Goal: Transaction & Acquisition: Purchase product/service

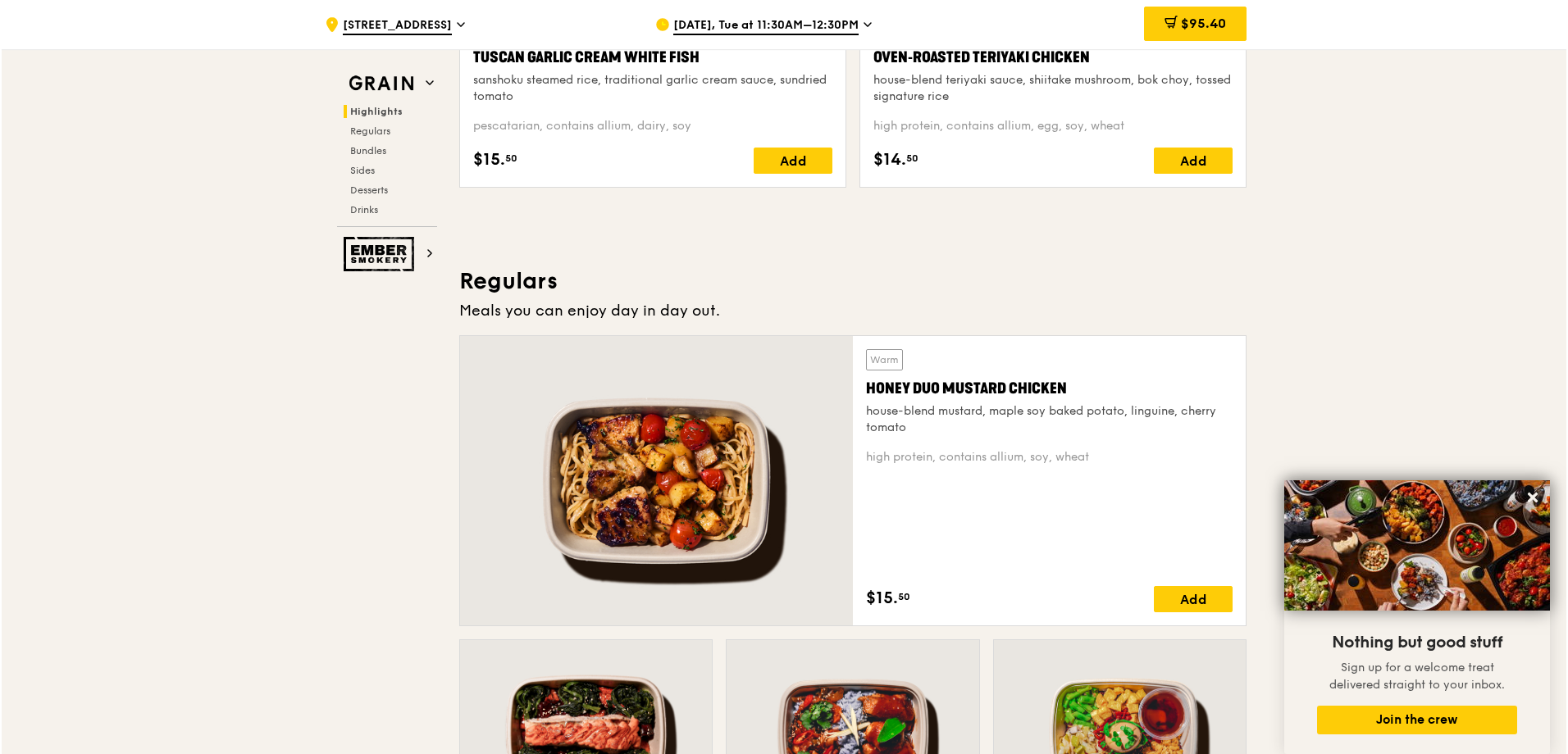
scroll to position [619, 0]
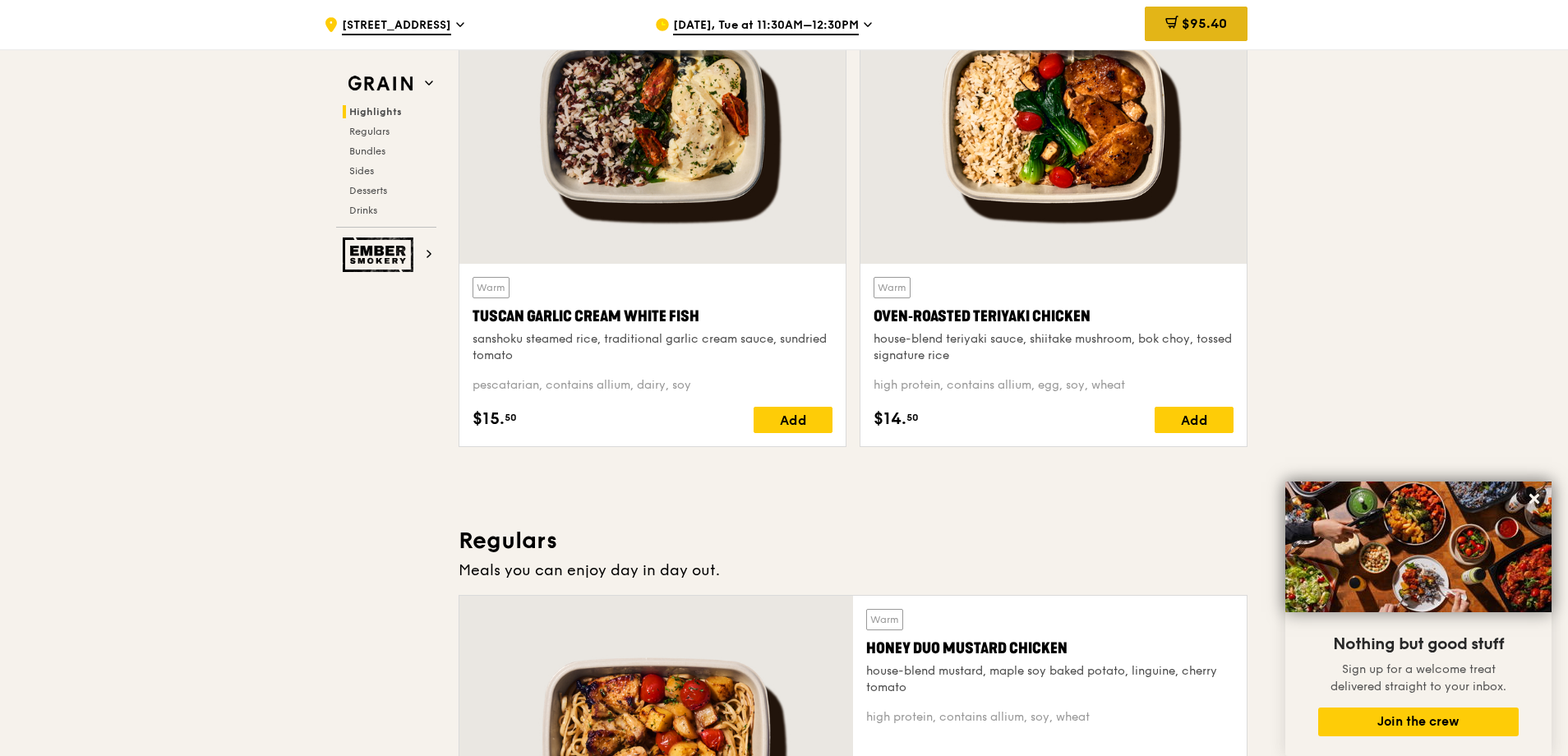
click at [1177, 29] on div "$95.40" at bounding box center [1196, 24] width 102 height 34
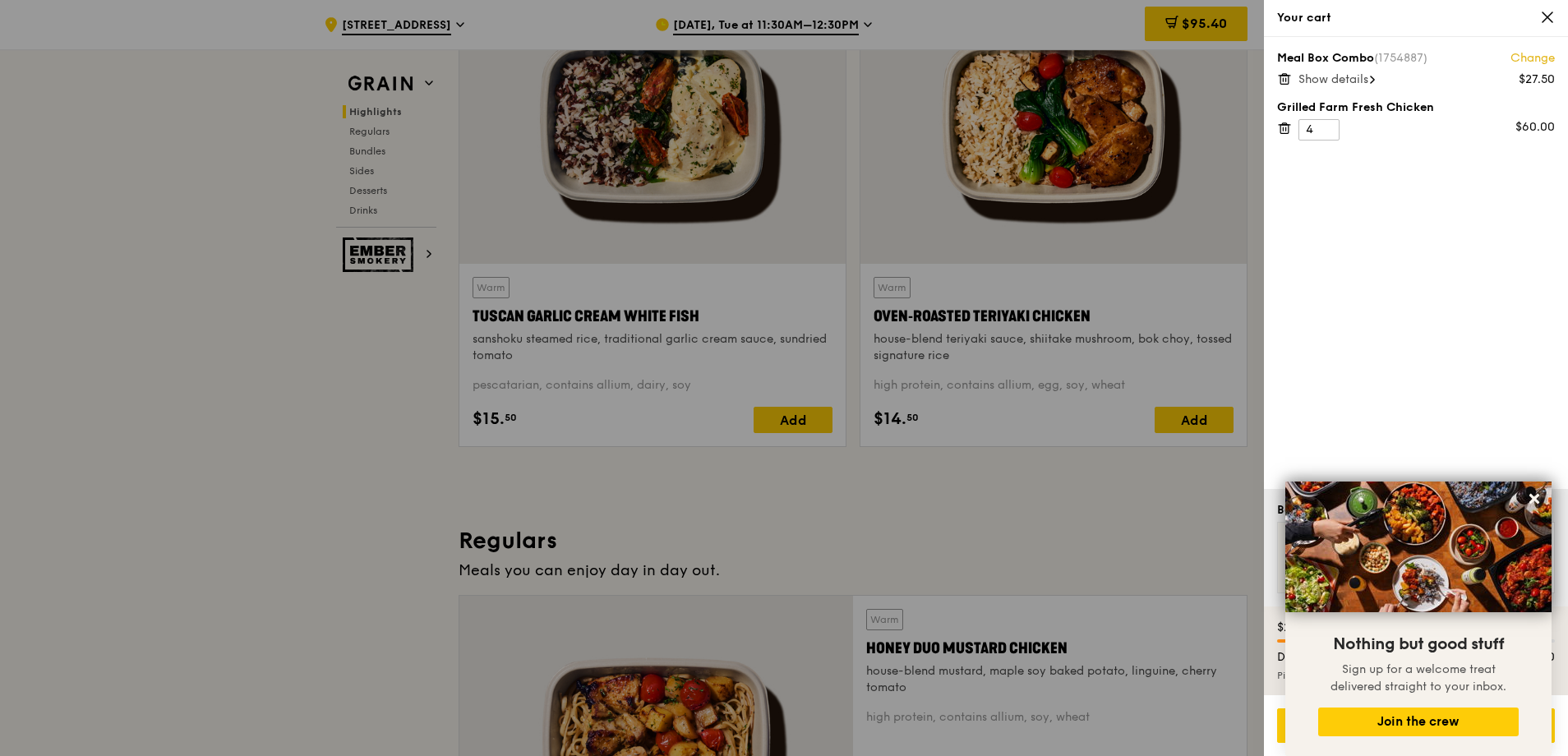
click at [1529, 58] on link "Change" at bounding box center [1532, 59] width 45 height 17
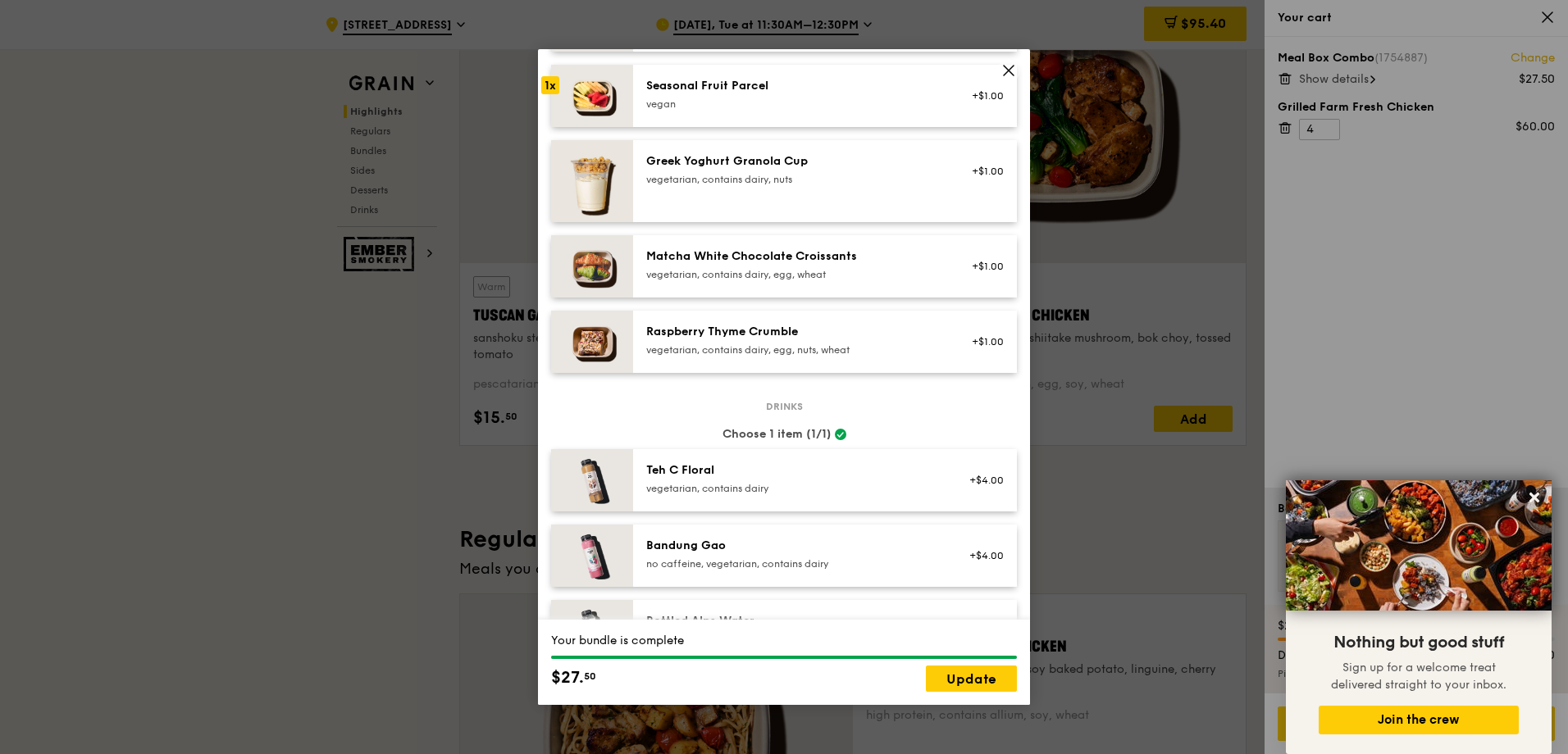
scroll to position [1207, 0]
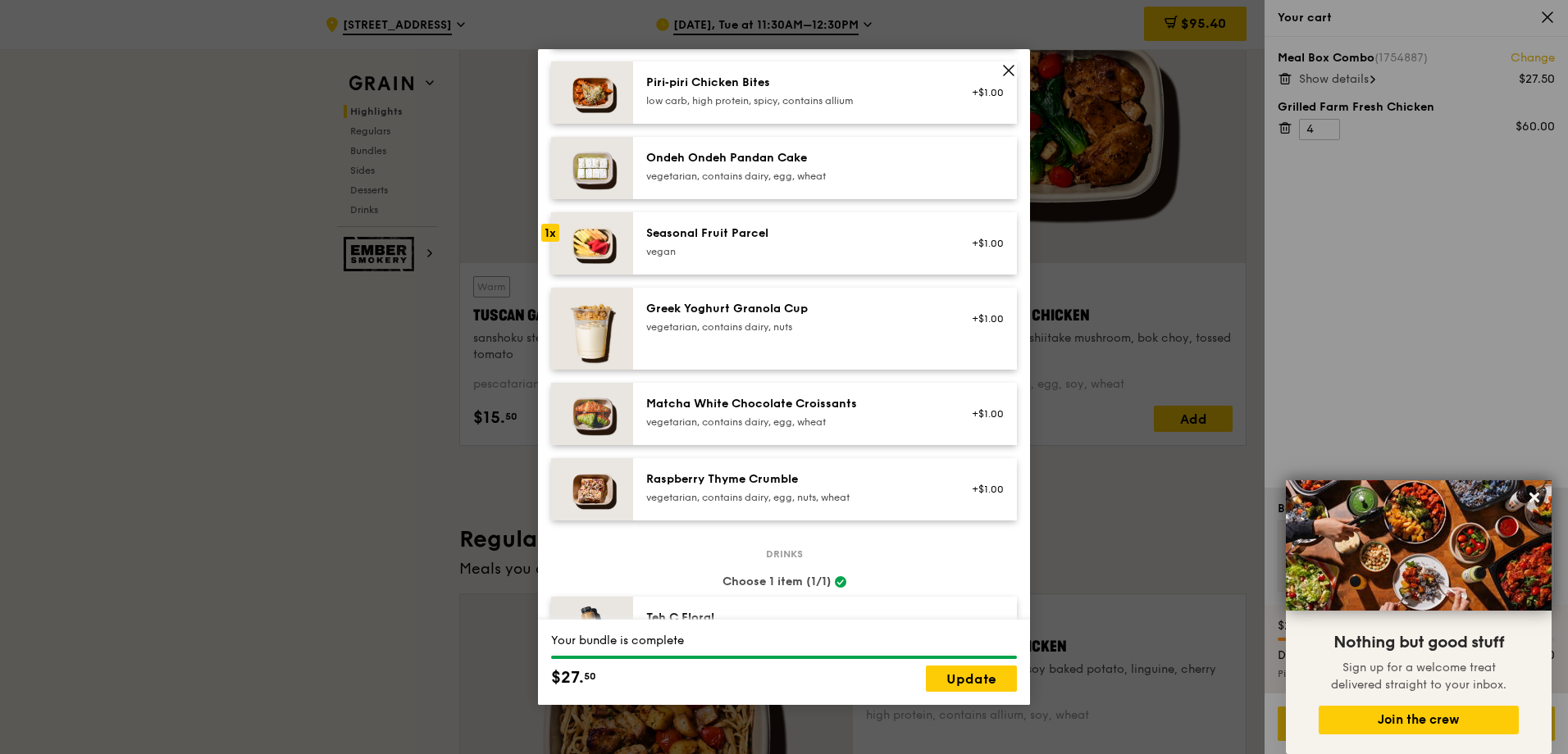
click at [835, 581] on circle at bounding box center [841, 582] width 12 height 12
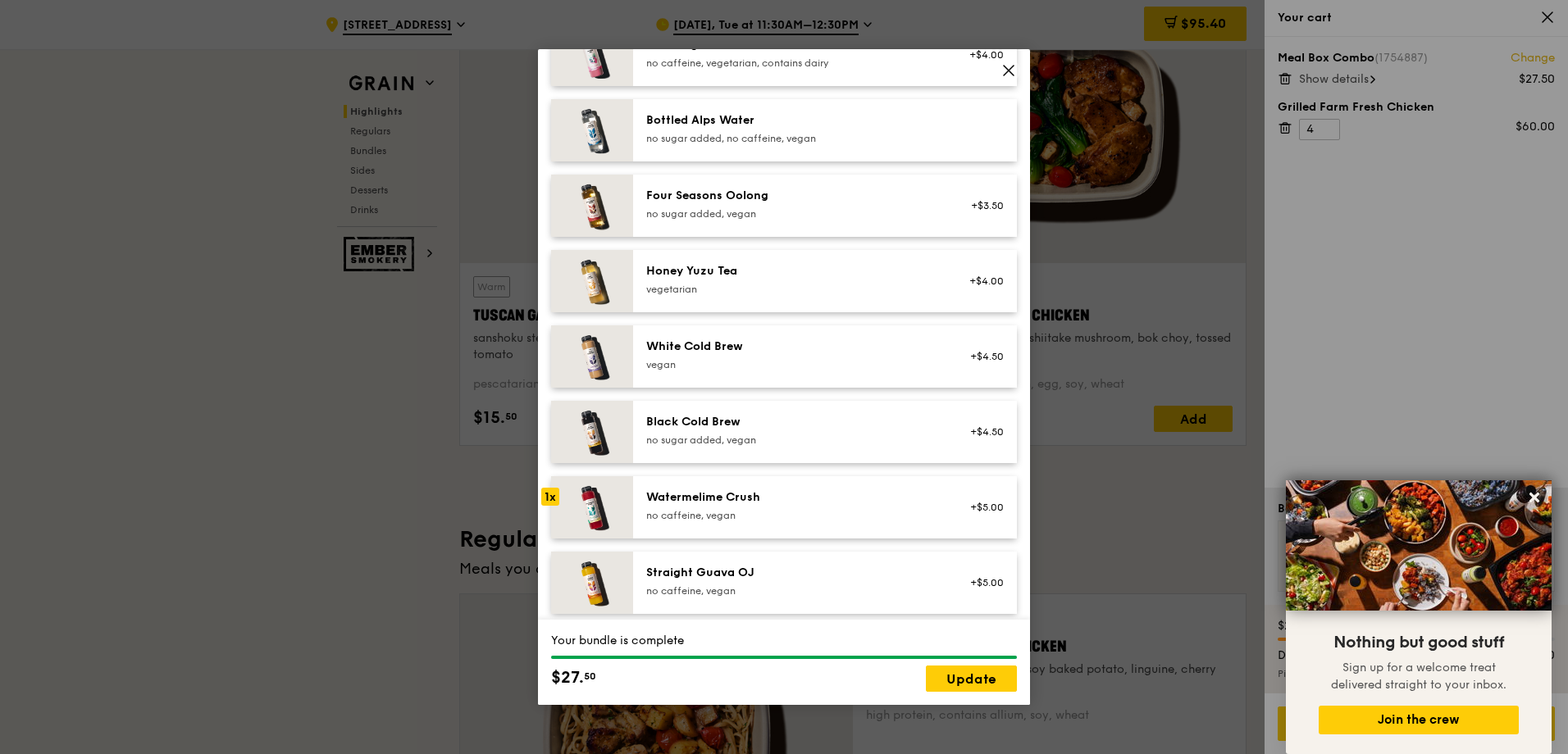
scroll to position [1863, 0]
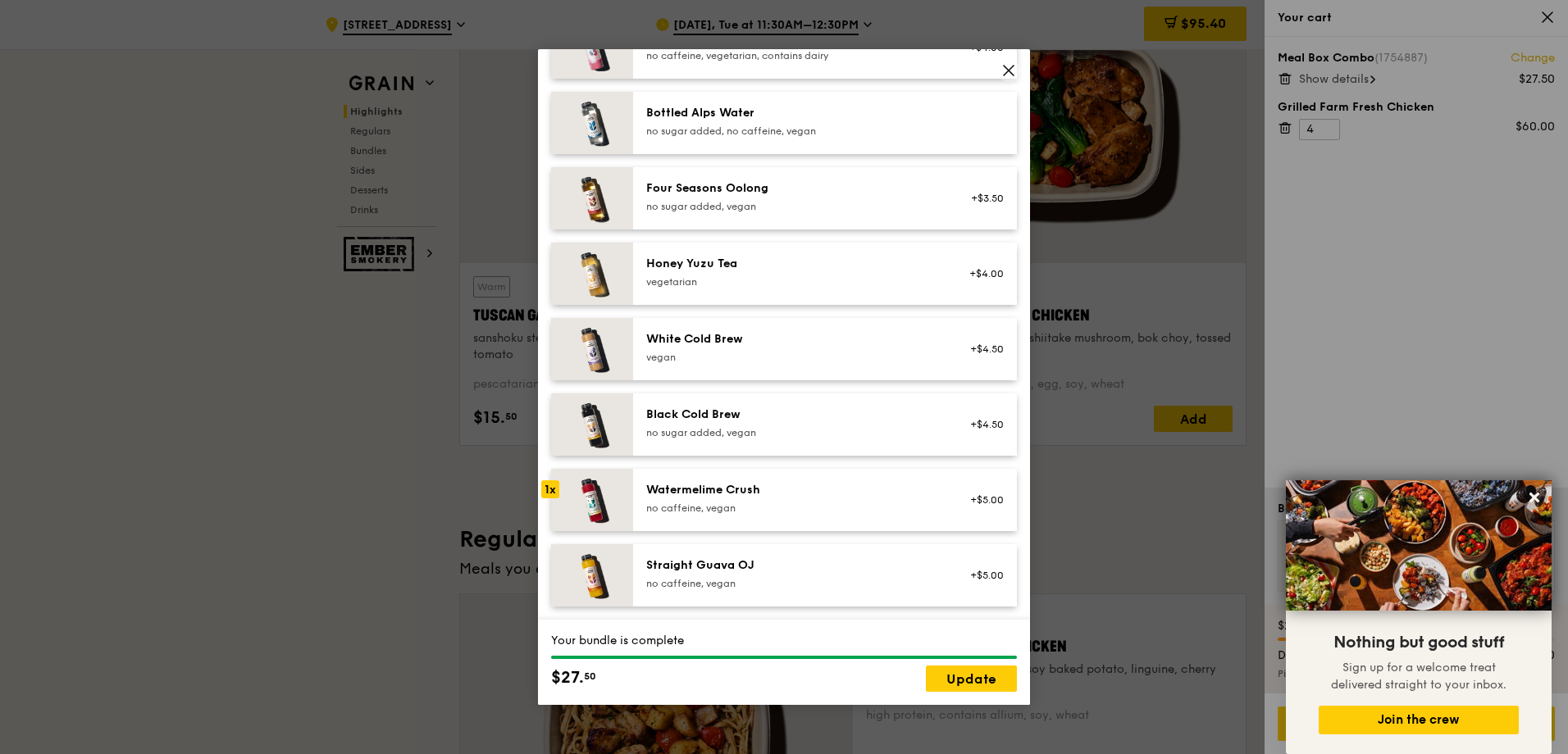
click at [707, 504] on div "no caffeine, vegan" at bounding box center [793, 509] width 294 height 13
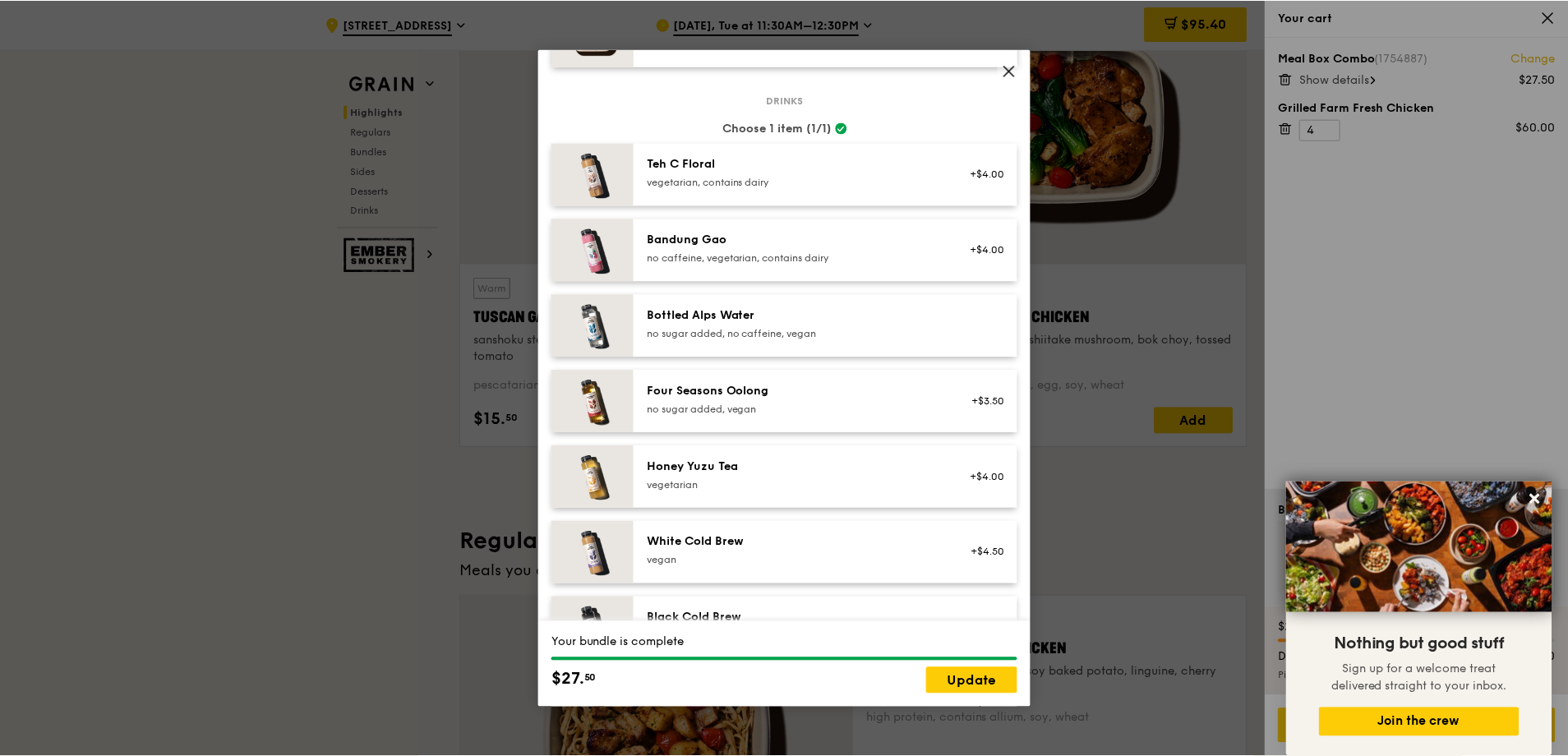
scroll to position [1621, 0]
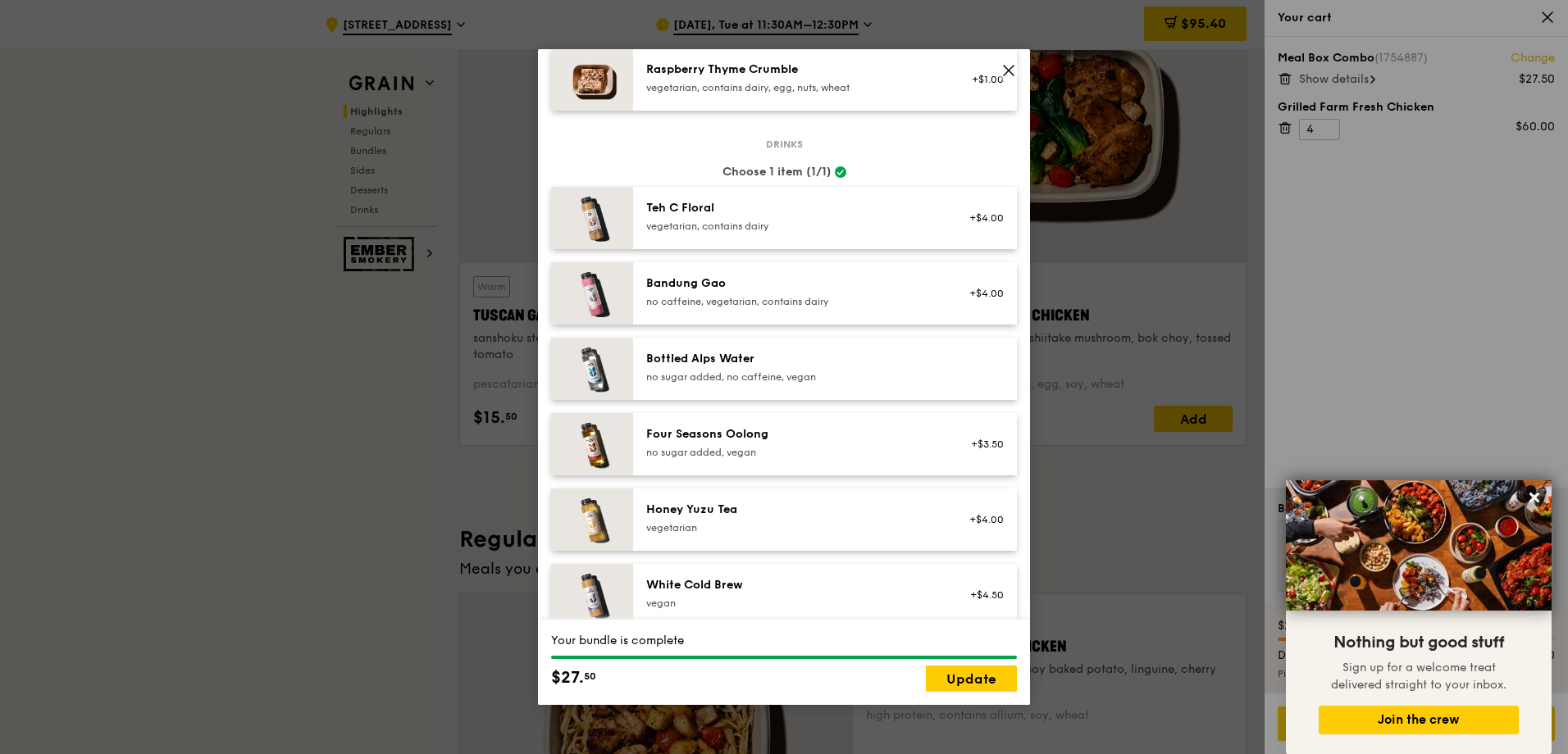
drag, startPoint x: 1007, startPoint y: 71, endPoint x: 1022, endPoint y: 83, distance: 19.2
click at [1007, 71] on icon at bounding box center [1009, 70] width 15 height 15
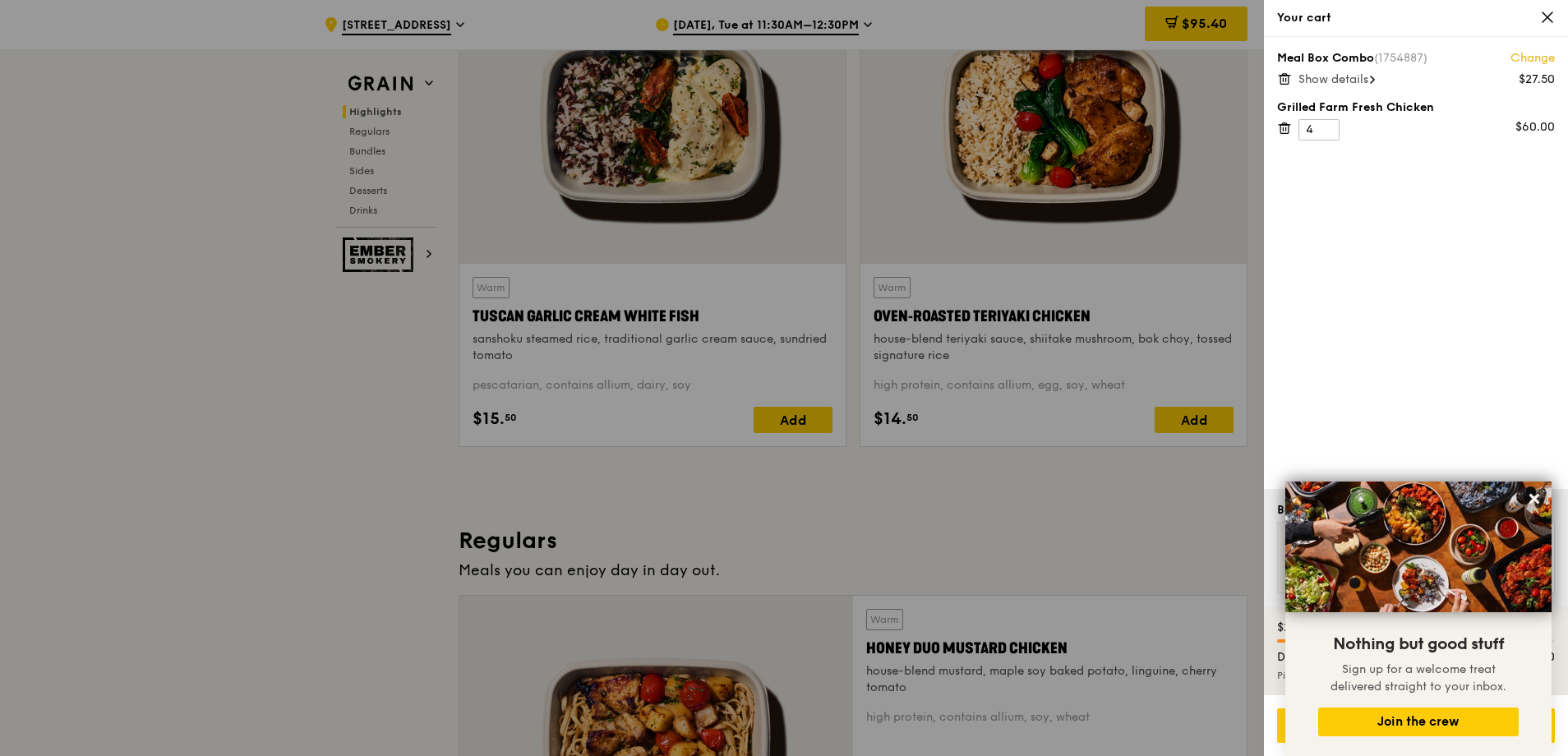
click at [1345, 81] on span "Show details" at bounding box center [1333, 79] width 70 height 14
click at [1285, 80] on icon at bounding box center [1284, 79] width 15 height 15
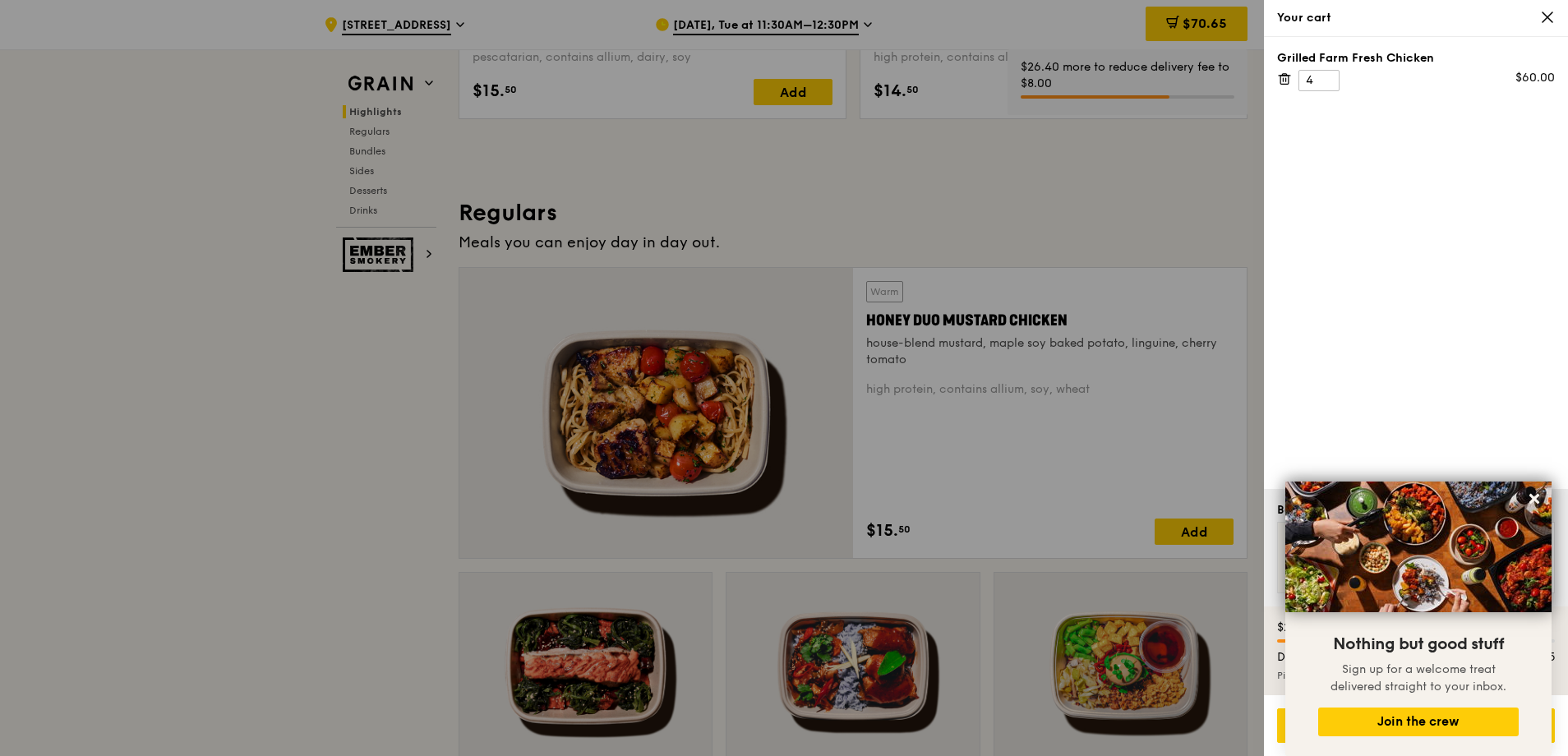
scroll to position [949, 0]
click at [1104, 413] on div at bounding box center [784, 378] width 1568 height 756
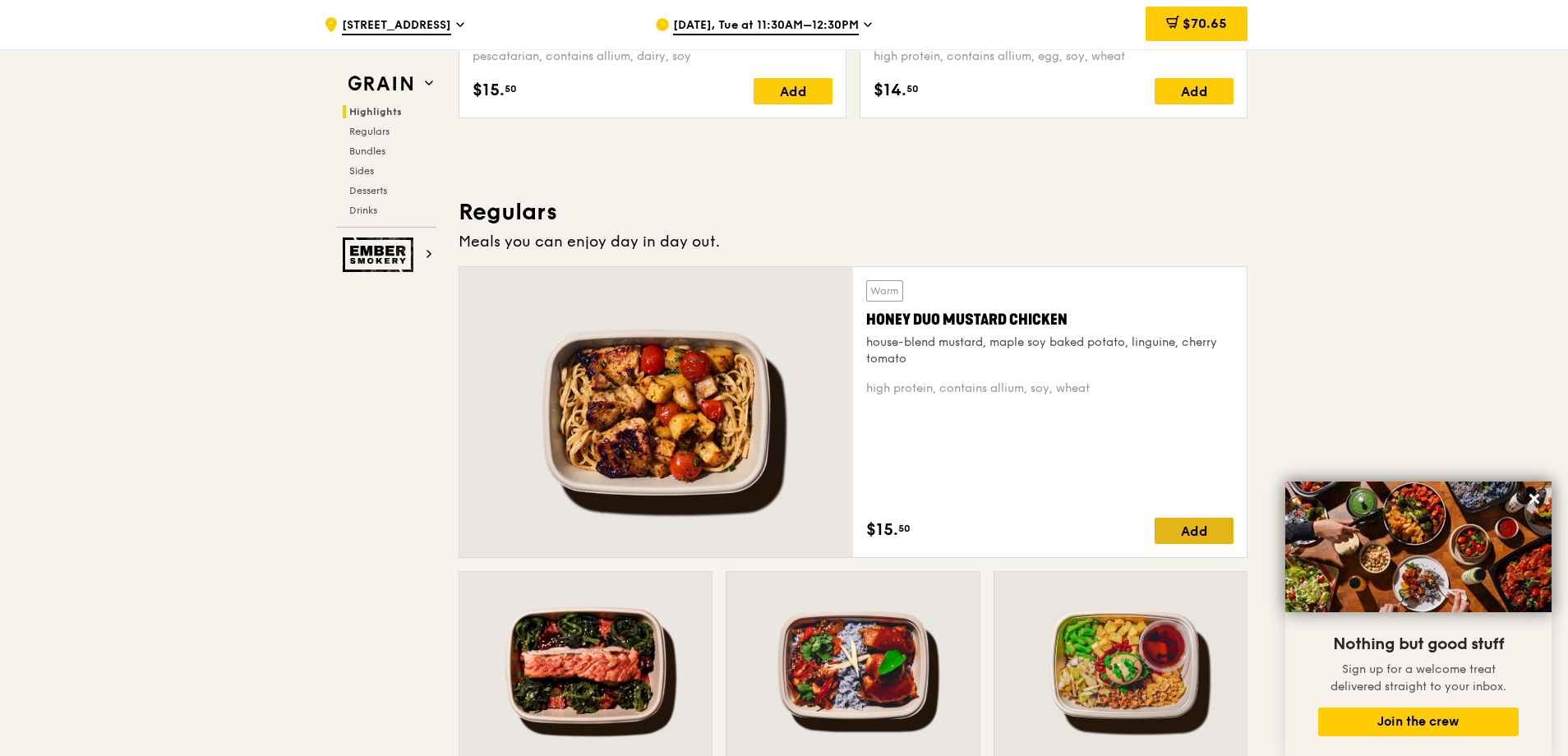
click at [1191, 531] on div "Add" at bounding box center [1194, 530] width 79 height 26
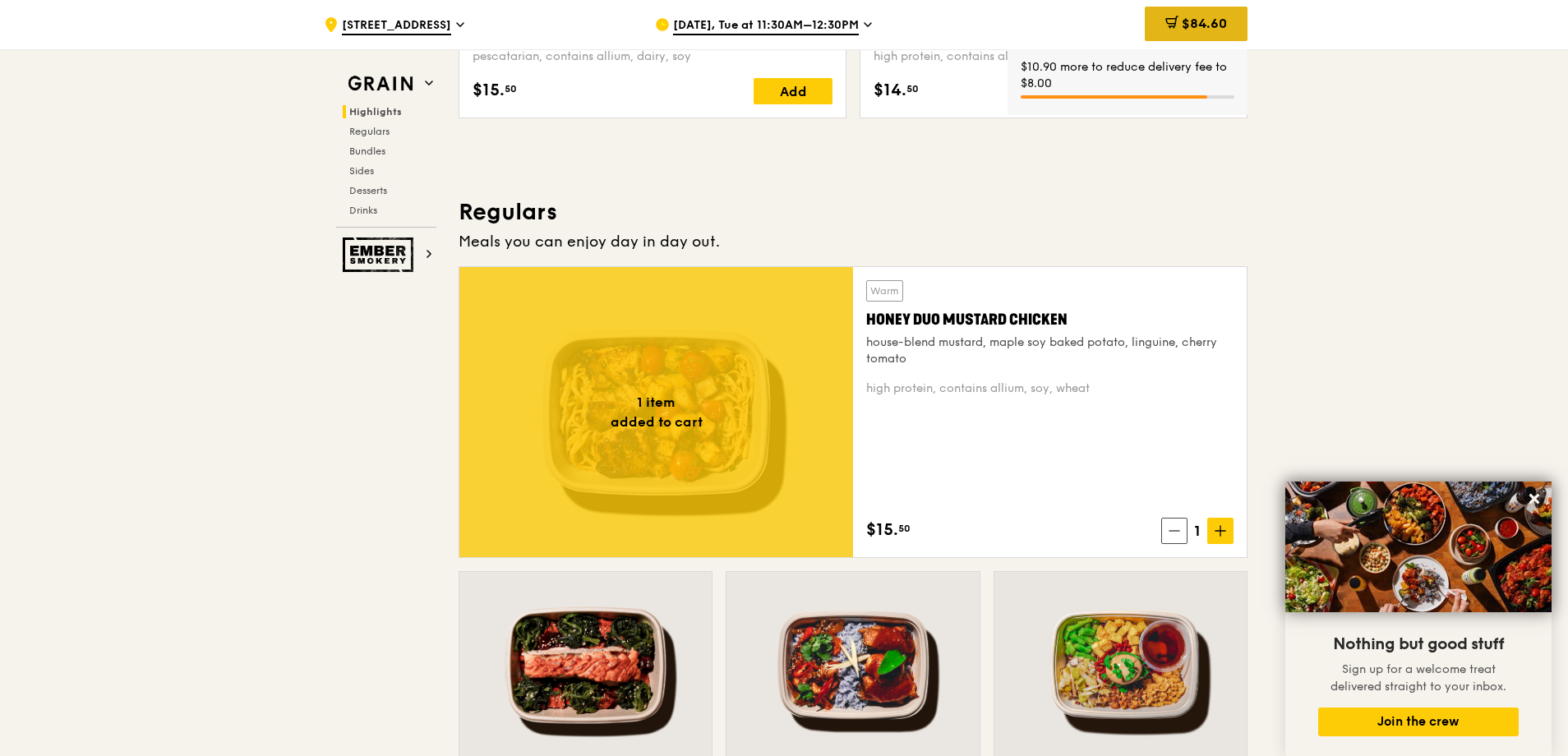
click at [1218, 24] on span "$84.60" at bounding box center [1204, 24] width 45 height 16
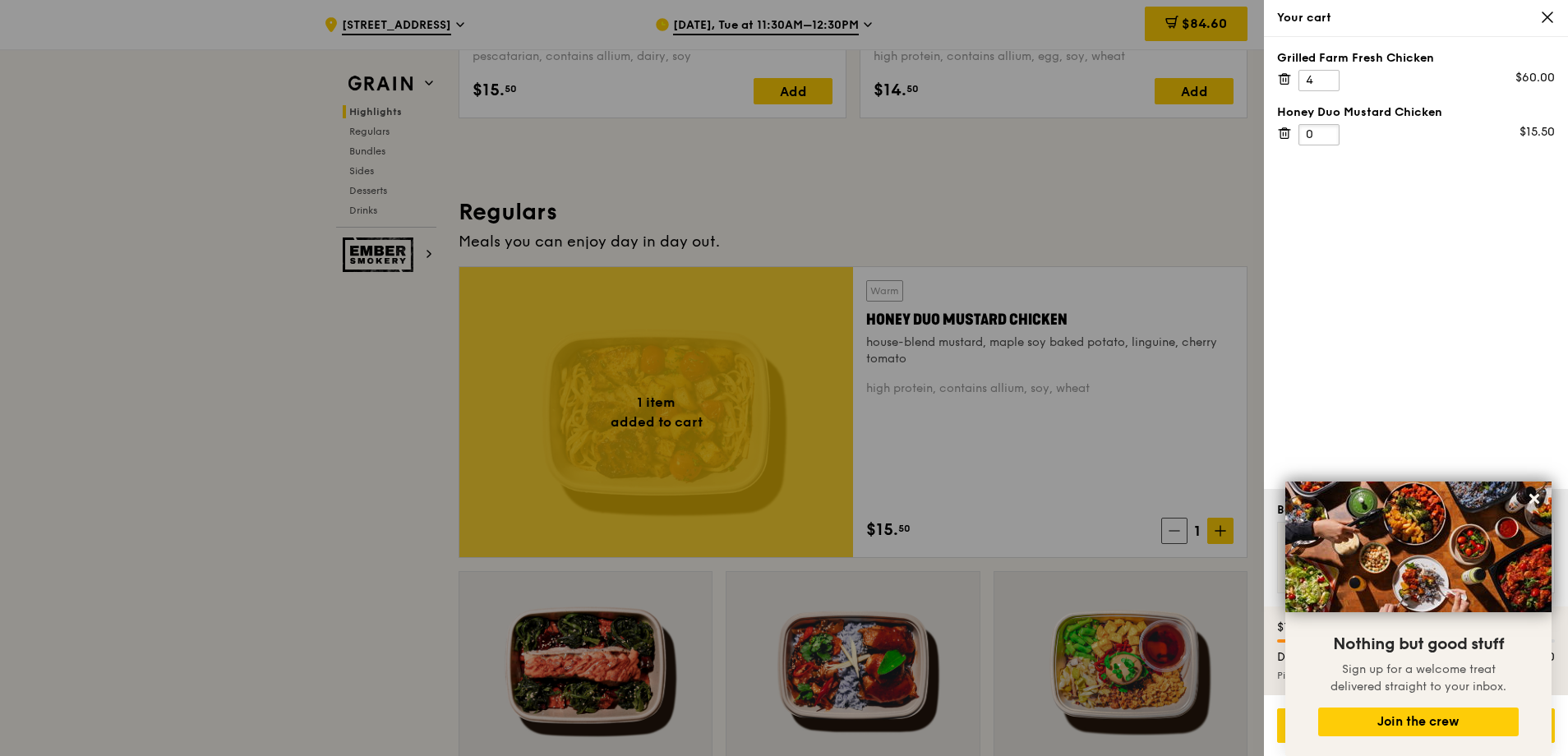
type input "0"
click at [1326, 140] on input "0" at bounding box center [1319, 134] width 41 height 21
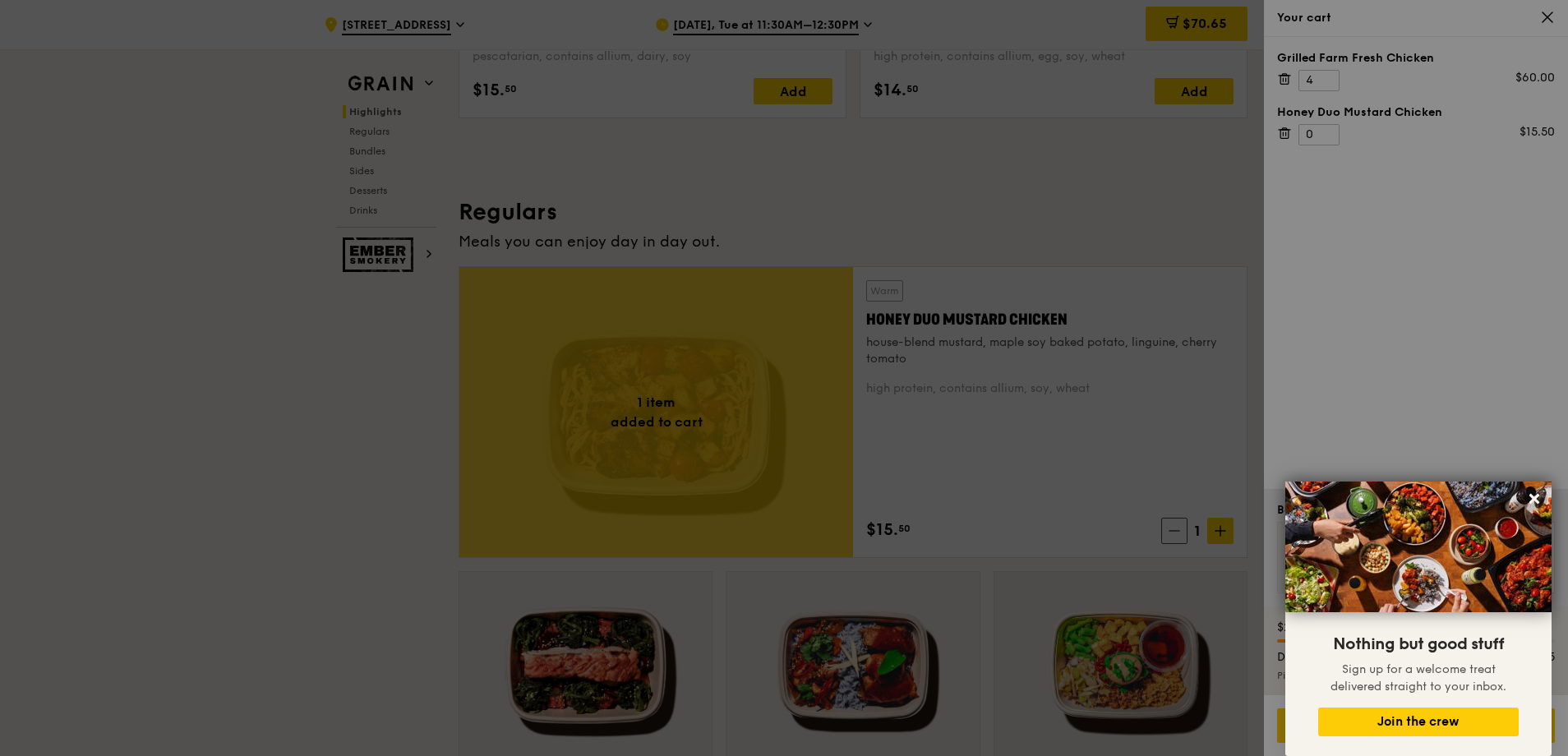
click at [1326, 132] on div at bounding box center [784, 378] width 1568 height 756
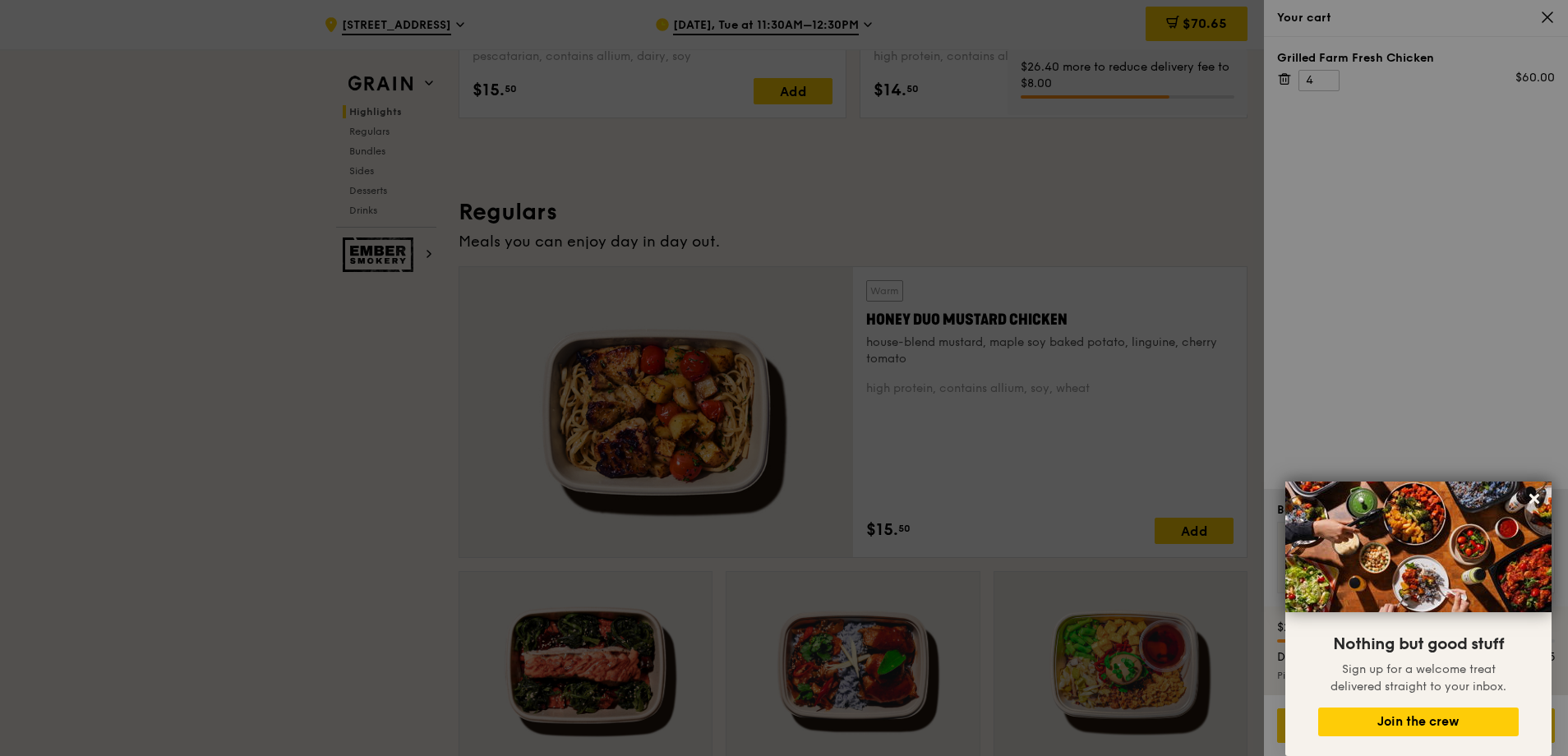
click at [1327, 132] on div "Grilled Farm Fresh Chicken 4 $60.00" at bounding box center [1416, 263] width 304 height 452
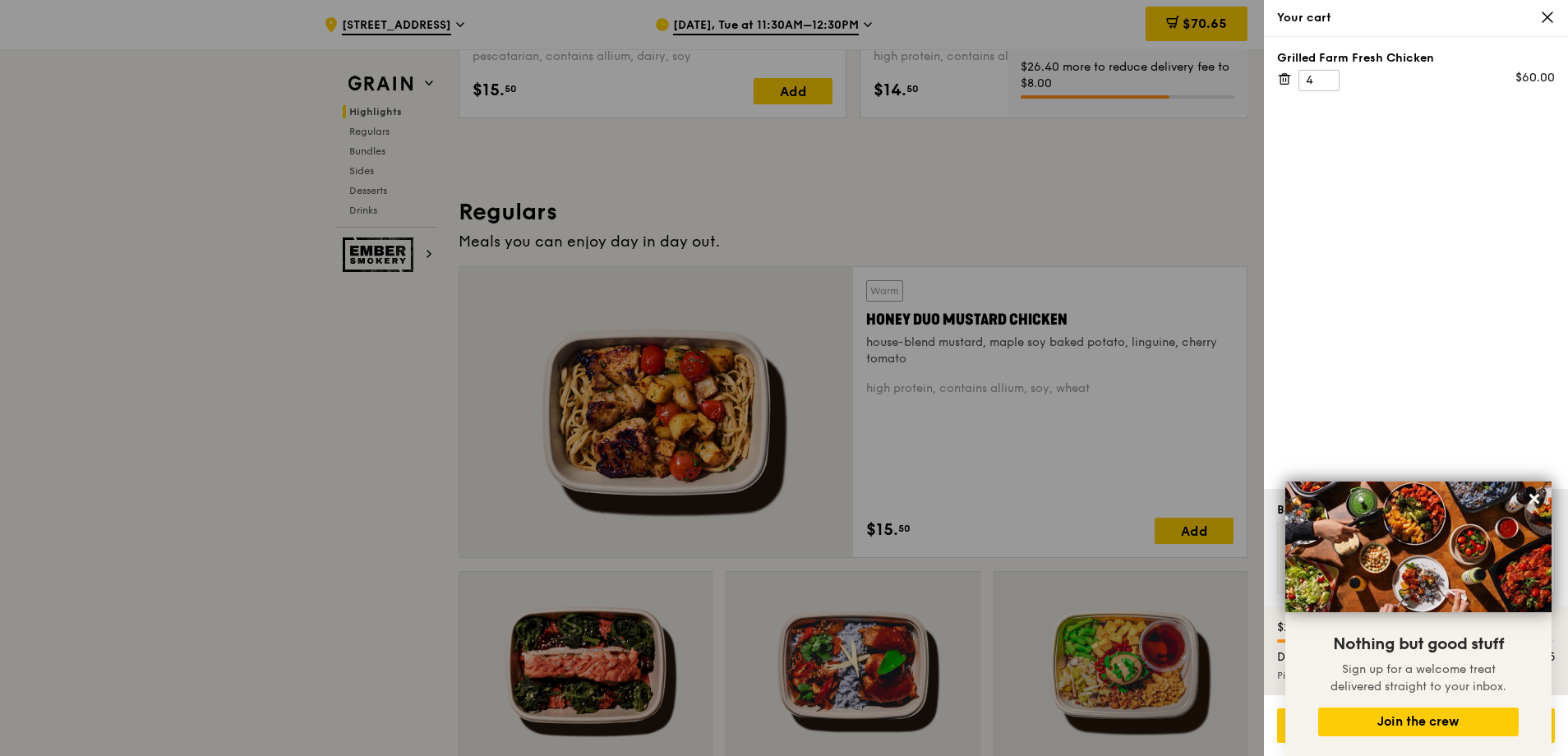
drag, startPoint x: 1199, startPoint y: 537, endPoint x: 1209, endPoint y: 504, distance: 34.5
click at [1201, 537] on div at bounding box center [784, 378] width 1568 height 756
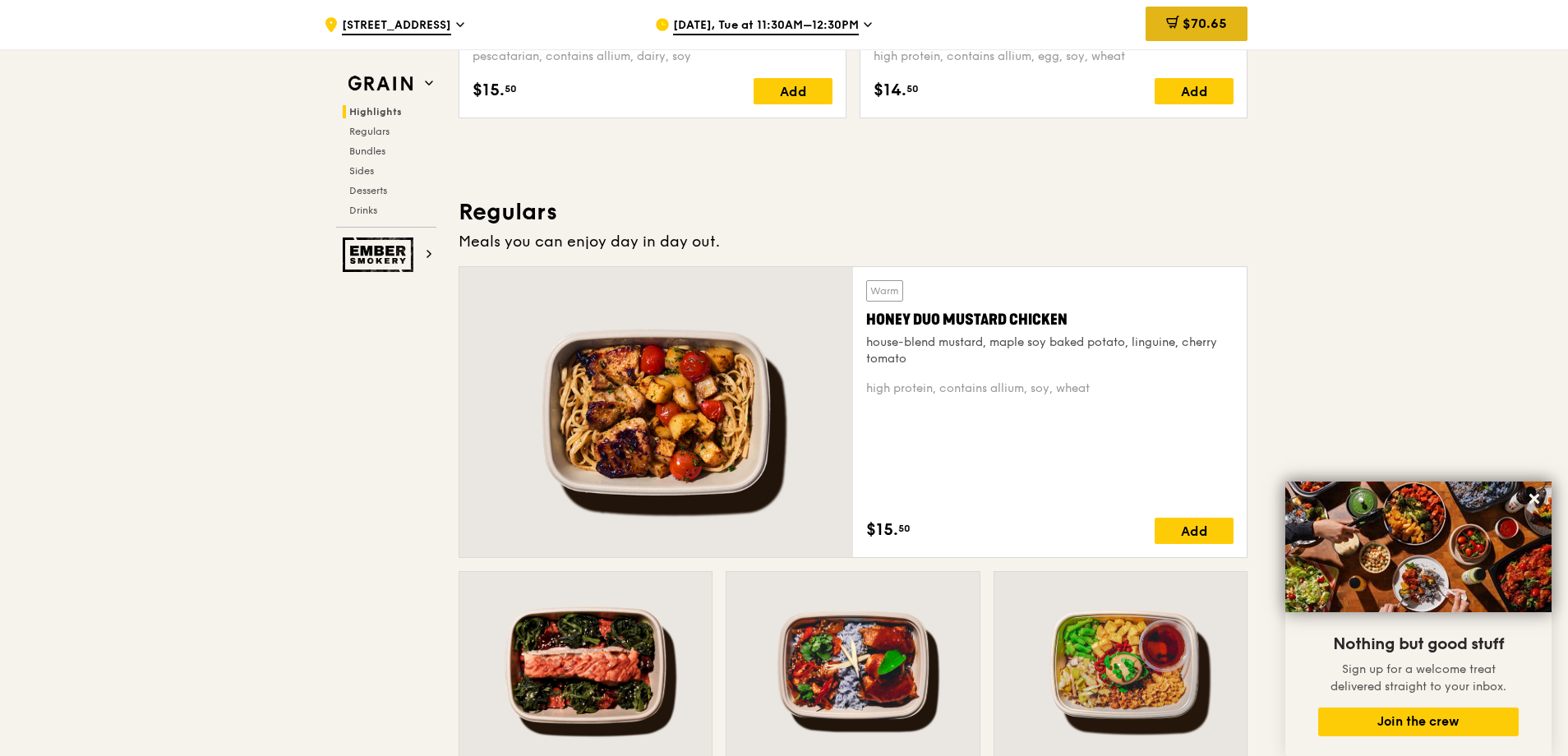
click at [1175, 27] on icon at bounding box center [1172, 23] width 13 height 13
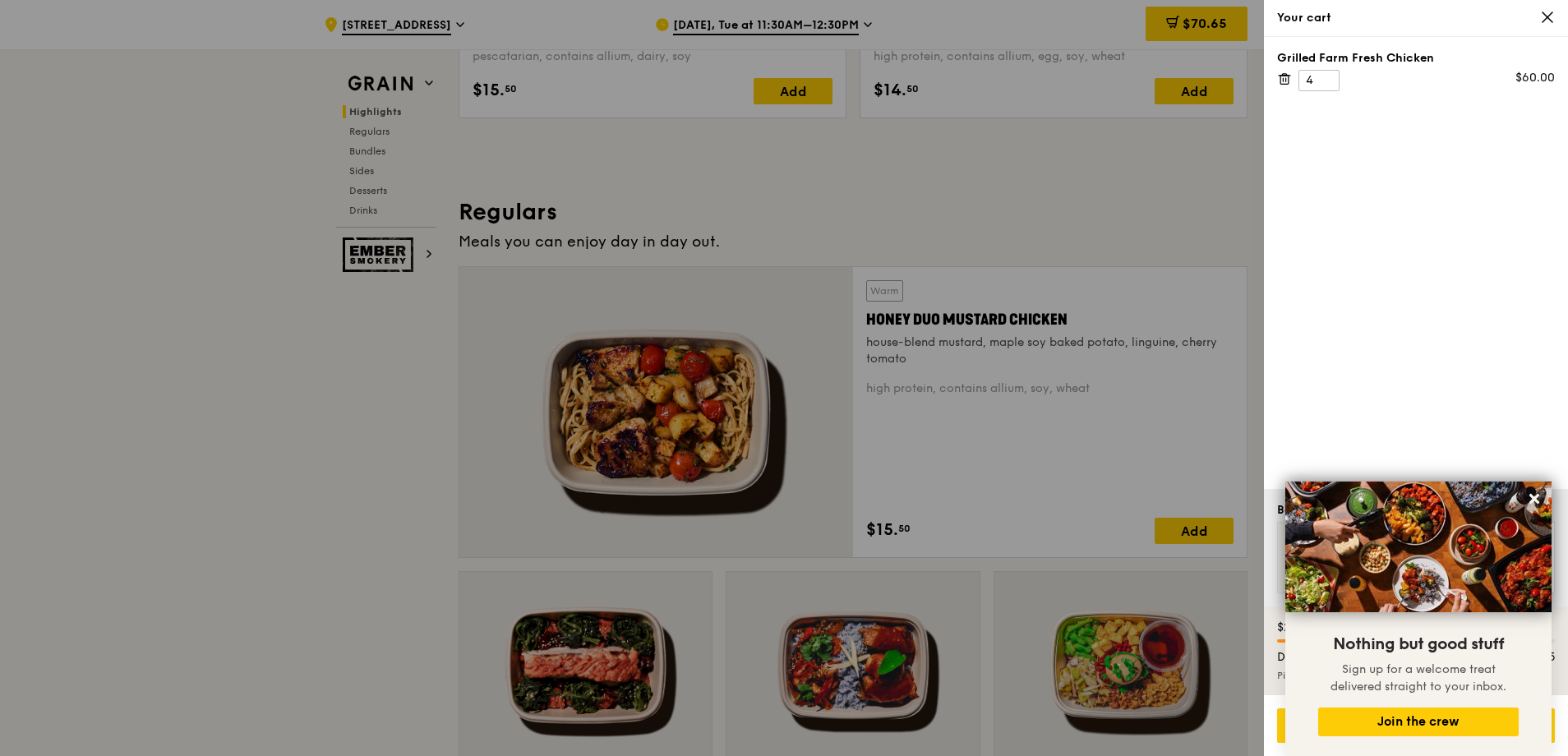
click at [1039, 460] on div at bounding box center [784, 378] width 1568 height 756
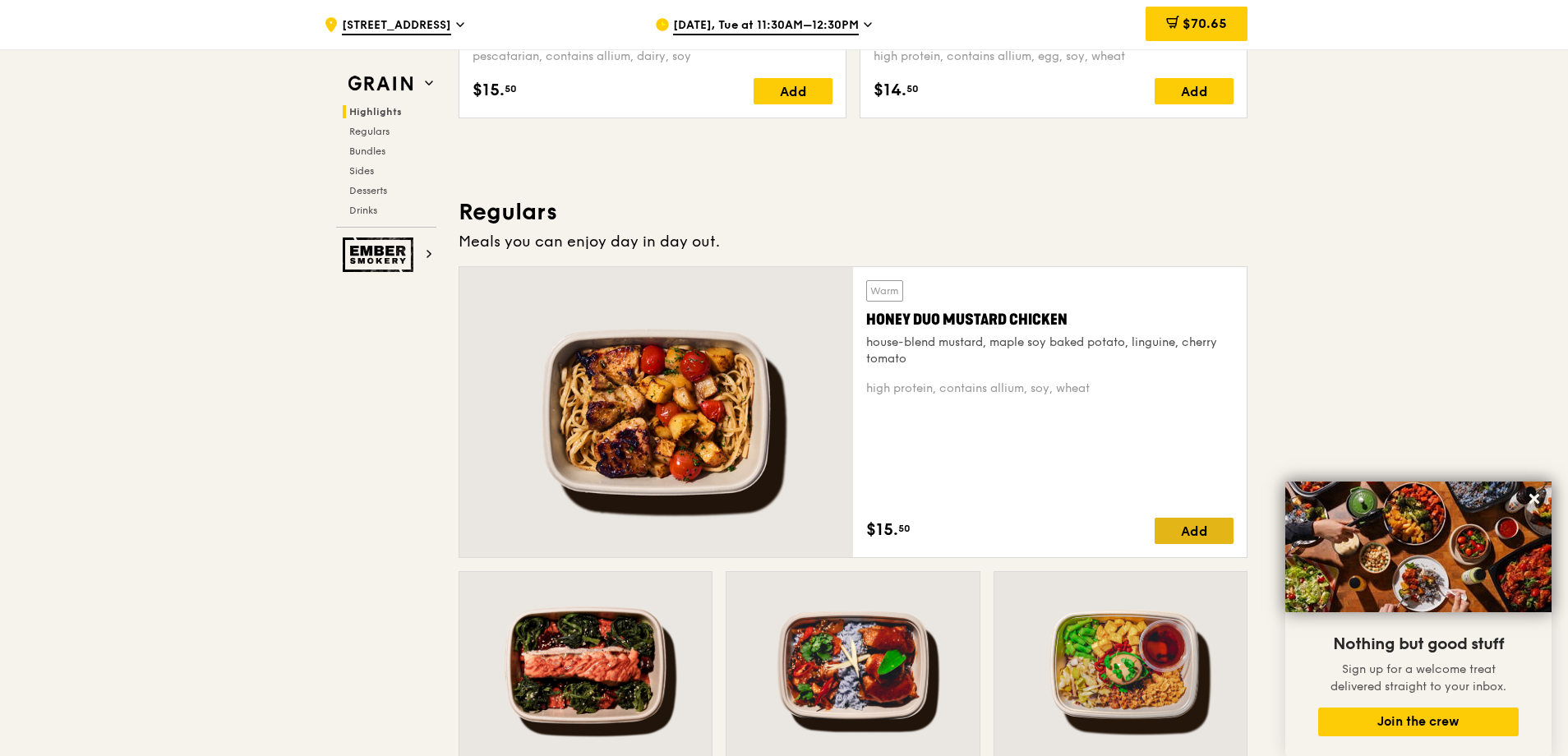
click at [1168, 528] on div "Add" at bounding box center [1194, 530] width 79 height 26
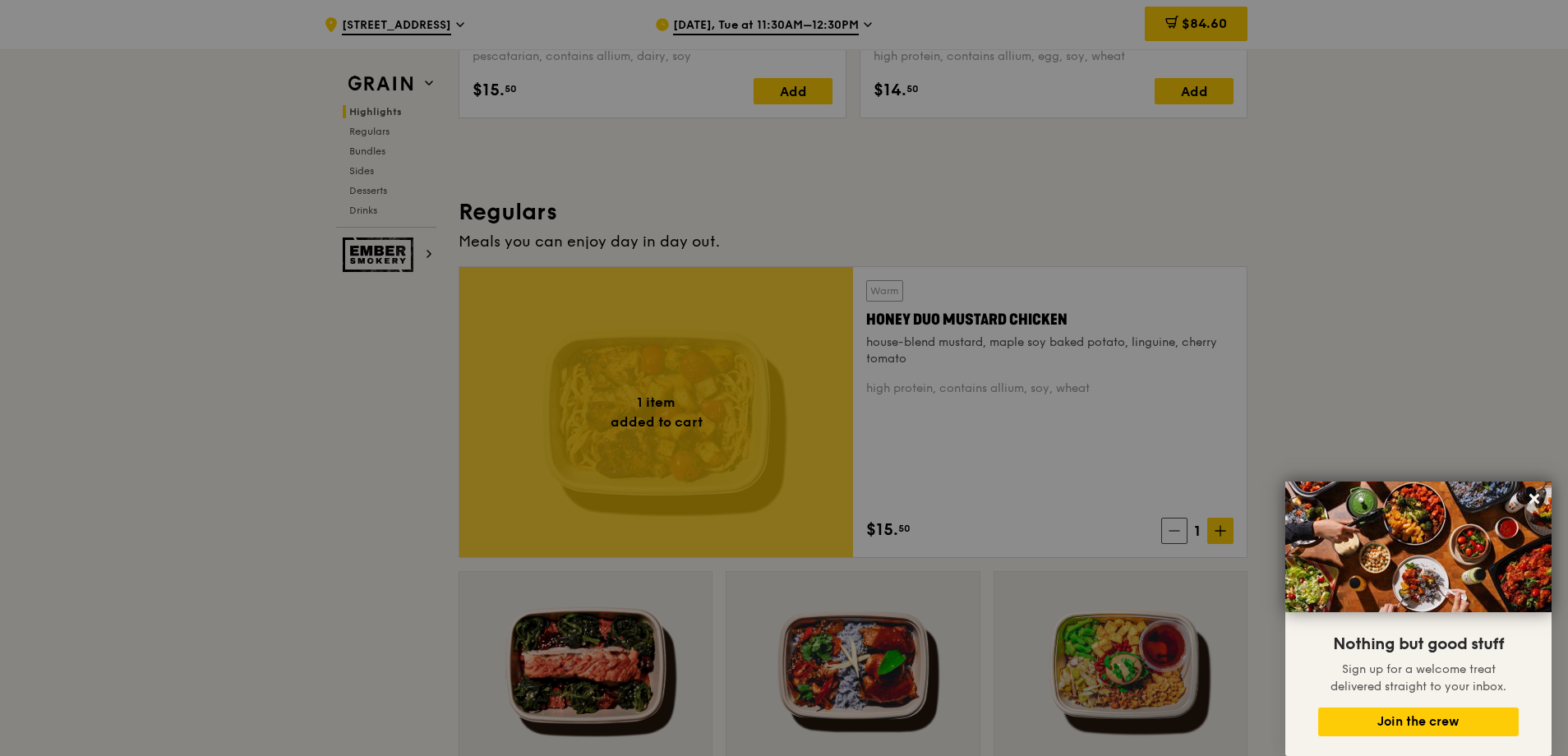
click at [1212, 533] on div at bounding box center [784, 378] width 1568 height 756
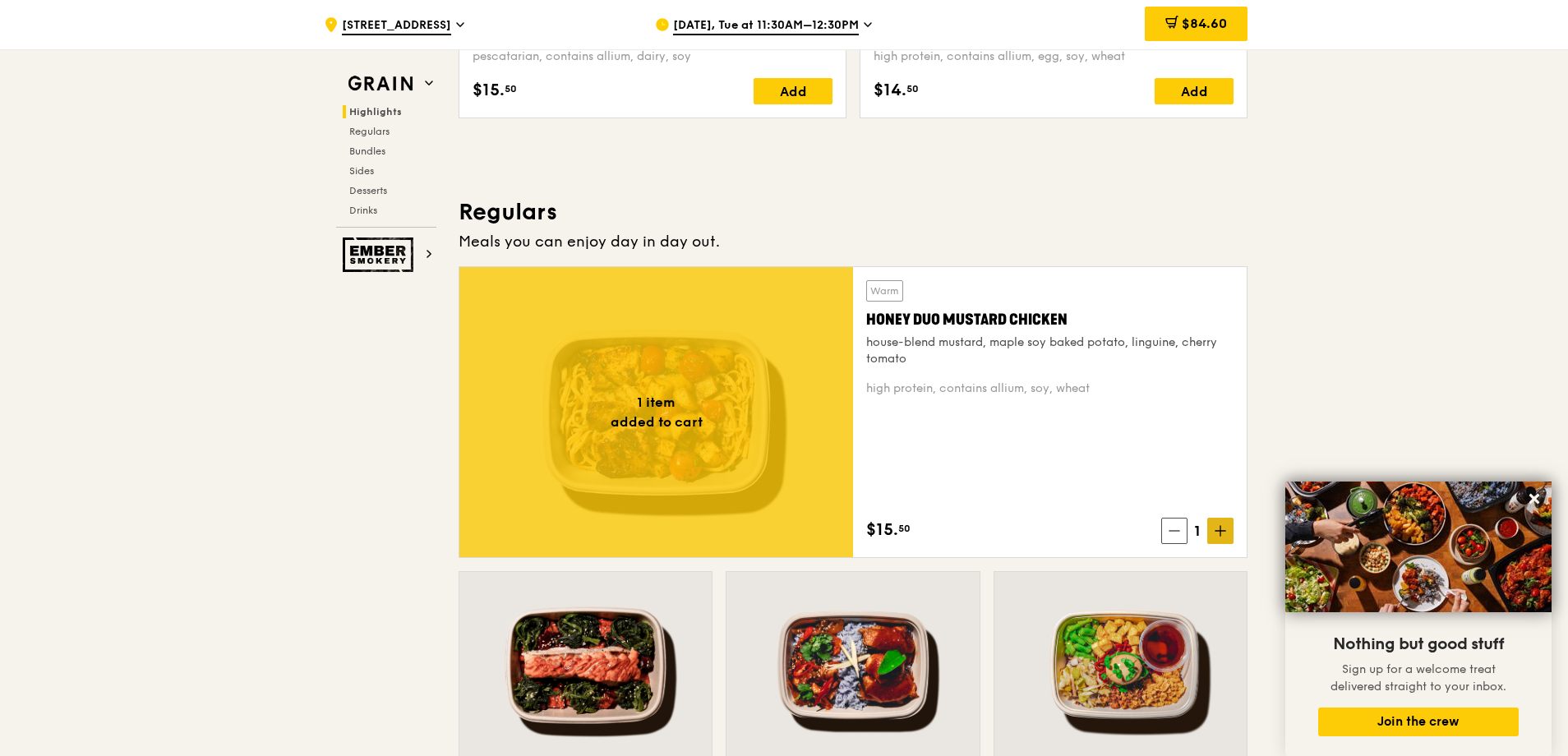
click at [1229, 535] on span at bounding box center [1219, 530] width 26 height 26
click at [1230, 534] on span at bounding box center [1219, 530] width 26 height 26
click at [1231, 534] on span at bounding box center [1219, 530] width 26 height 26
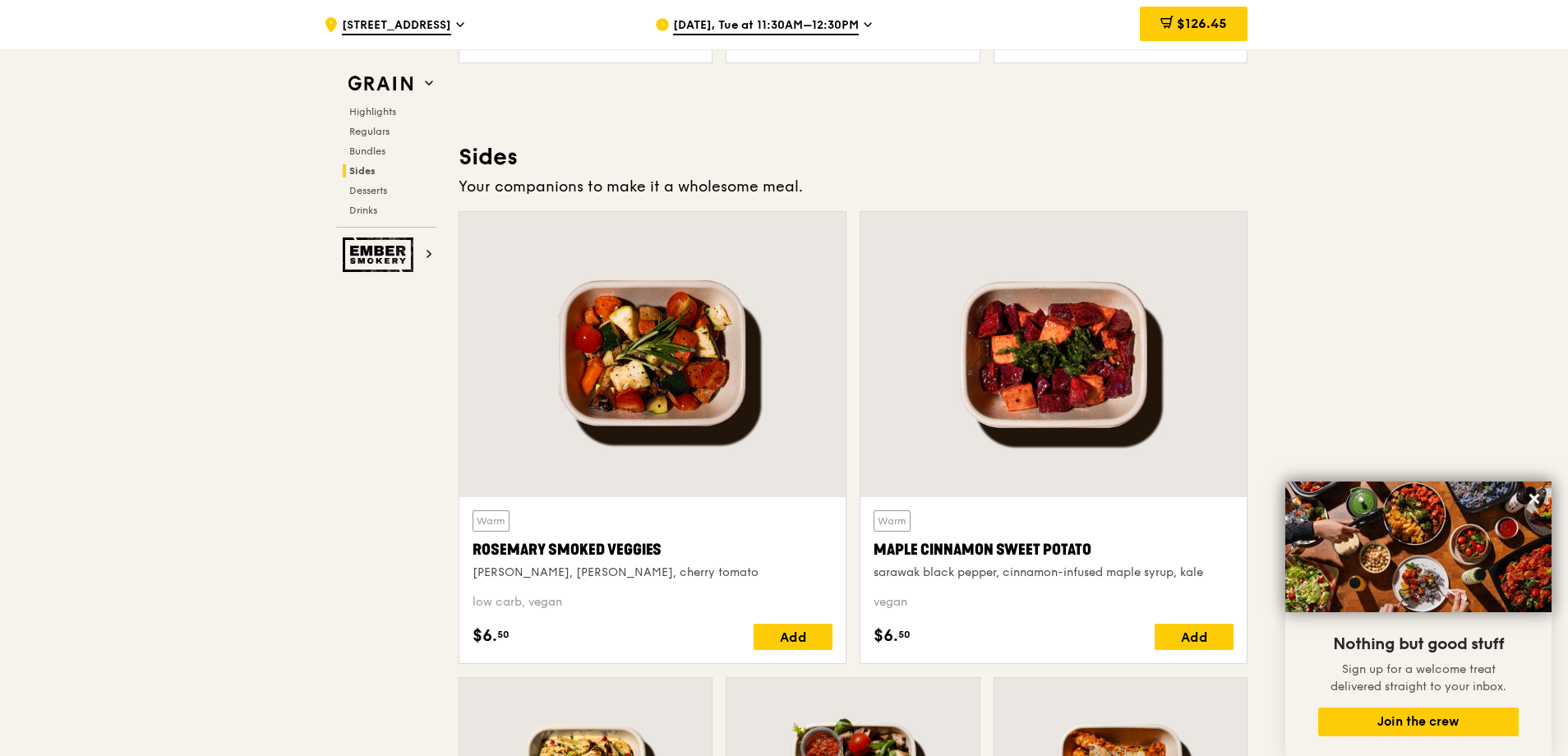
scroll to position [3662, 0]
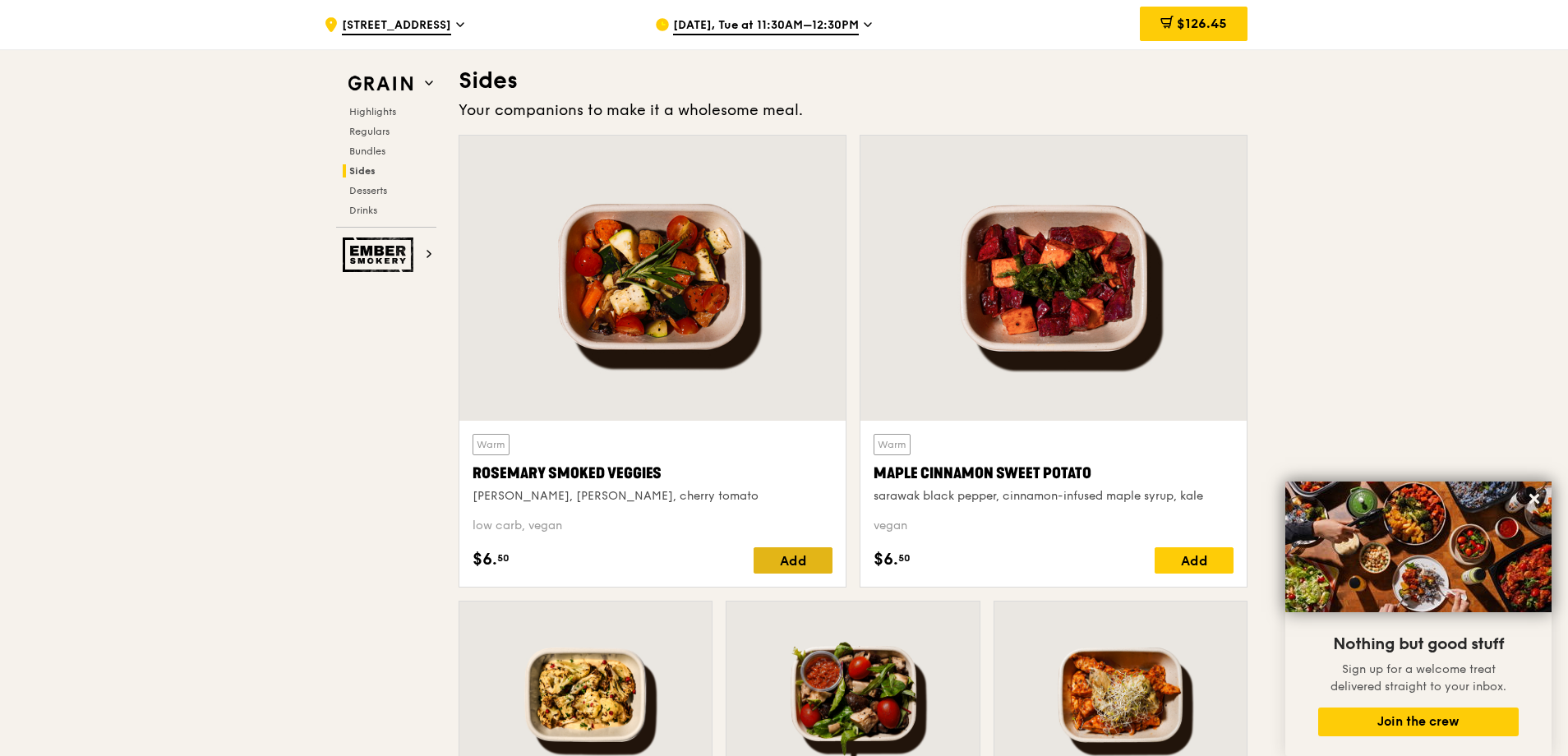
click at [779, 570] on div "Add" at bounding box center [793, 560] width 79 height 26
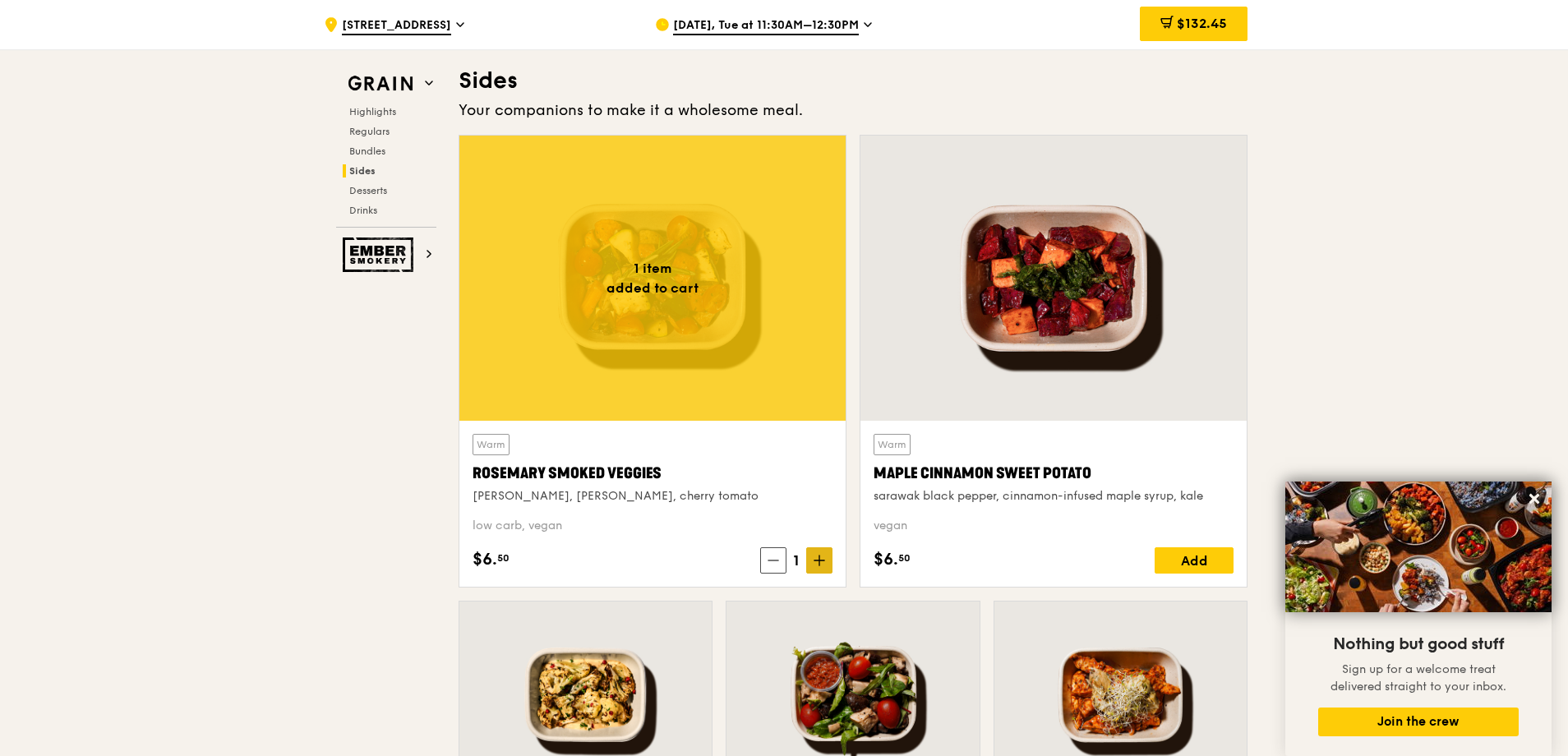
click at [827, 566] on span at bounding box center [819, 560] width 26 height 26
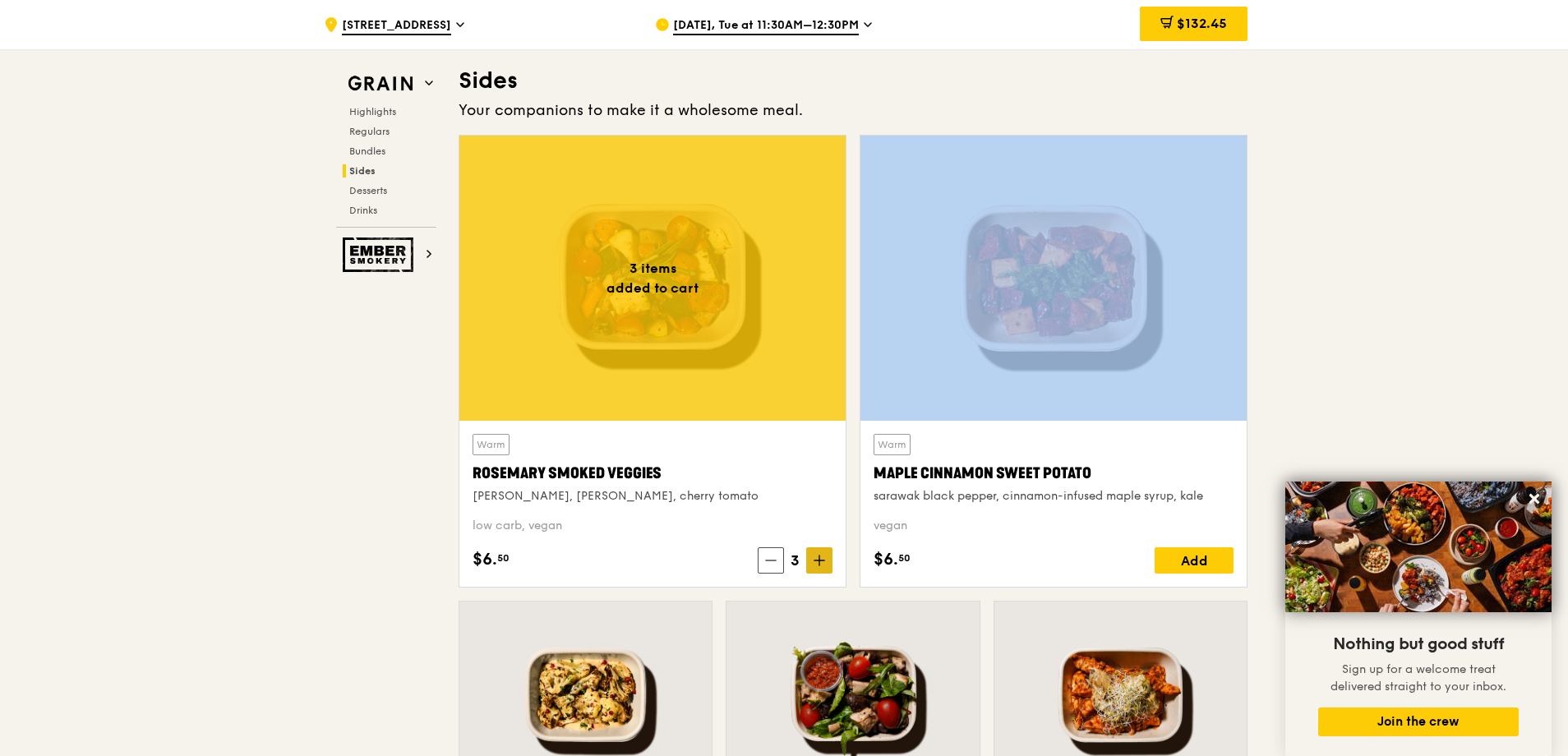
click at [827, 566] on span at bounding box center [819, 560] width 26 height 26
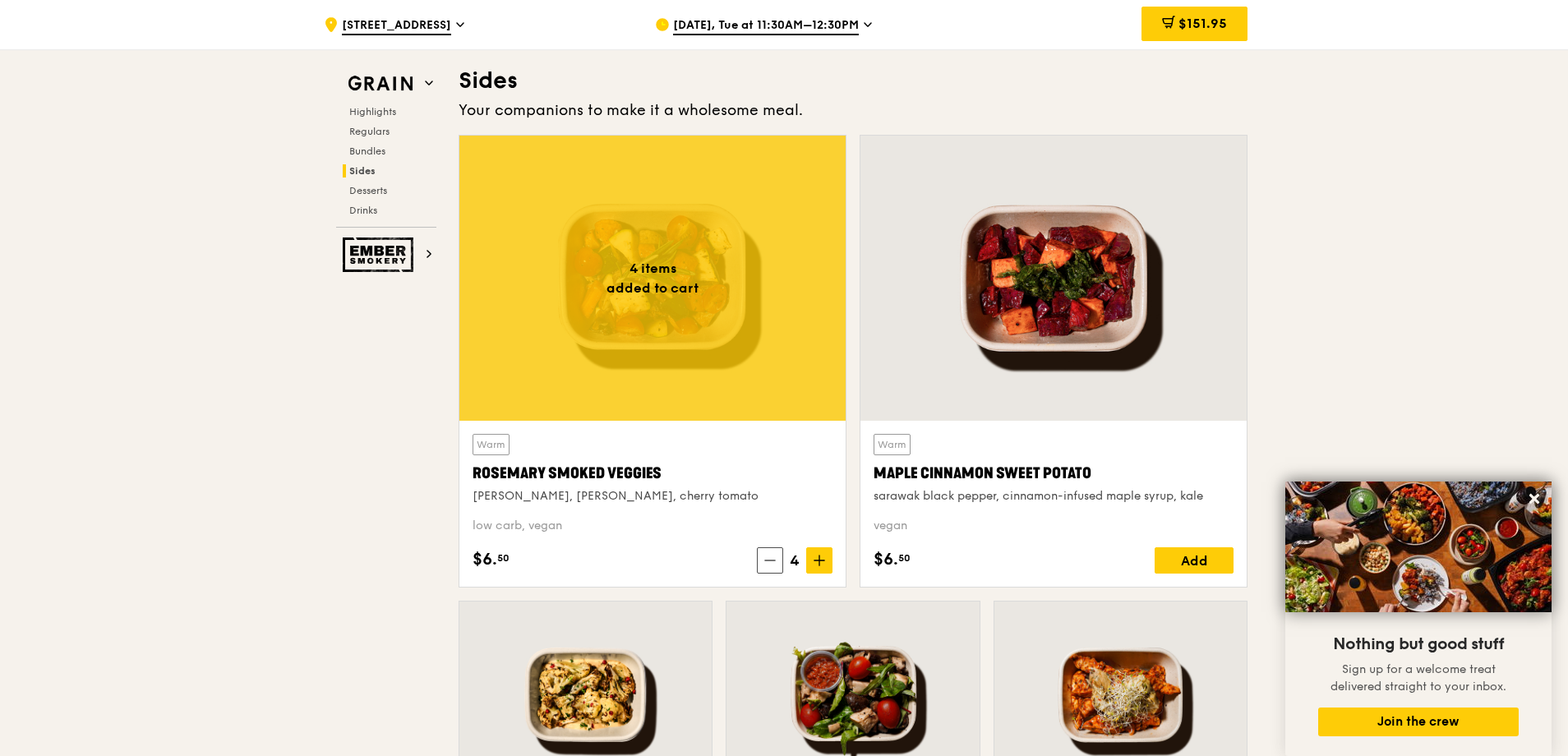
drag, startPoint x: 827, startPoint y: 566, endPoint x: 705, endPoint y: 361, distance: 238.6
click at [705, 361] on div at bounding box center [653, 278] width 386 height 286
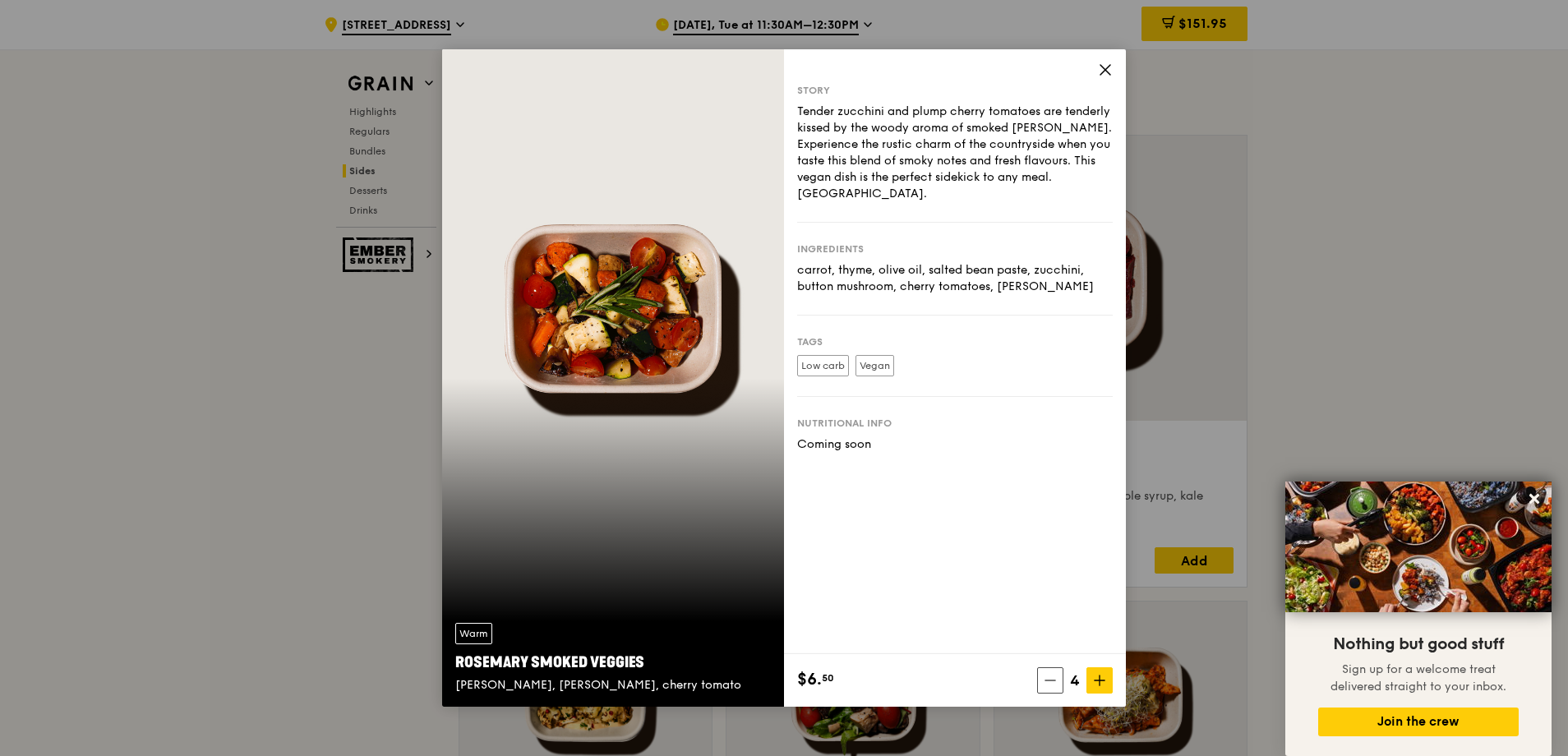
click at [1106, 74] on icon at bounding box center [1105, 70] width 15 height 15
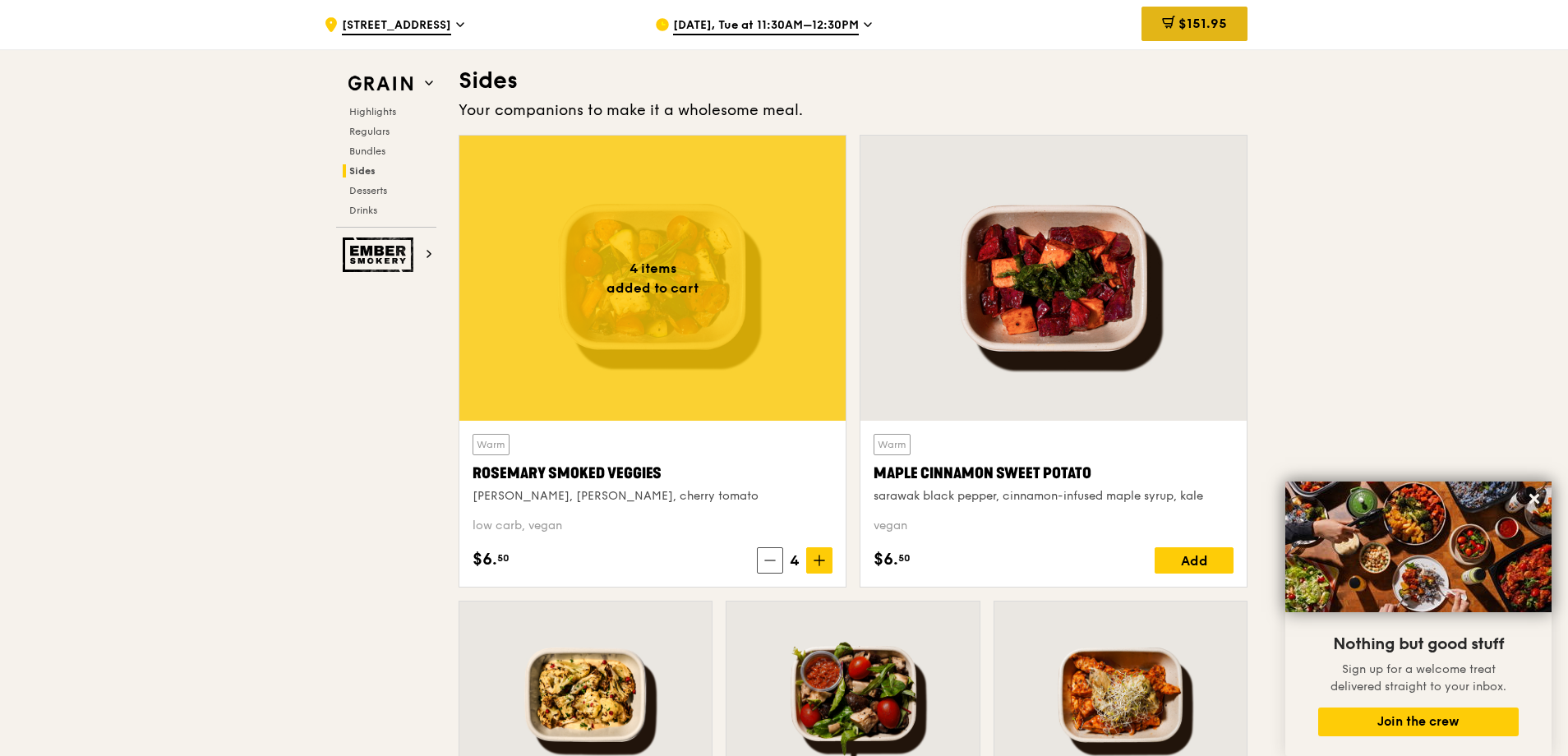
click at [1204, 29] on span "$151.95" at bounding box center [1203, 24] width 49 height 16
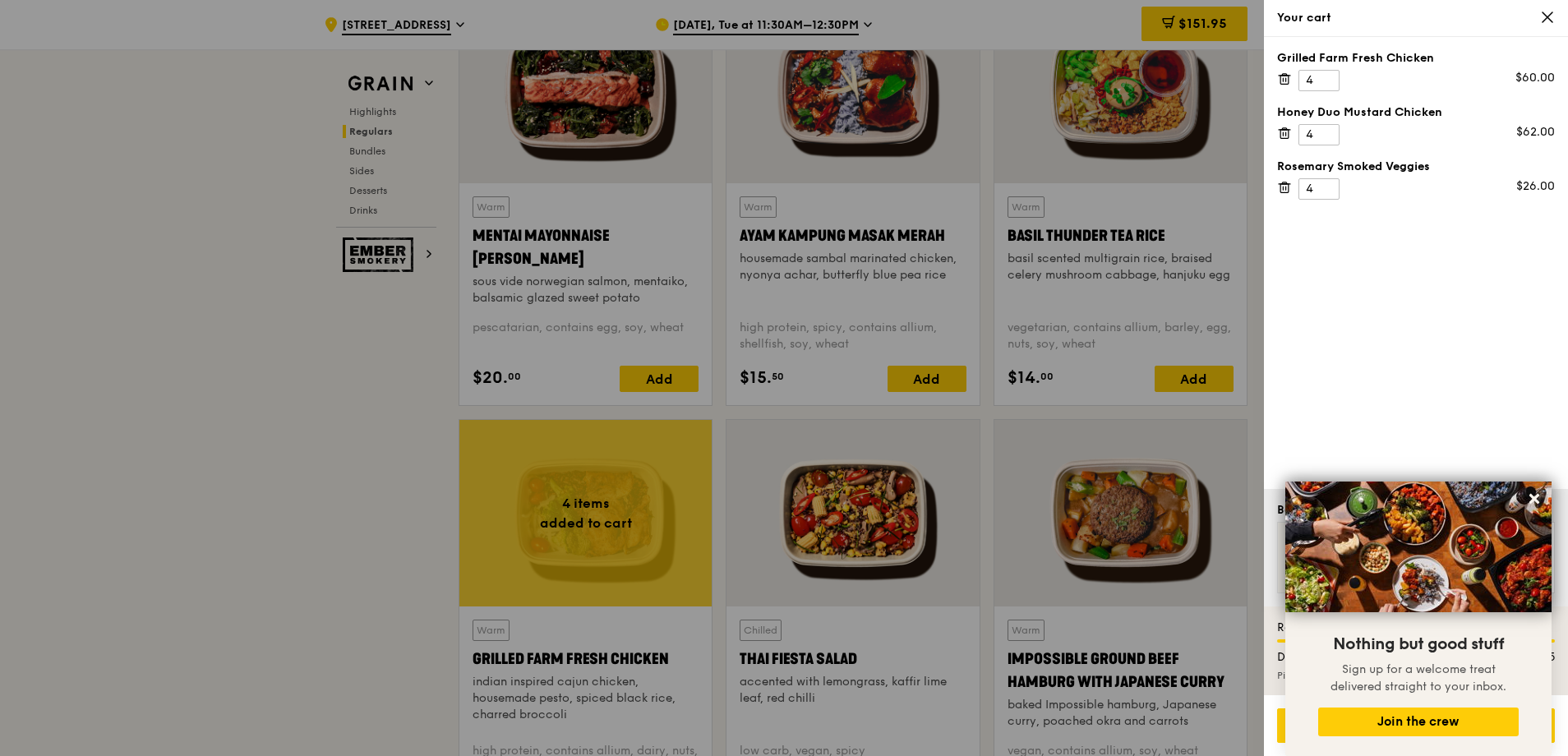
scroll to position [1771, 0]
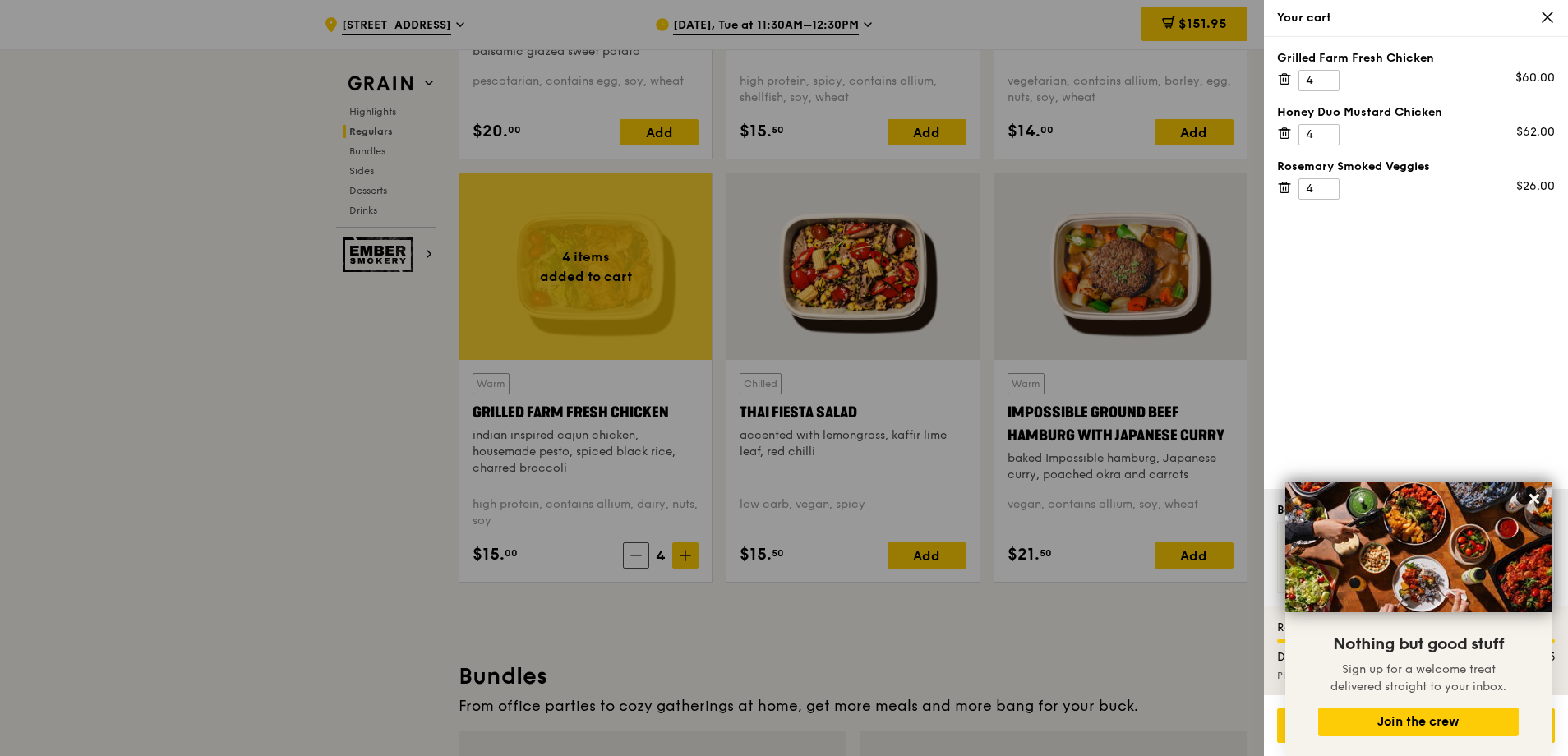
click at [692, 560] on div at bounding box center [784, 378] width 1568 height 756
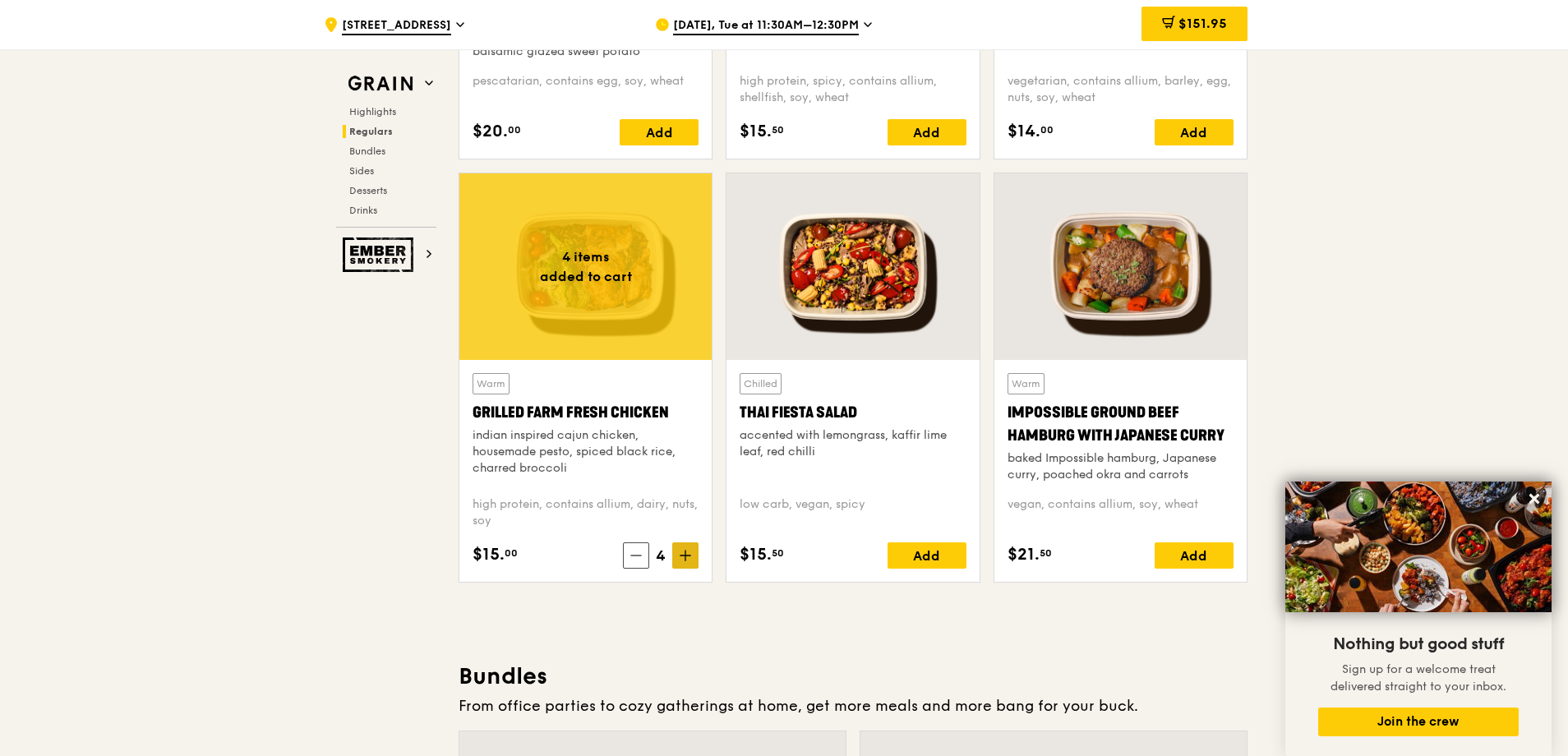
click at [689, 562] on span at bounding box center [684, 555] width 26 height 26
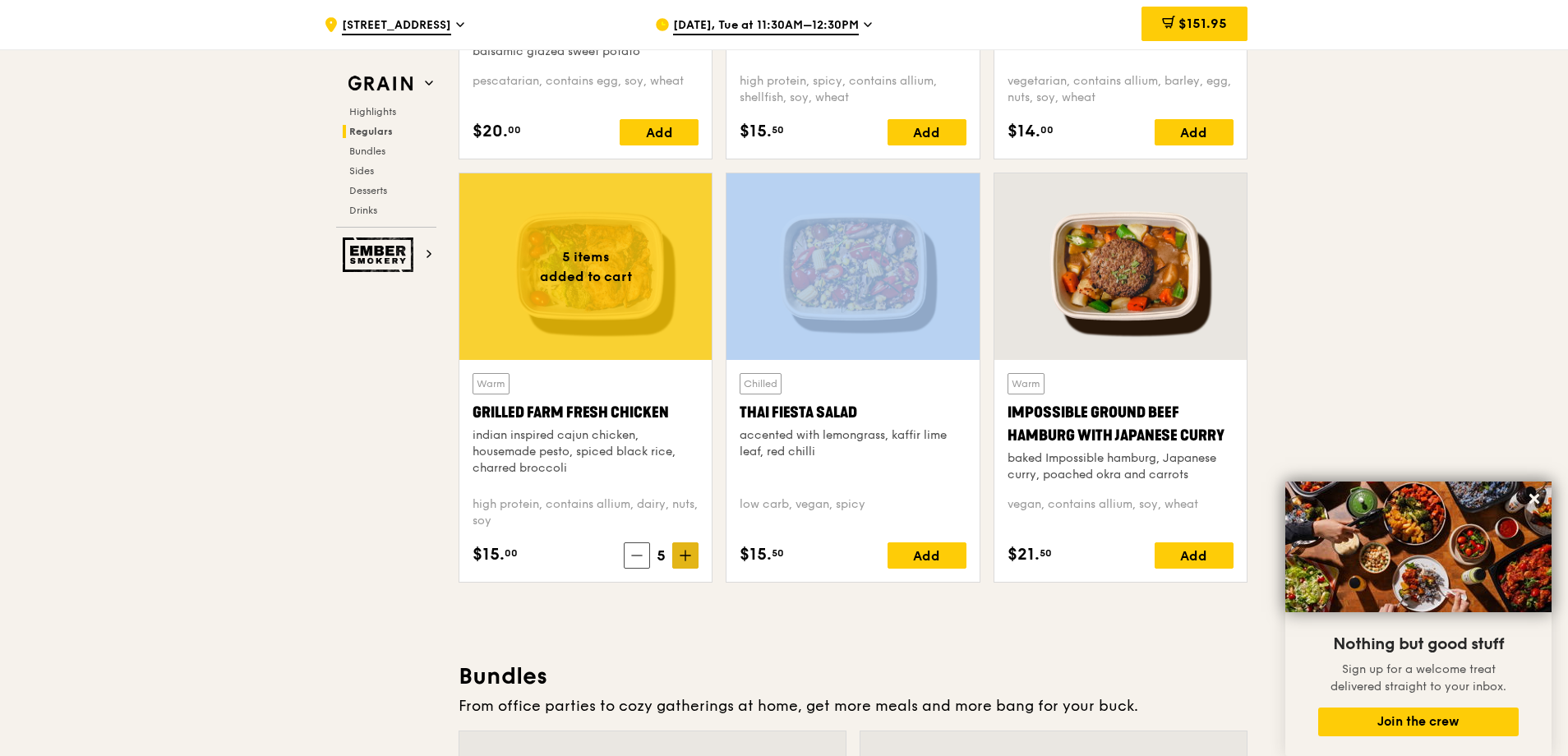
click at [689, 562] on span at bounding box center [684, 555] width 26 height 26
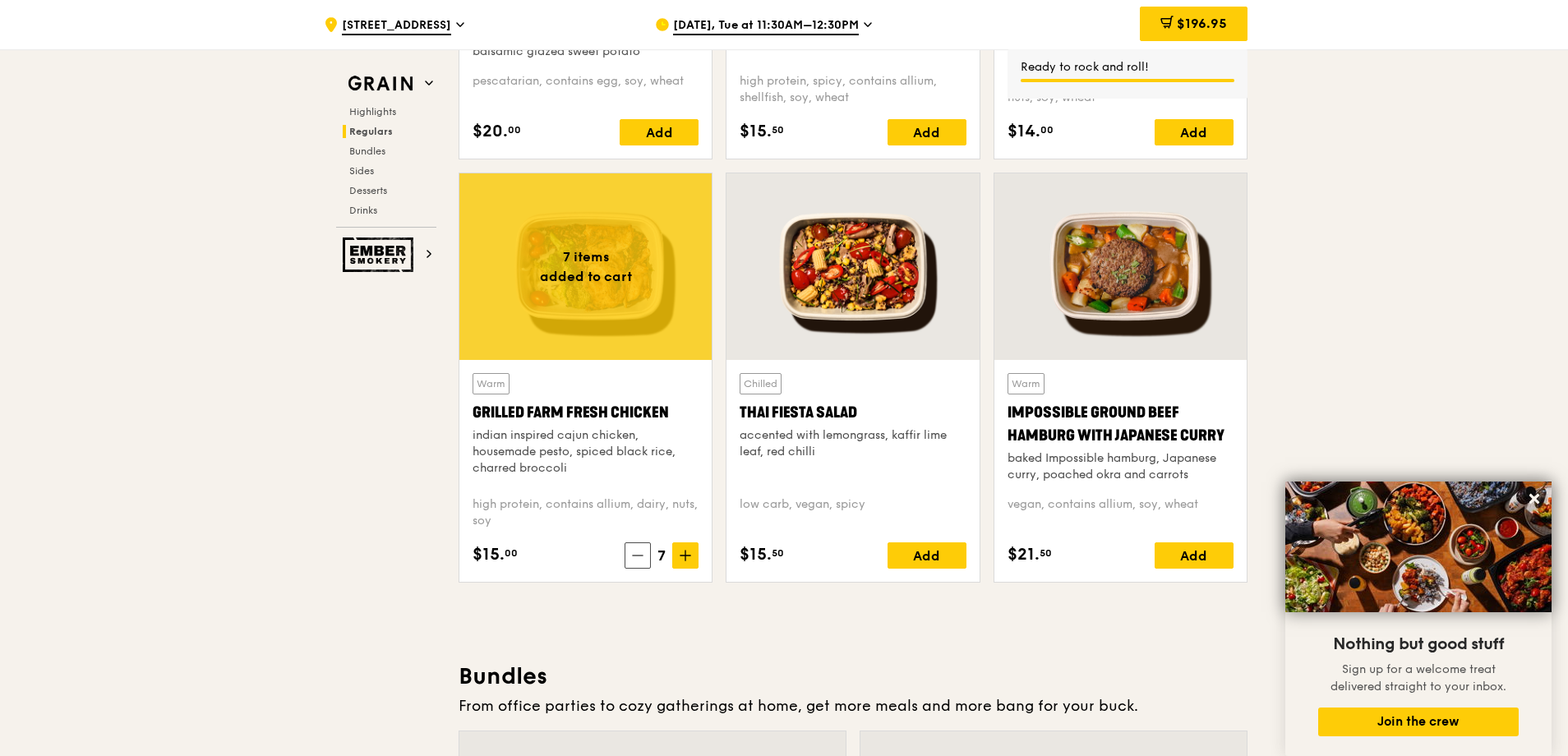
drag, startPoint x: 689, startPoint y: 562, endPoint x: 636, endPoint y: 355, distance: 213.7
click at [636, 355] on div at bounding box center [585, 266] width 252 height 186
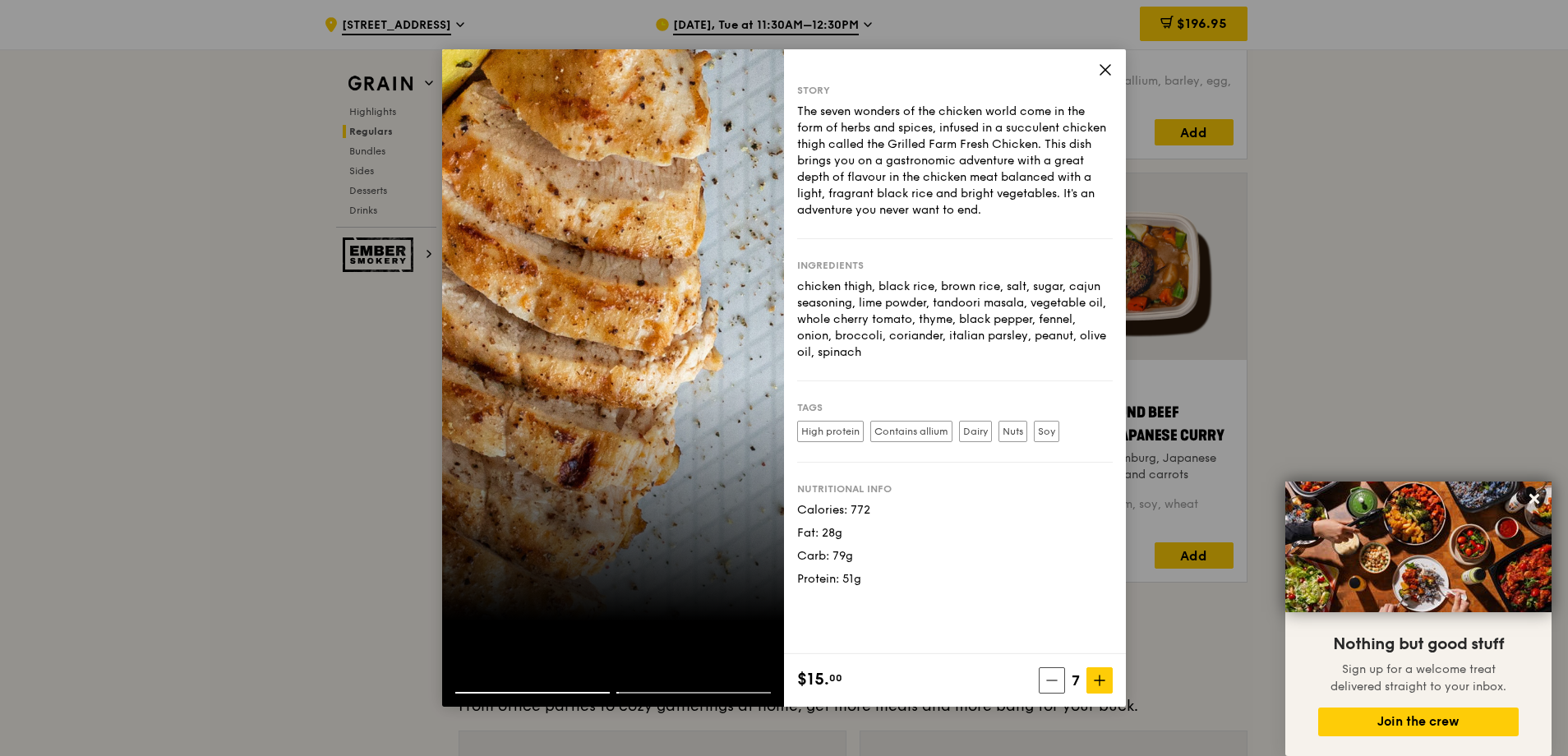
click at [1106, 77] on span at bounding box center [1105, 72] width 15 height 18
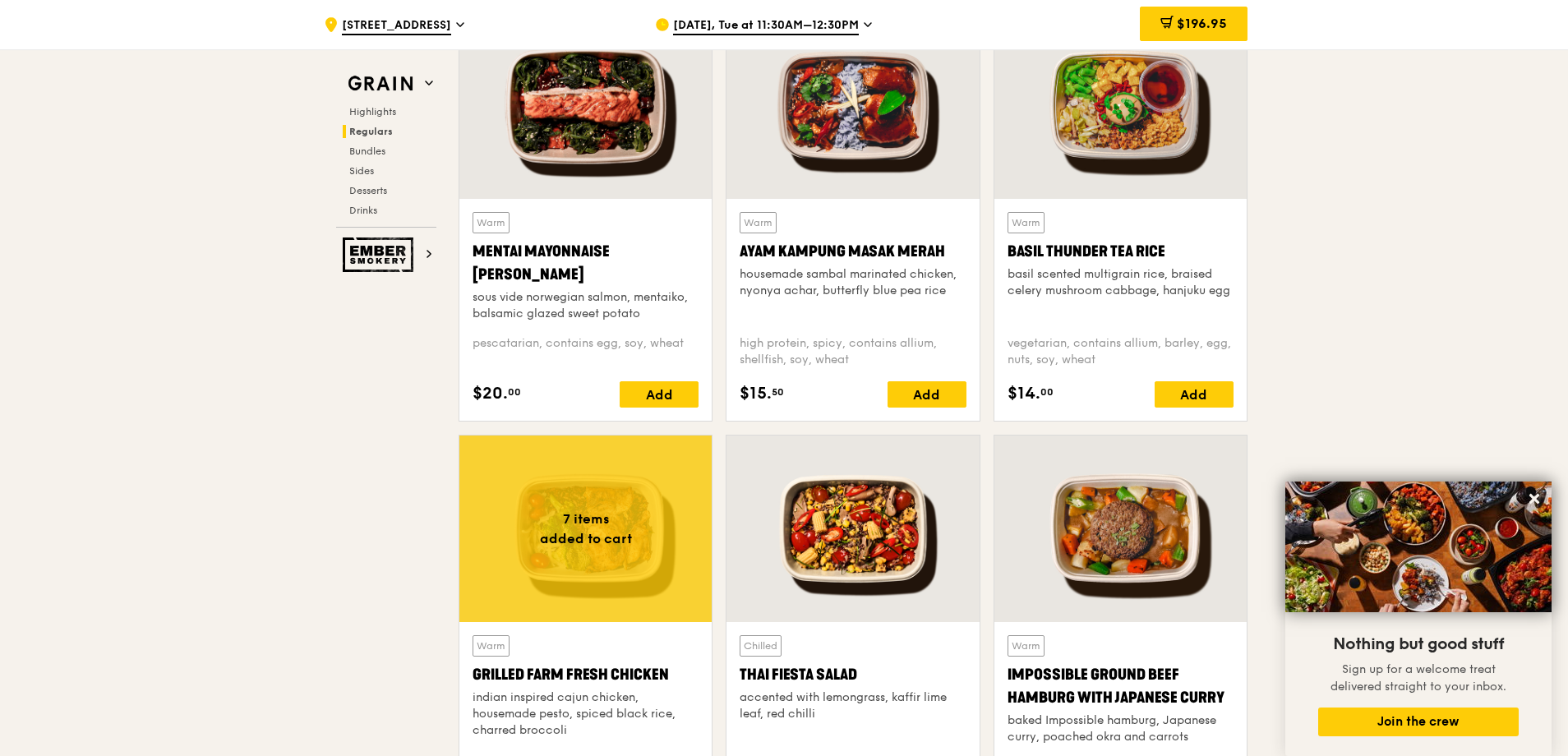
scroll to position [1442, 0]
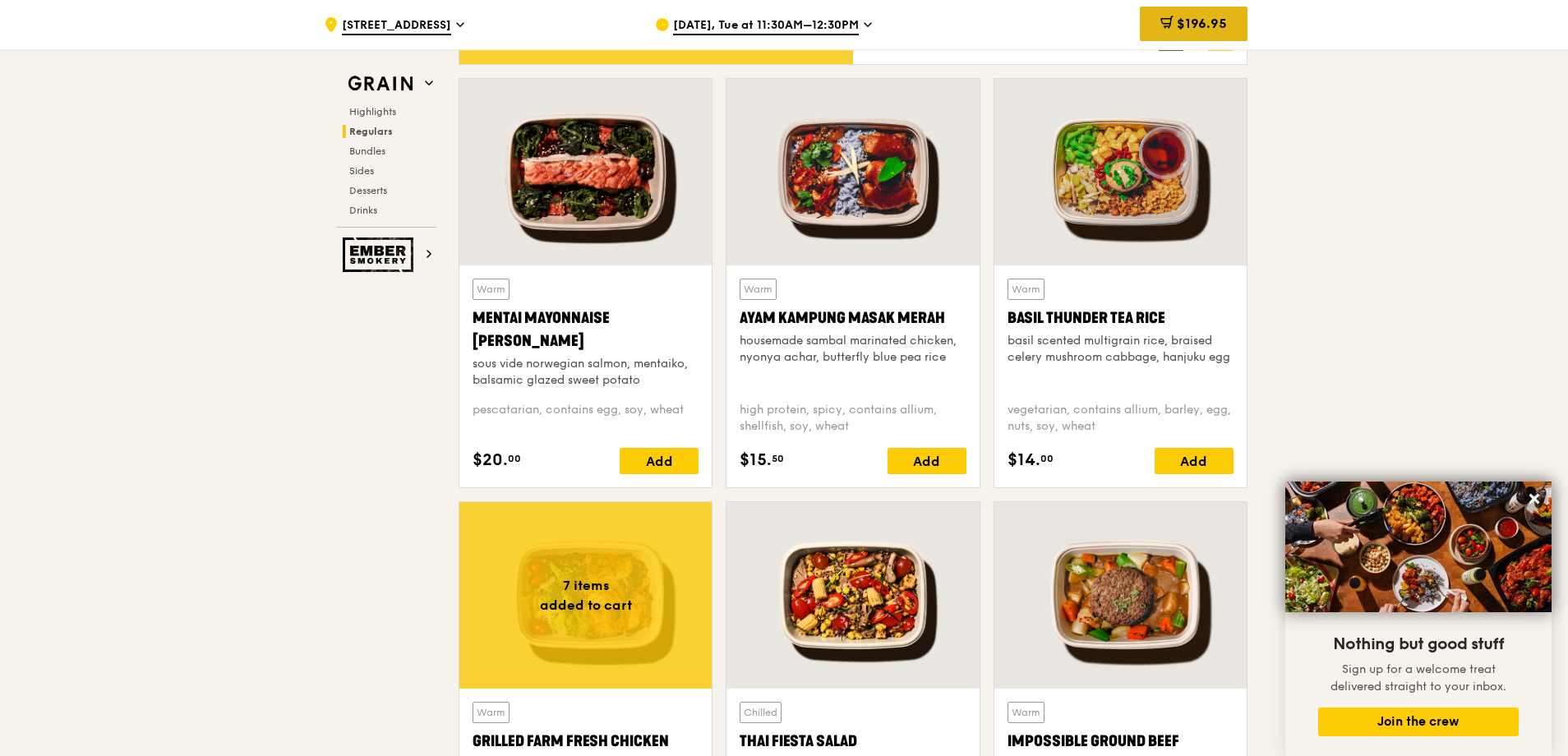
click at [1161, 13] on div "$196.95" at bounding box center [1193, 24] width 108 height 34
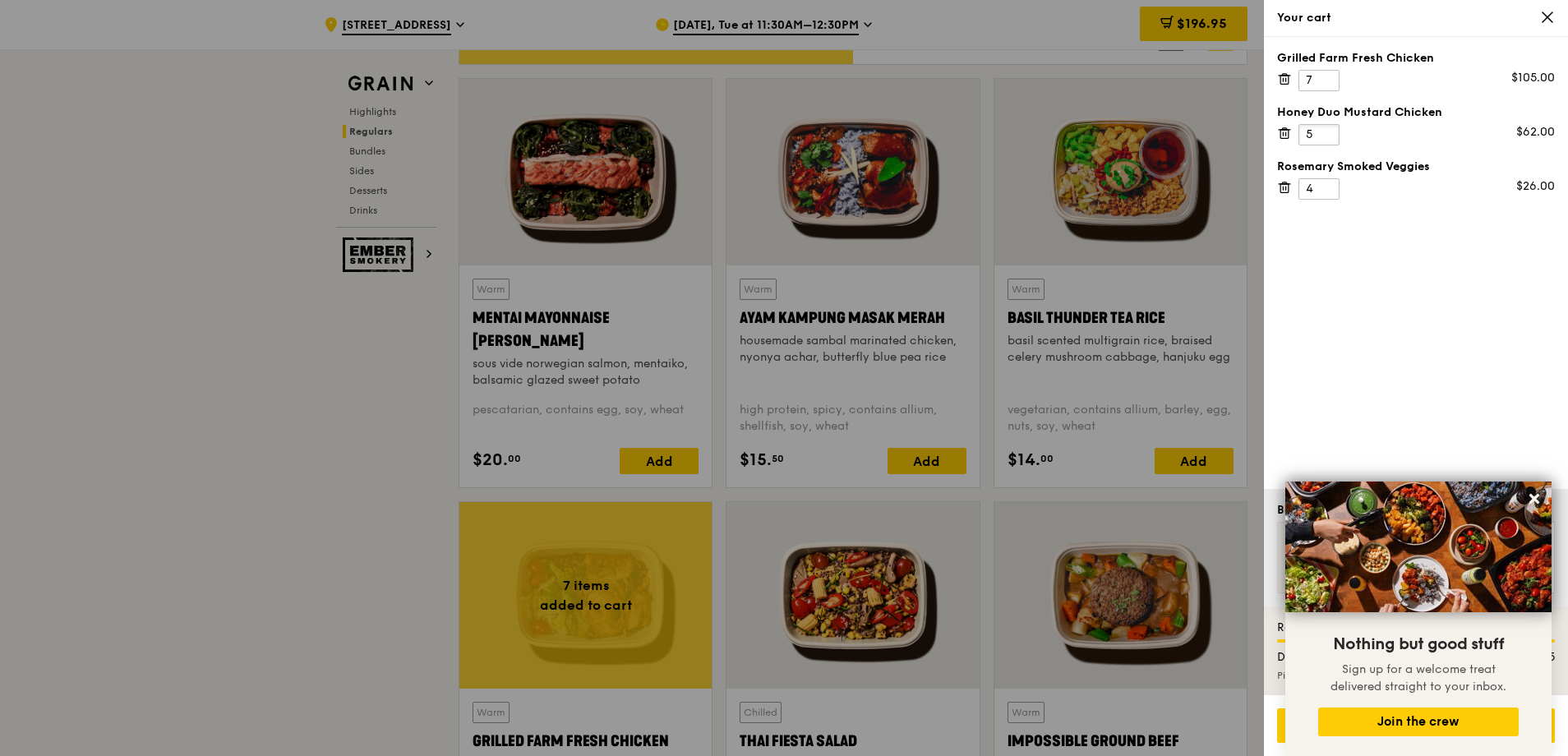
click at [1329, 131] on input "5" at bounding box center [1319, 134] width 41 height 21
click at [1329, 131] on input "6" at bounding box center [1319, 134] width 41 height 21
type input "7"
click at [1329, 131] on input "7" at bounding box center [1319, 134] width 41 height 21
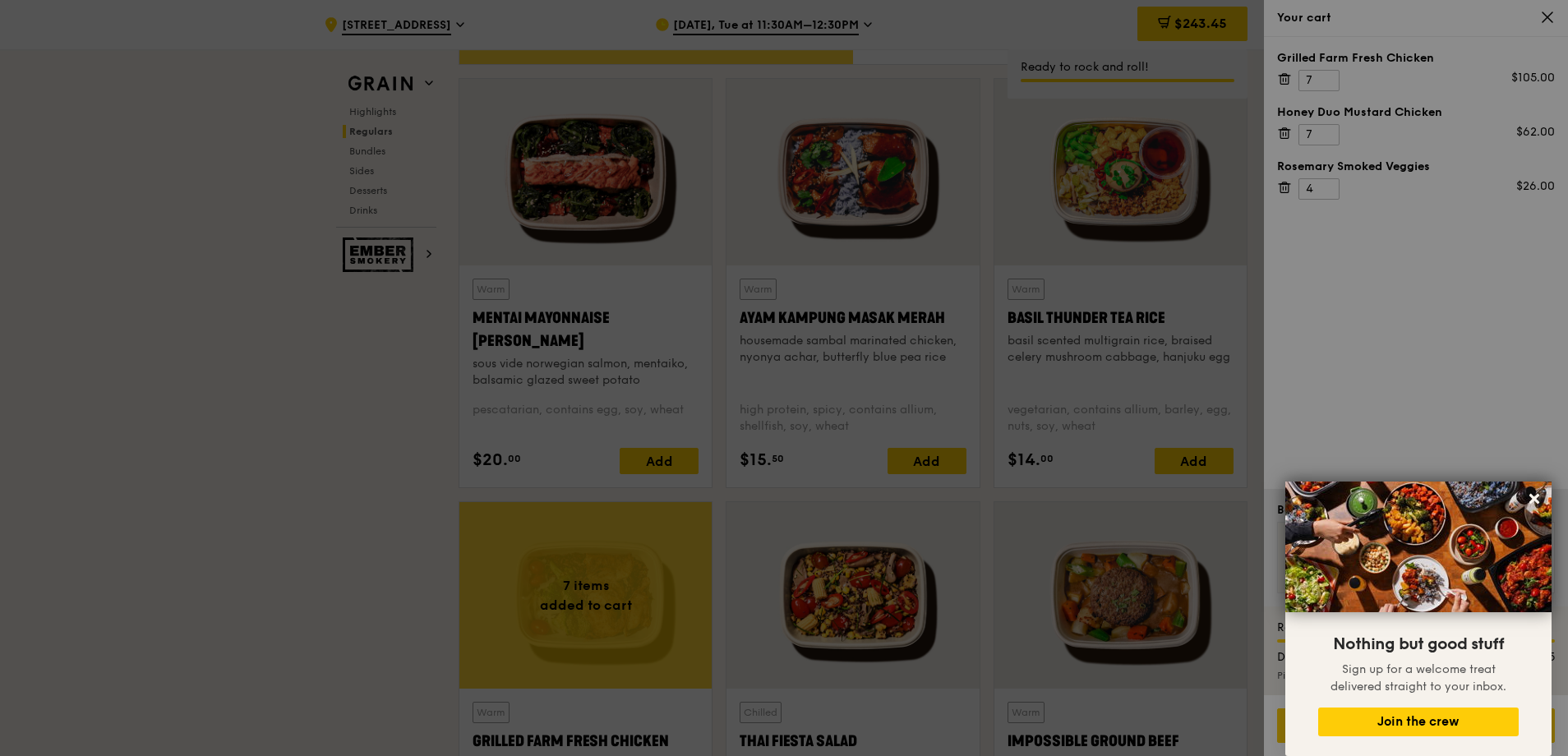
click at [1317, 190] on div at bounding box center [784, 378] width 1568 height 756
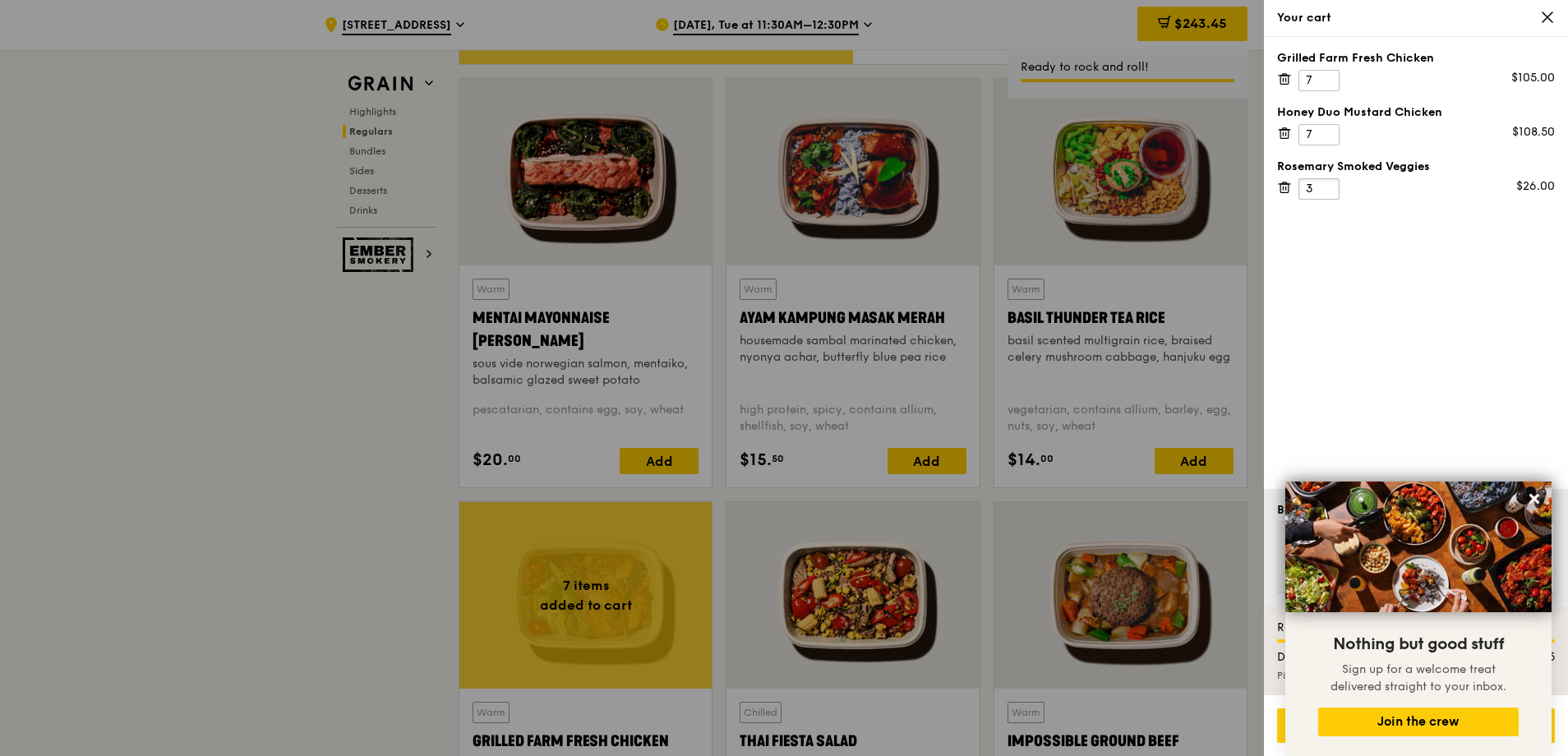
click at [1324, 193] on input "3" at bounding box center [1319, 188] width 41 height 21
click at [1324, 193] on input "2" at bounding box center [1319, 188] width 41 height 21
type input "1"
click at [1324, 193] on input "1" at bounding box center [1319, 188] width 41 height 21
click at [1287, 190] on icon at bounding box center [1284, 187] width 15 height 15
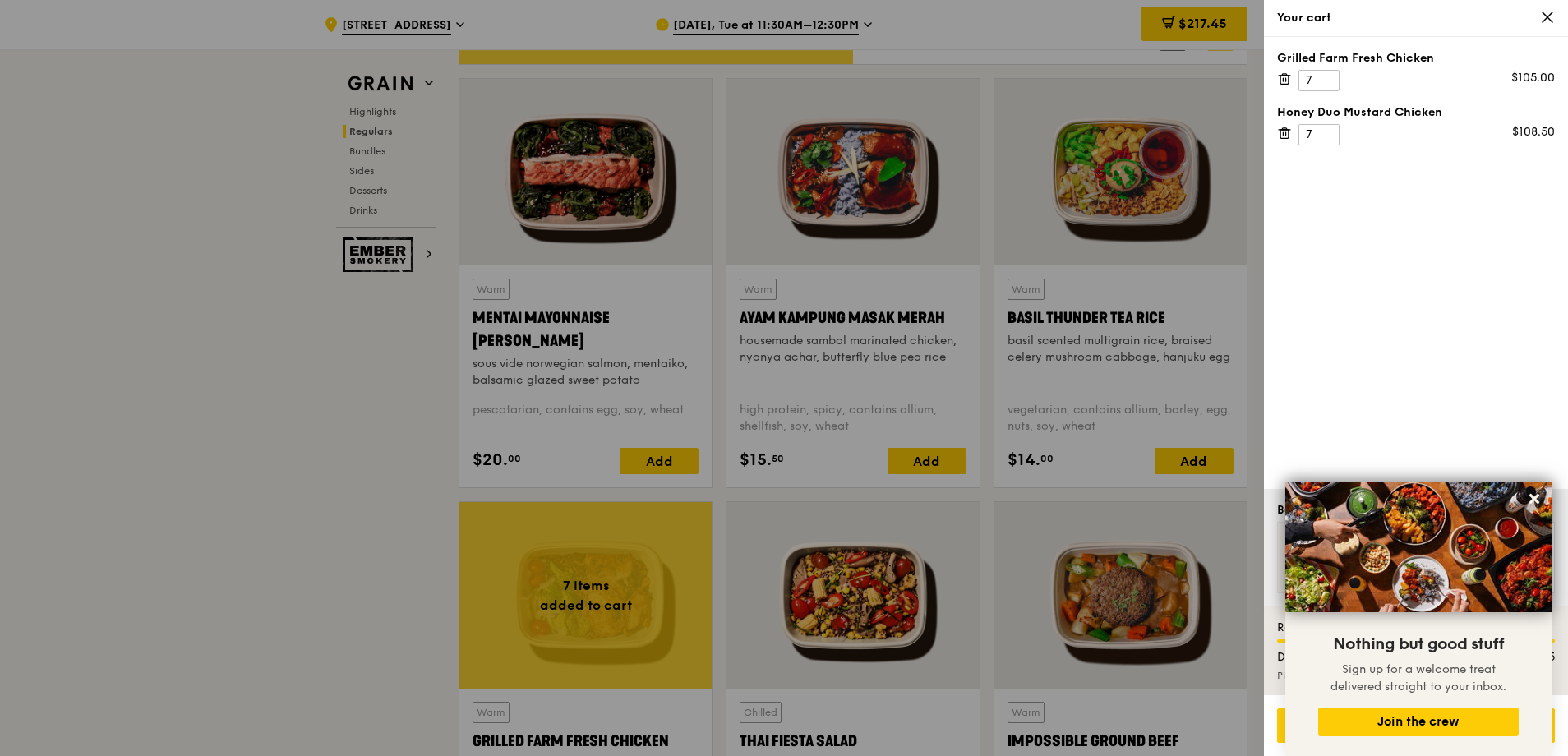
click at [1287, 139] on icon at bounding box center [1284, 134] width 15 height 15
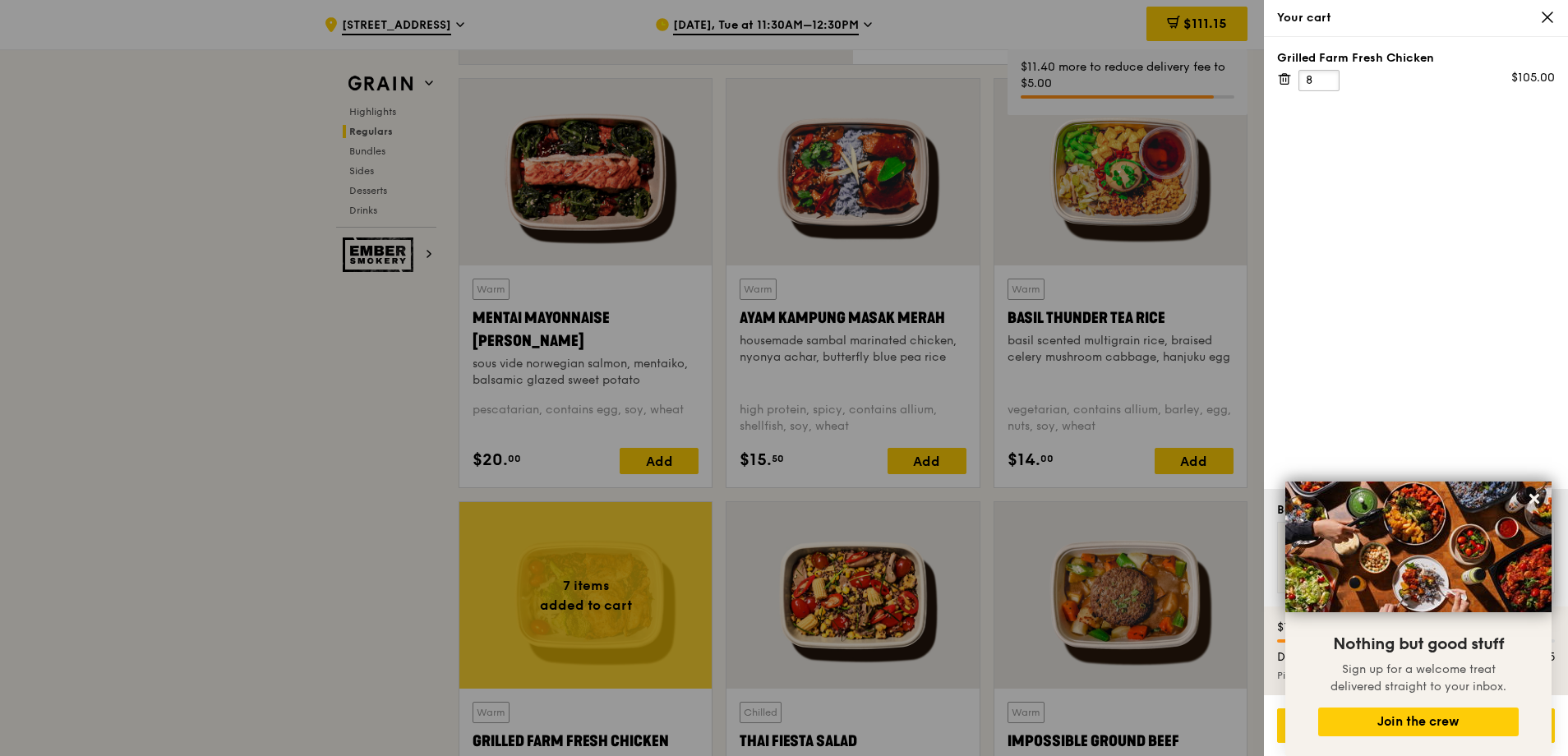
type input "8"
click at [1328, 77] on input "8" at bounding box center [1319, 80] width 41 height 21
click at [694, 622] on div at bounding box center [784, 378] width 1568 height 756
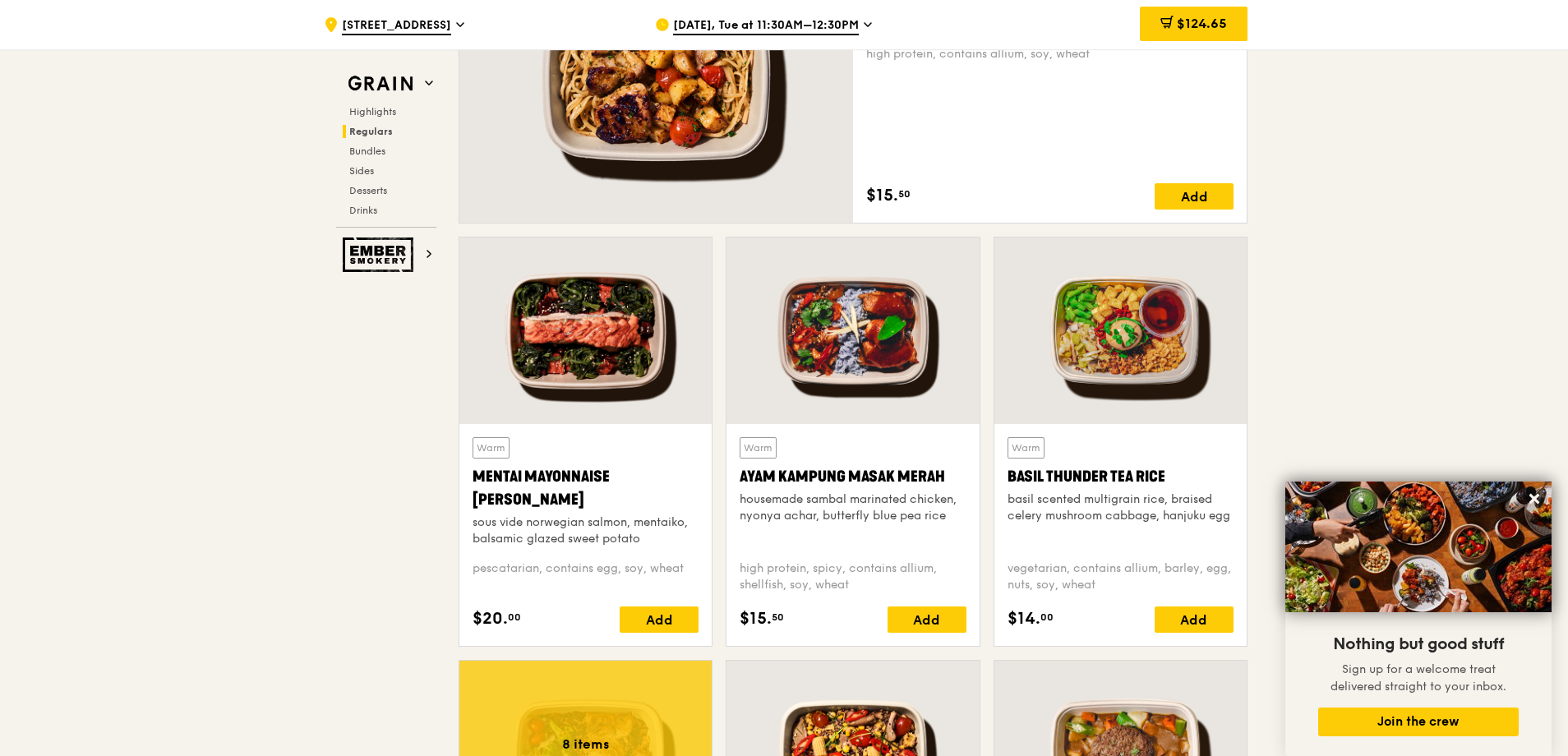
scroll to position [1114, 0]
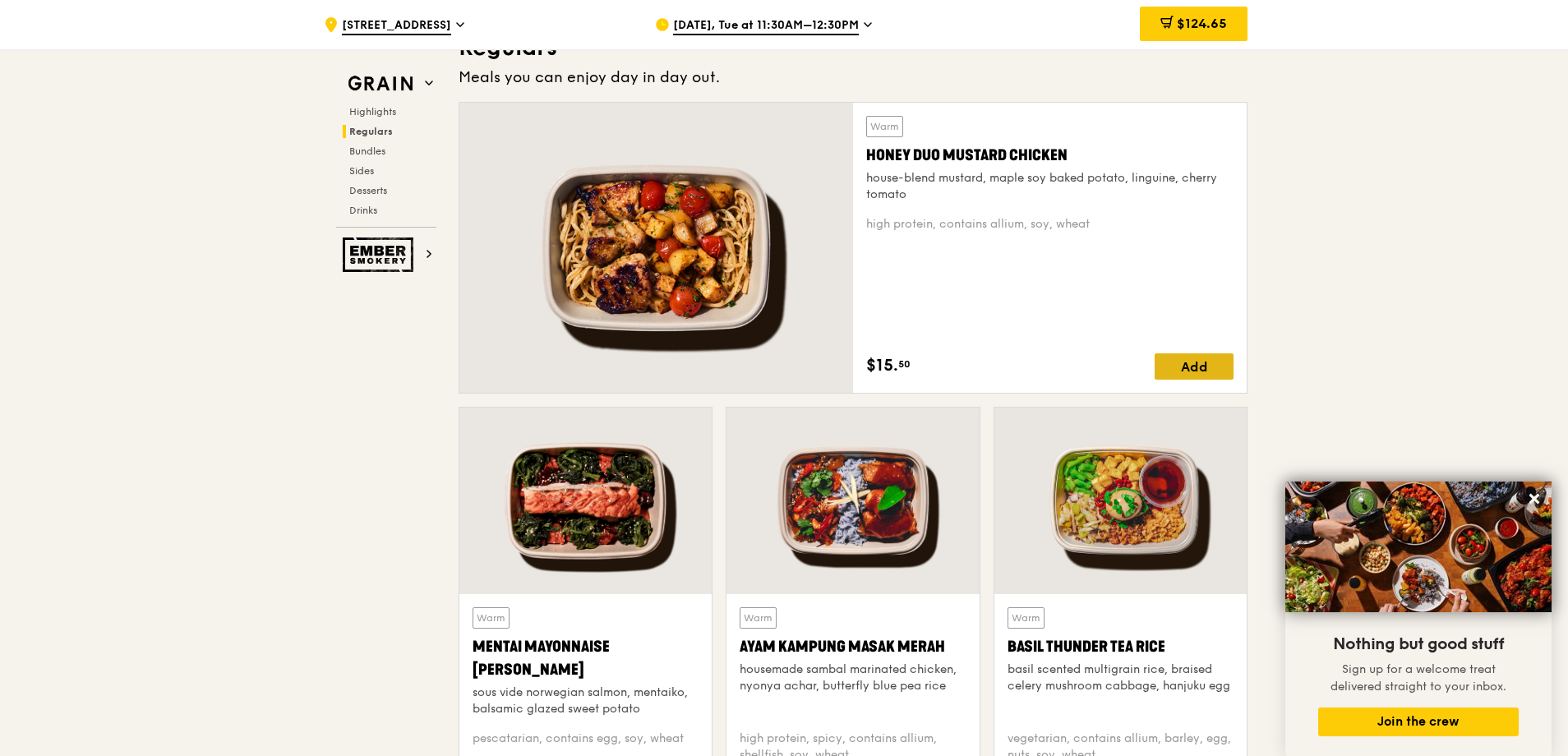
click at [1177, 367] on div "Add" at bounding box center [1194, 366] width 79 height 26
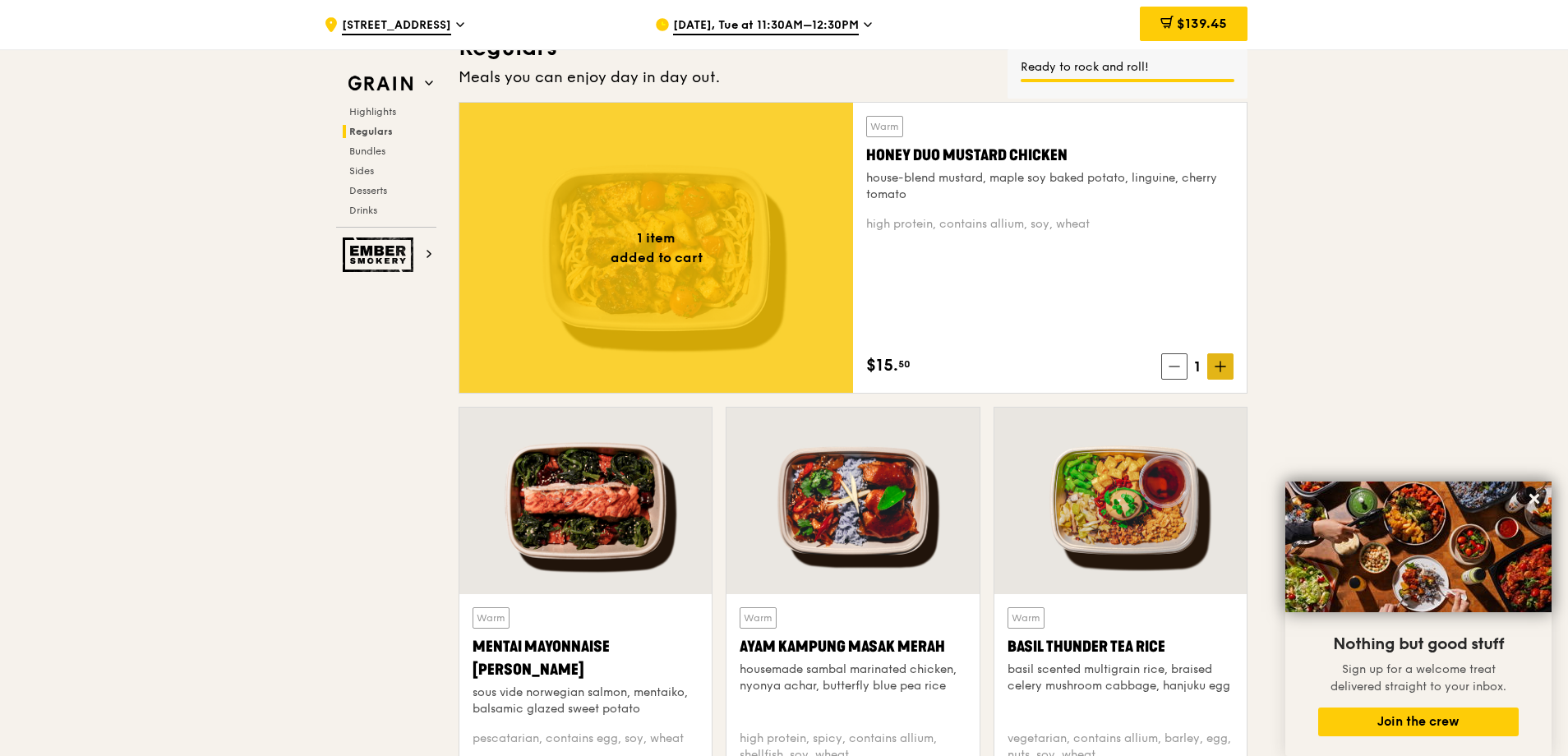
click at [1230, 365] on span at bounding box center [1219, 366] width 26 height 26
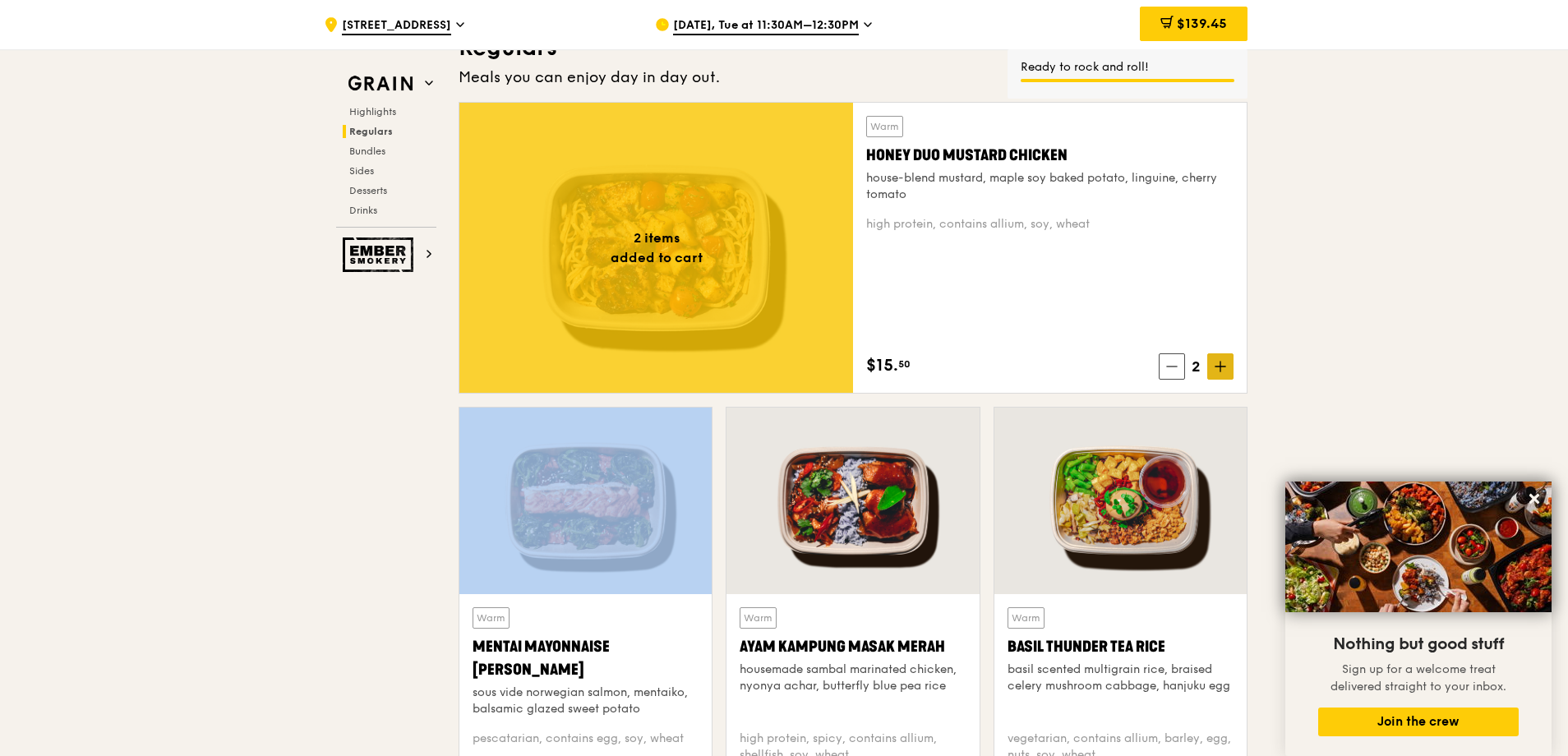
click at [1230, 365] on span at bounding box center [1219, 366] width 26 height 26
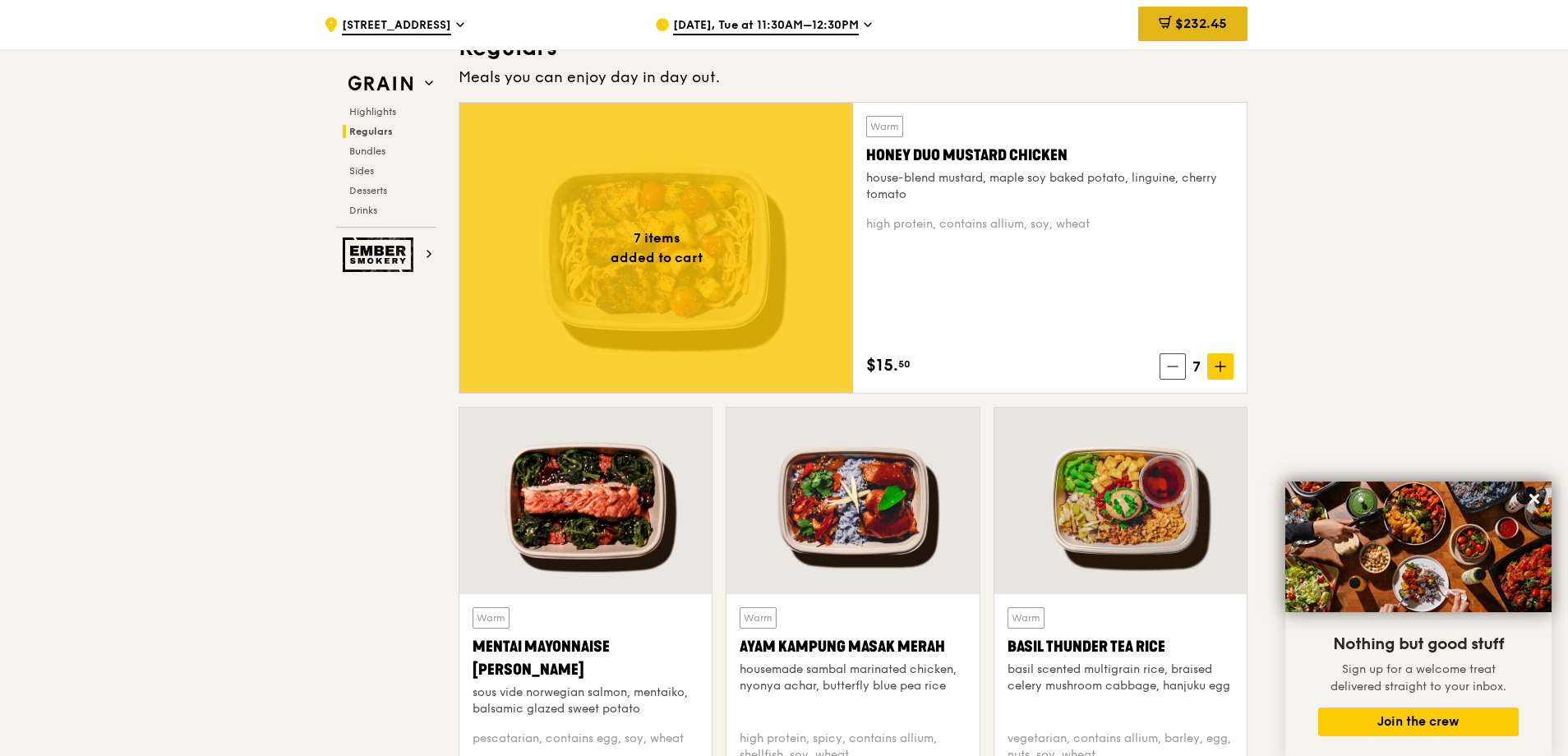
click at [1188, 23] on span "$232.45" at bounding box center [1201, 24] width 52 height 16
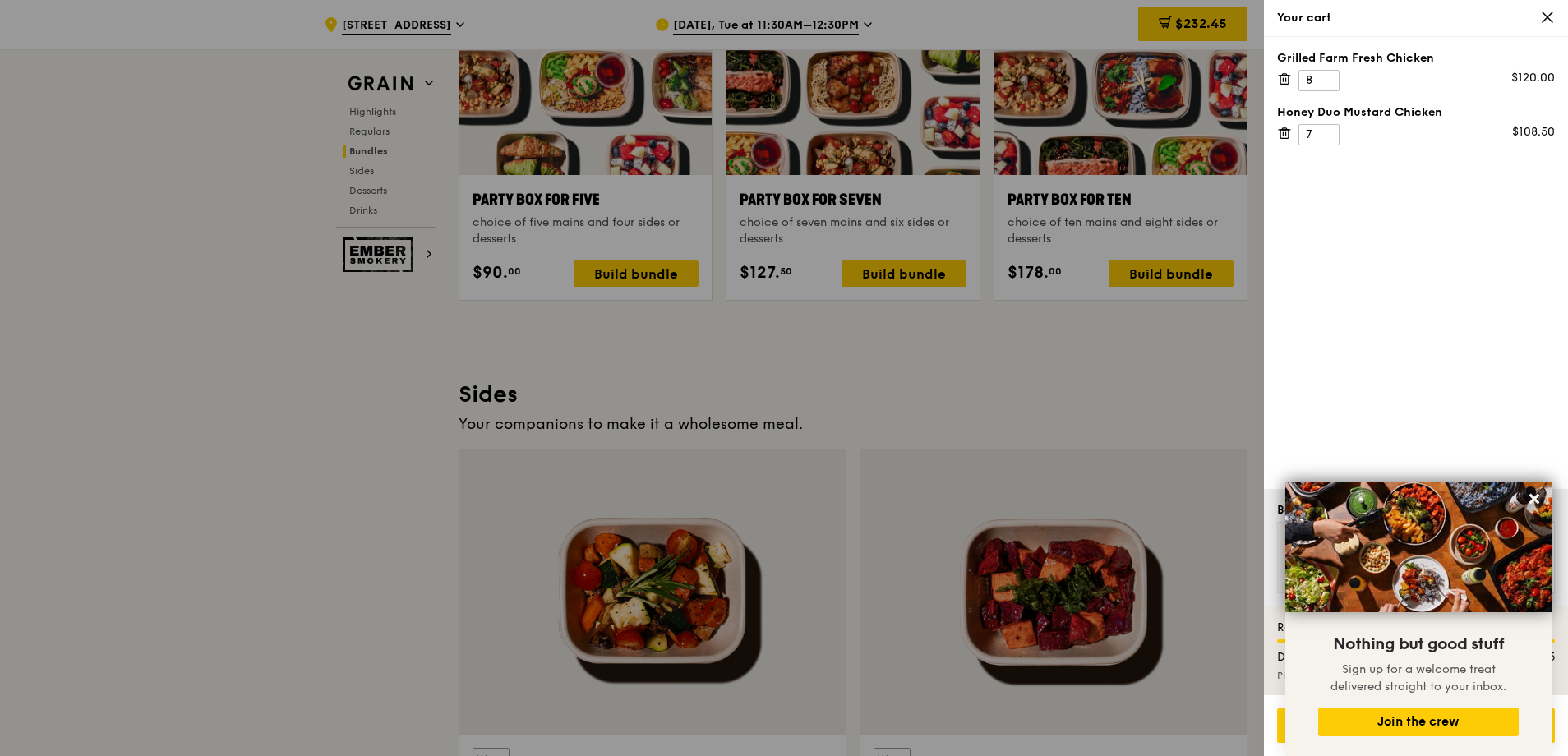
scroll to position [3579, 0]
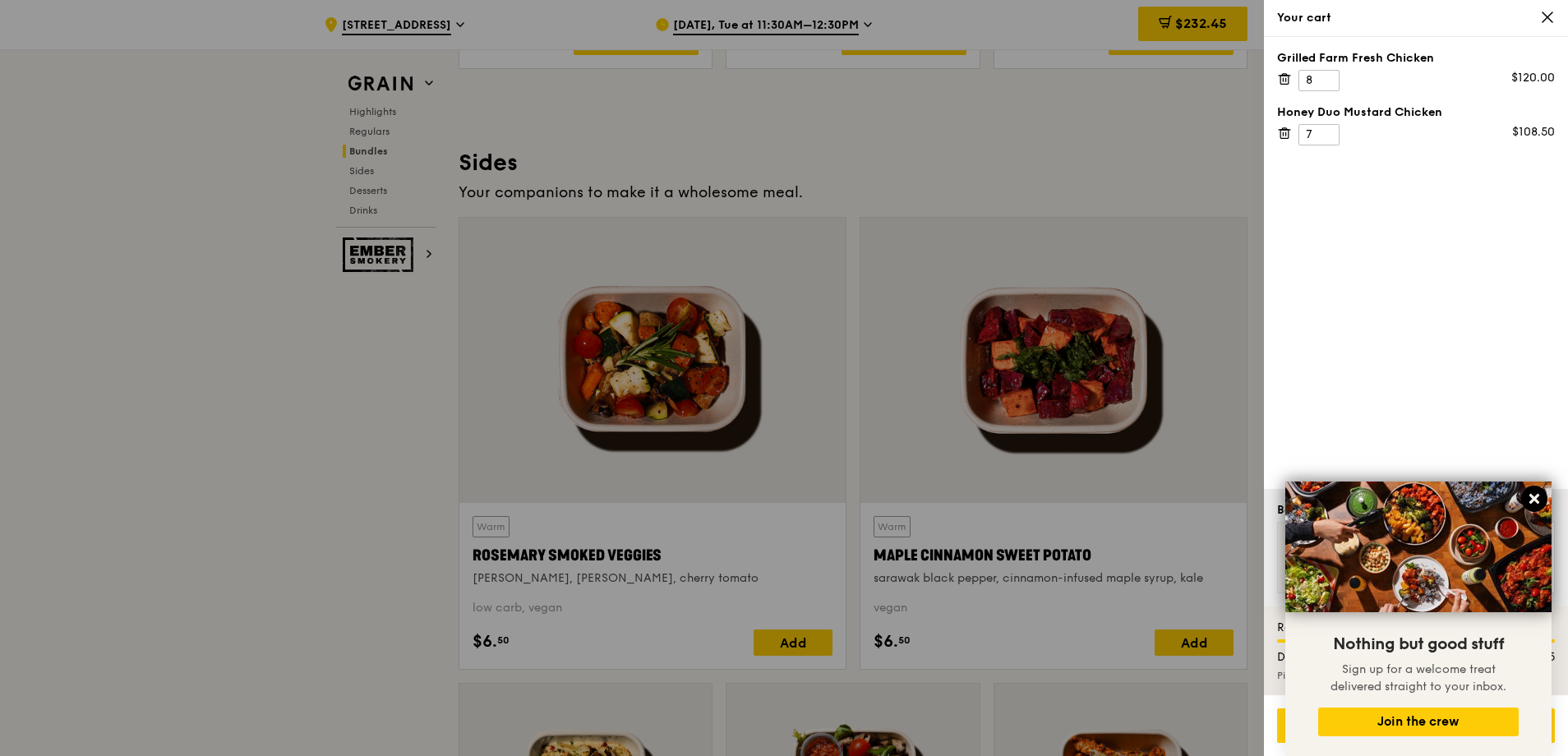
click at [1537, 491] on icon at bounding box center [1534, 499] width 15 height 15
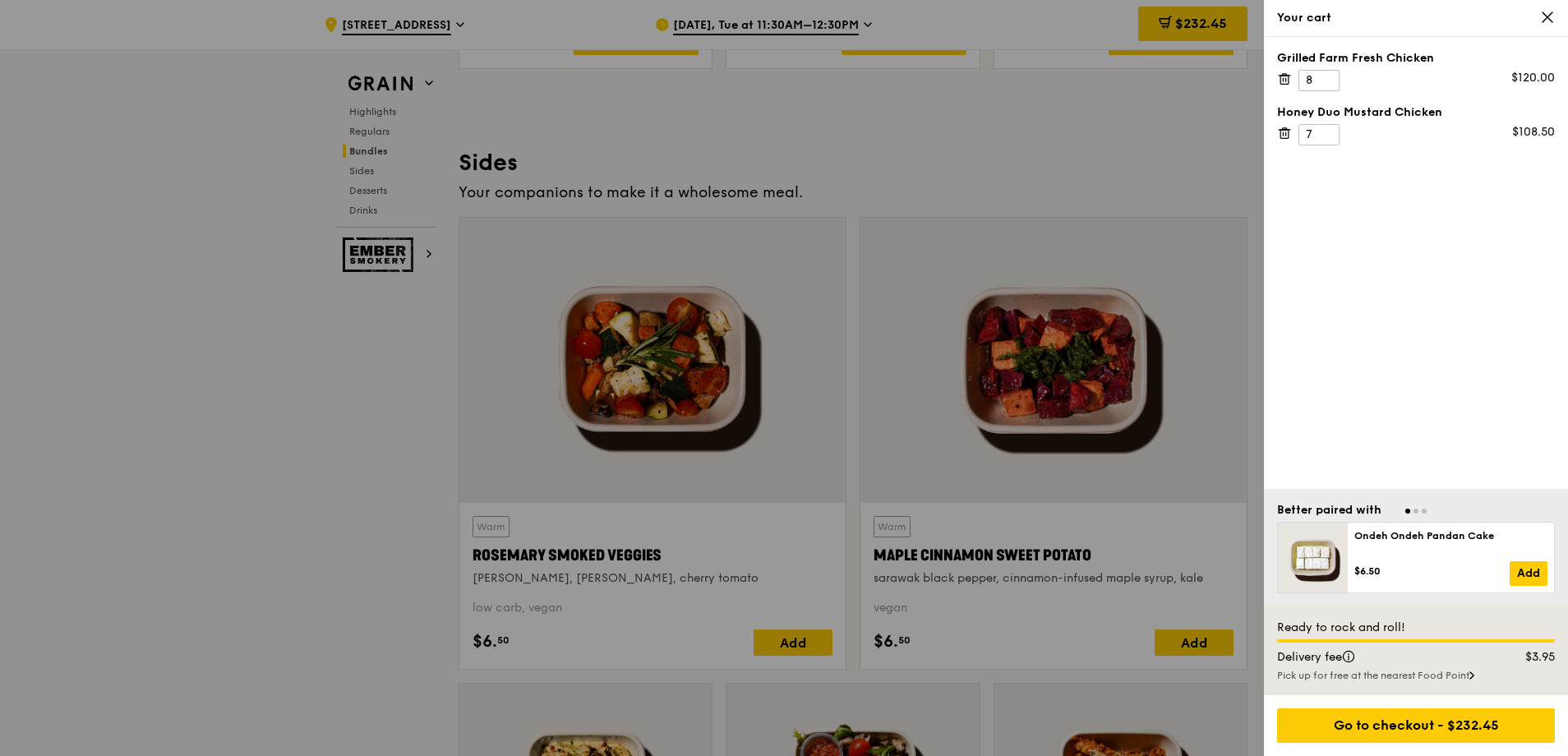
click at [1460, 679] on div "Pick up for free at the nearest Food Point" at bounding box center [1415, 675] width 278 height 13
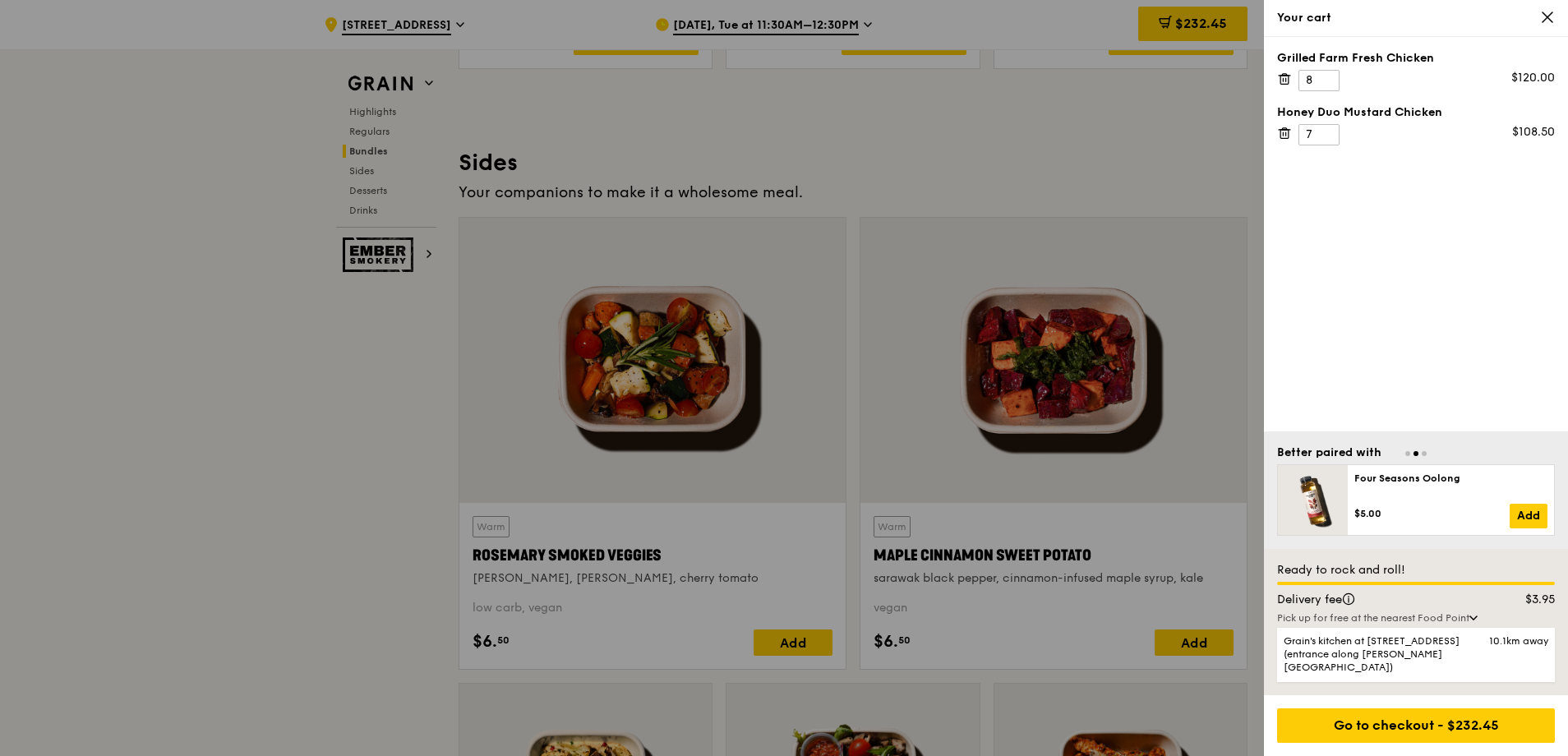
click at [1480, 608] on div "Delivery fee" at bounding box center [1379, 600] width 223 height 17
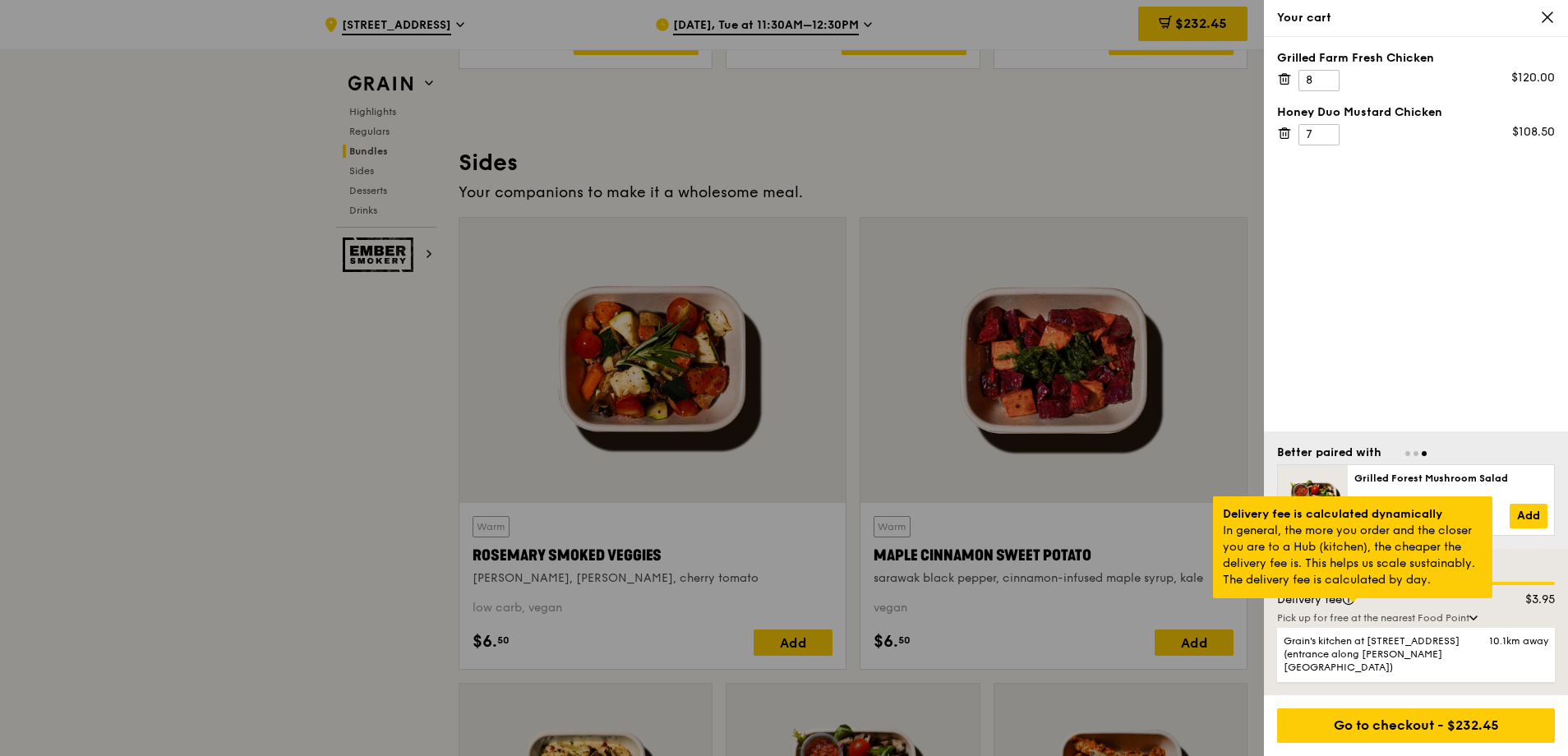
click at [1350, 602] on div at bounding box center [1353, 600] width 8 height 4
click at [1356, 602] on div at bounding box center [1353, 600] width 8 height 4
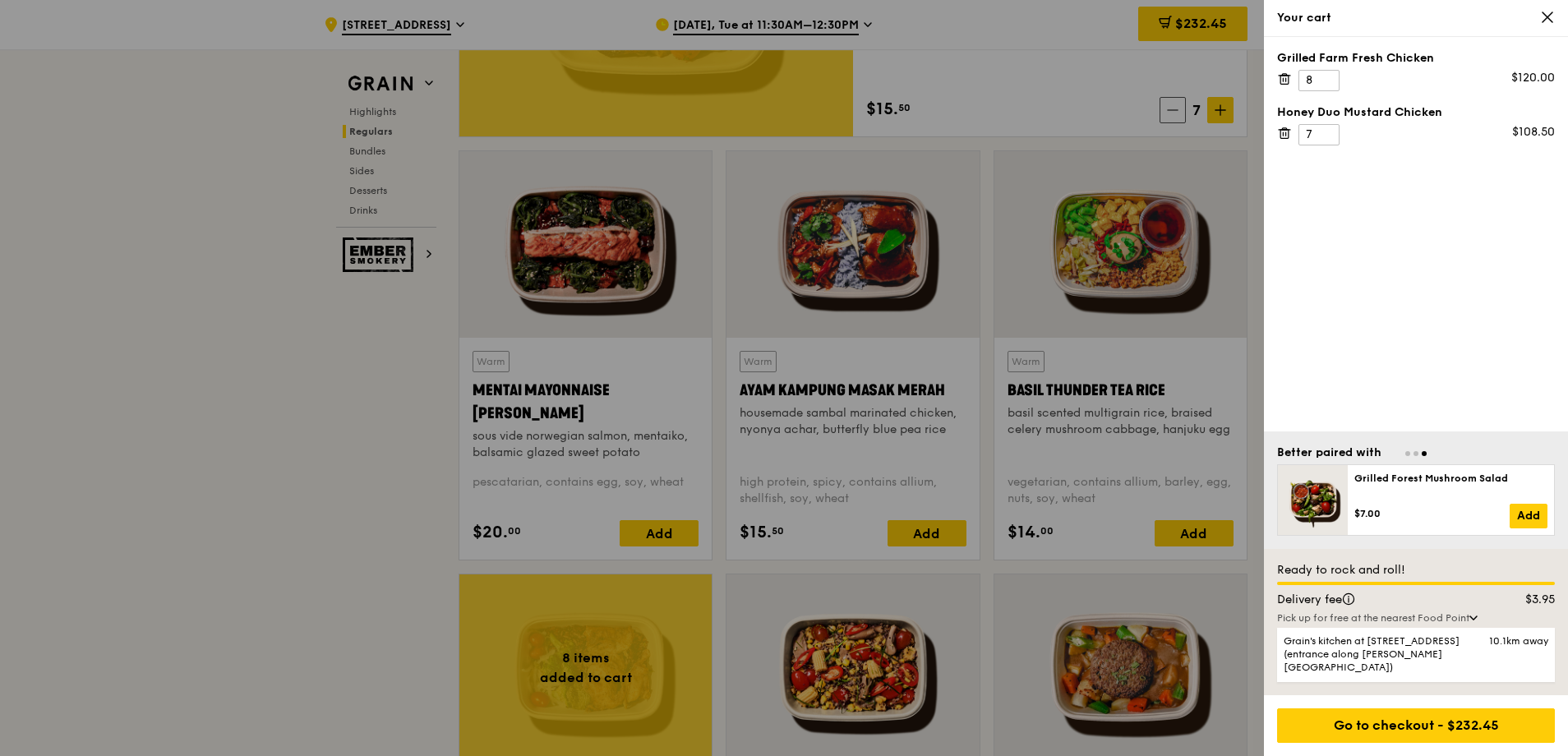
scroll to position [1278, 0]
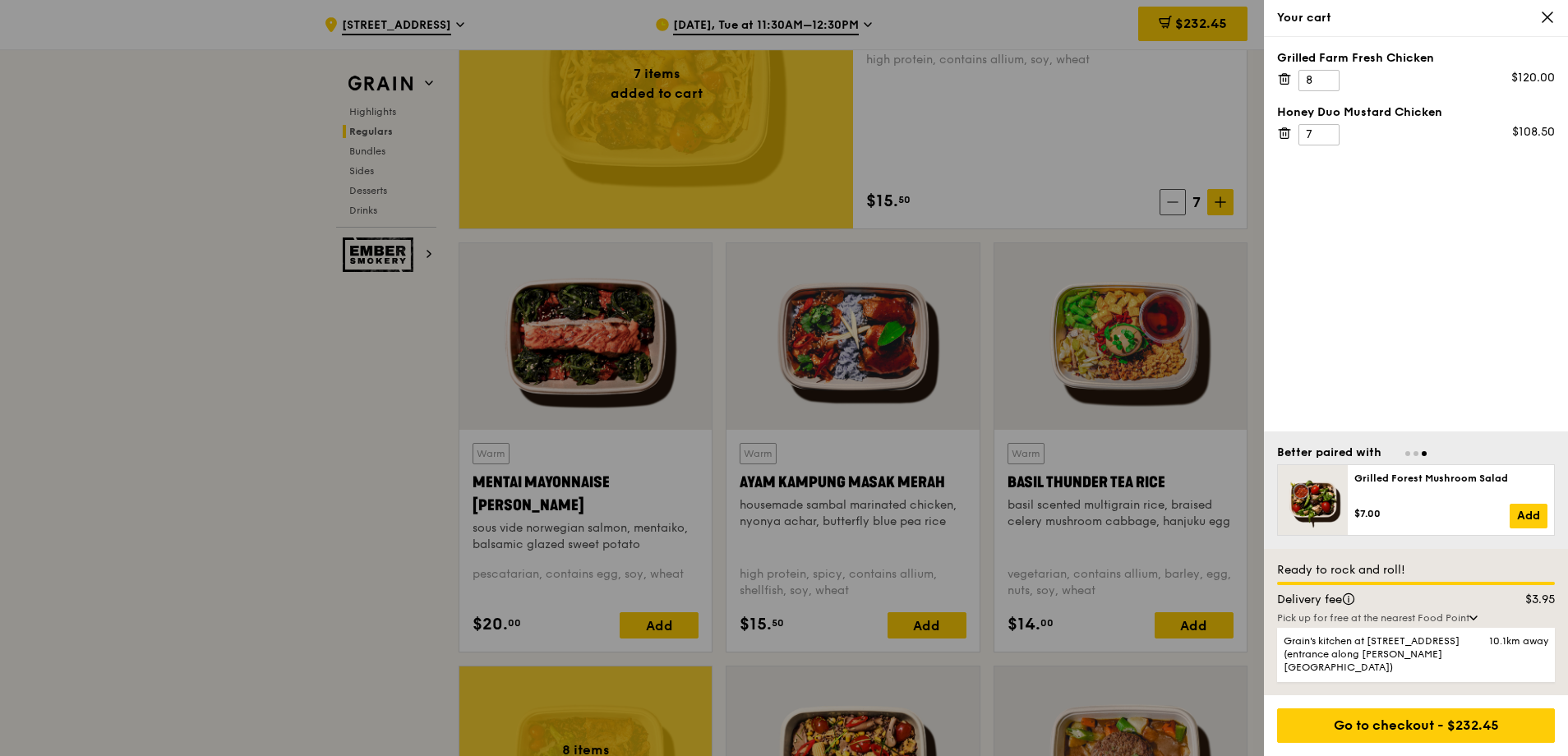
click at [730, 182] on div at bounding box center [784, 378] width 1568 height 756
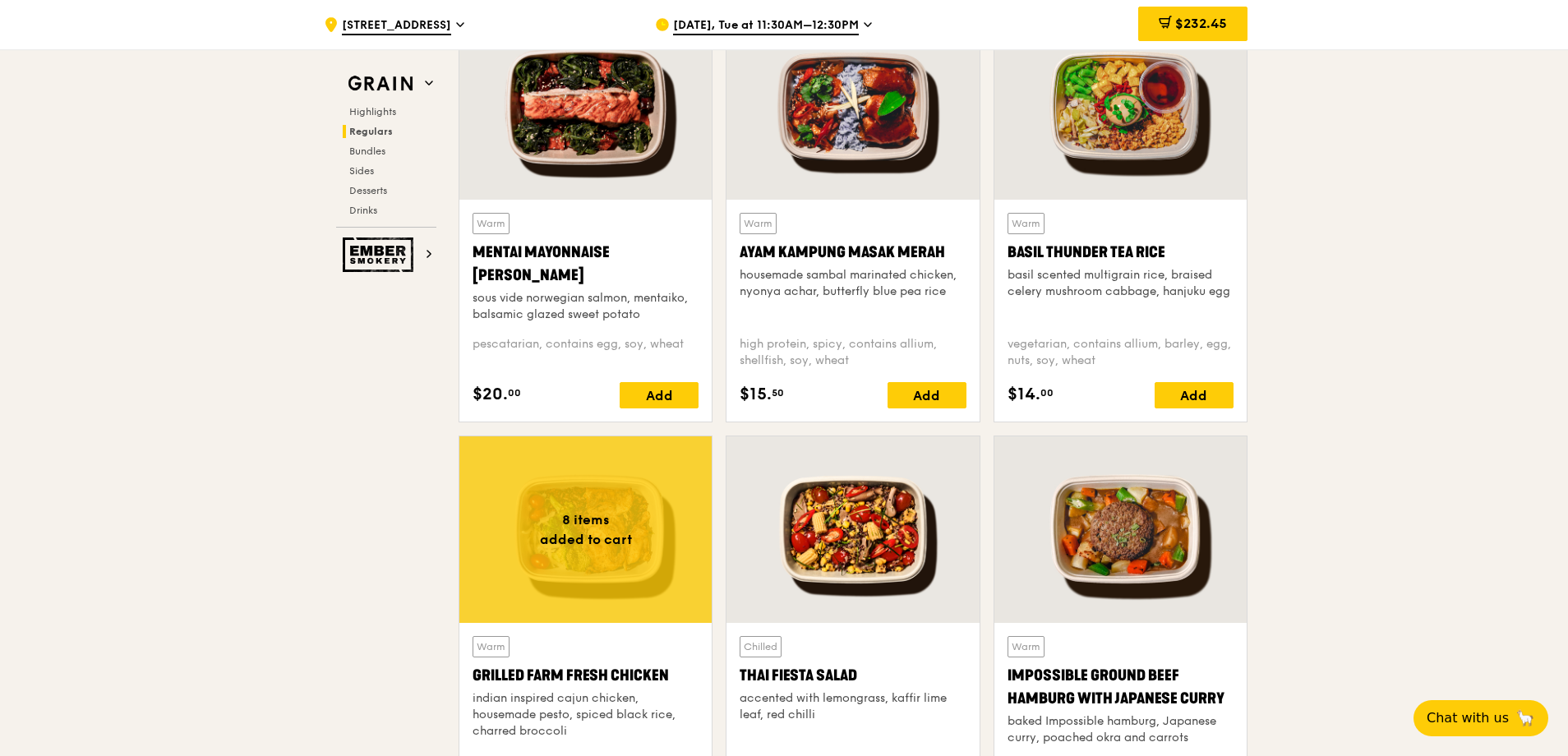
scroll to position [1114, 0]
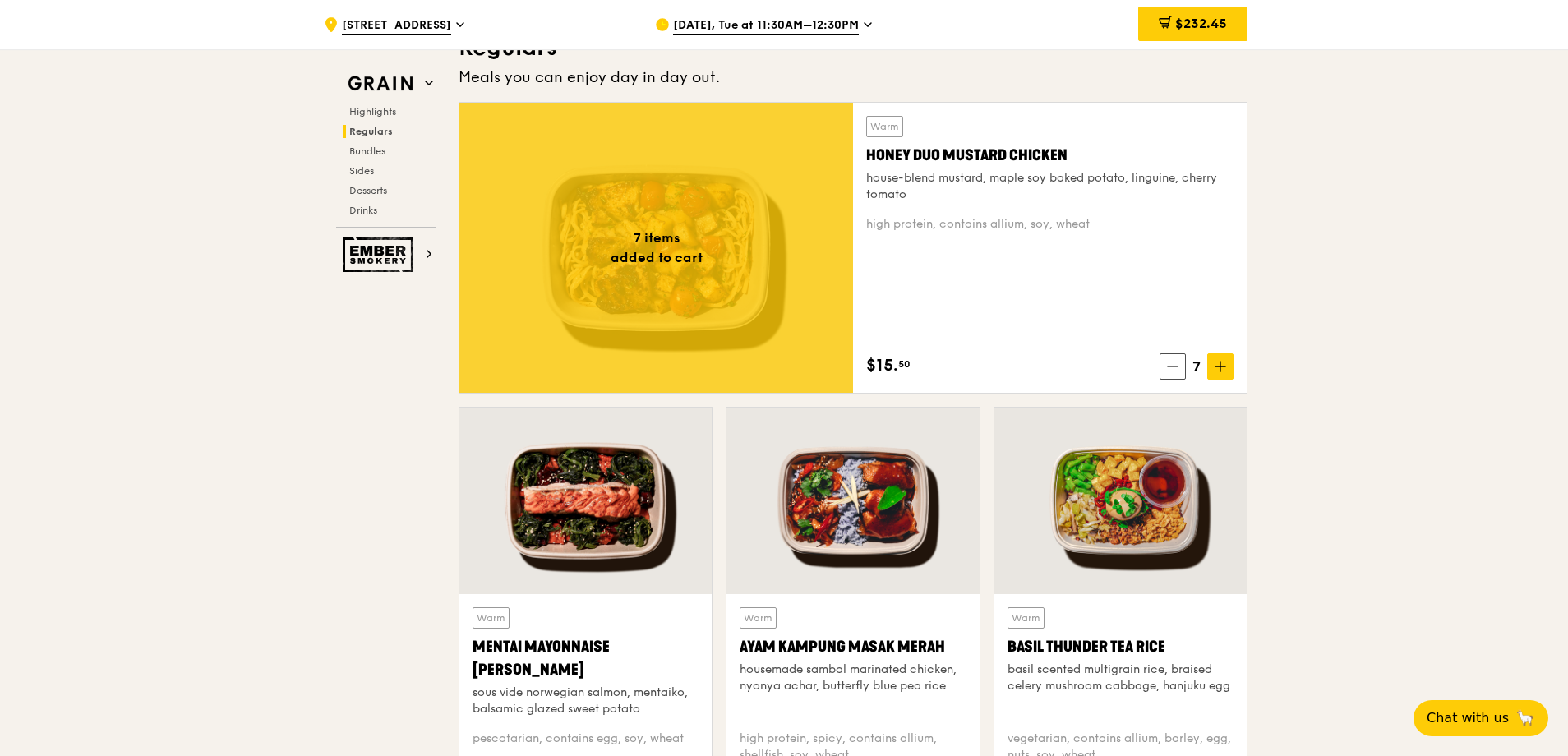
drag, startPoint x: 1209, startPoint y: 26, endPoint x: 1268, endPoint y: 51, distance: 64.1
click at [1209, 28] on span "$232.45" at bounding box center [1201, 24] width 52 height 16
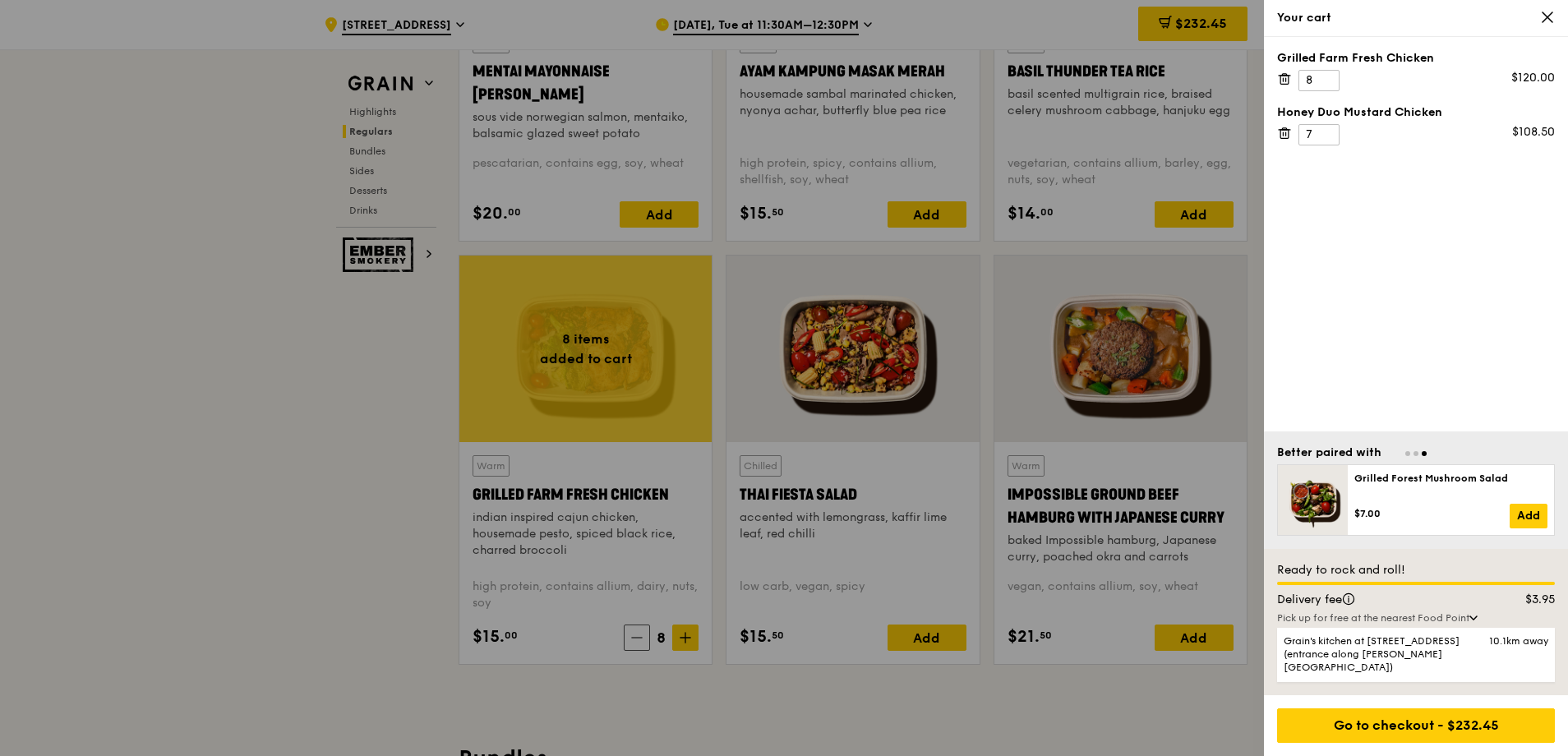
scroll to position [2018, 0]
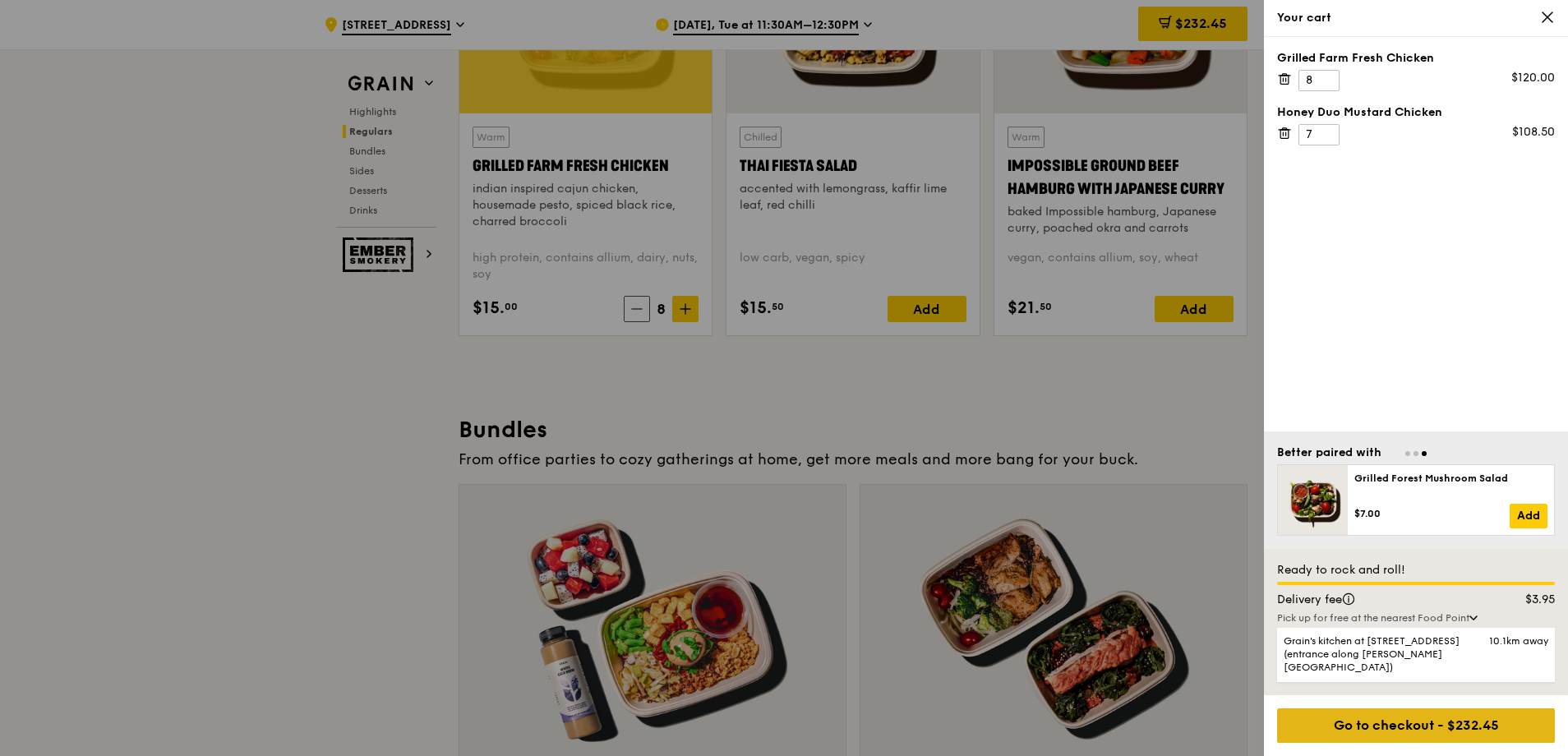
click at [1422, 732] on div "Go to checkout - $232.45" at bounding box center [1415, 725] width 278 height 34
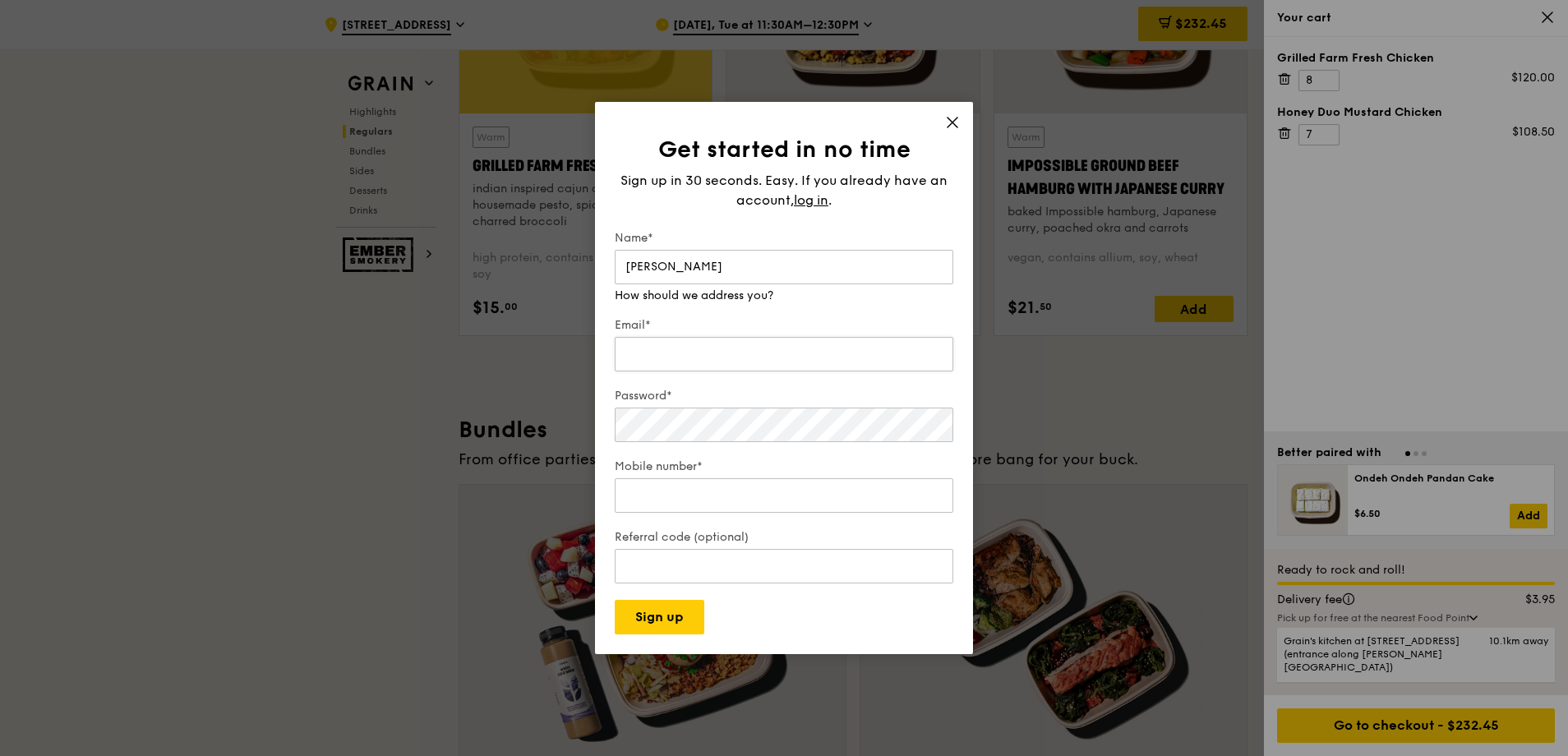
type input "[PERSON_NAME]"
click at [737, 344] on input "Email*" at bounding box center [784, 354] width 338 height 34
type input "[EMAIL_ADDRESS][DOMAIN_NAME]"
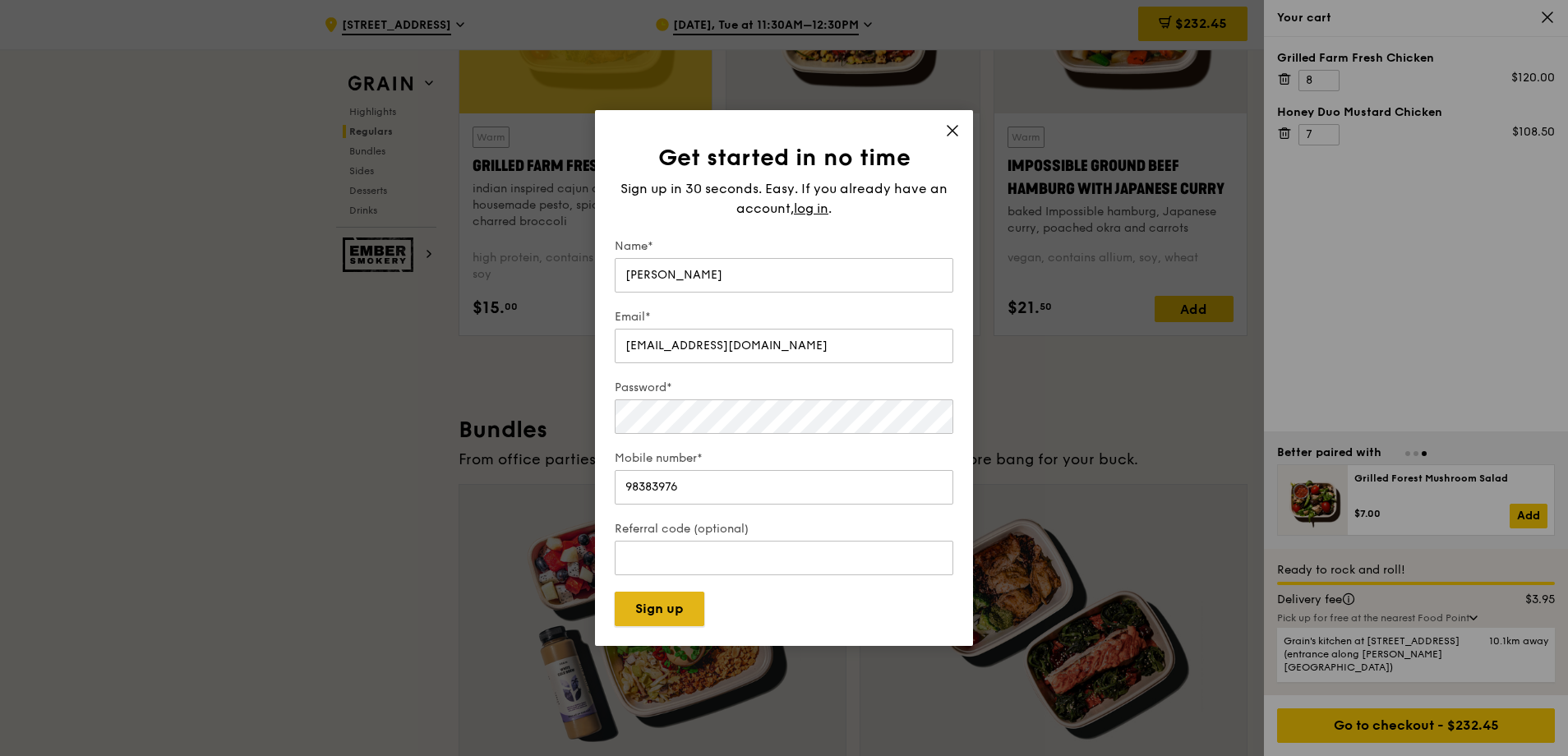
click at [657, 617] on button "Sign up" at bounding box center [659, 608] width 90 height 34
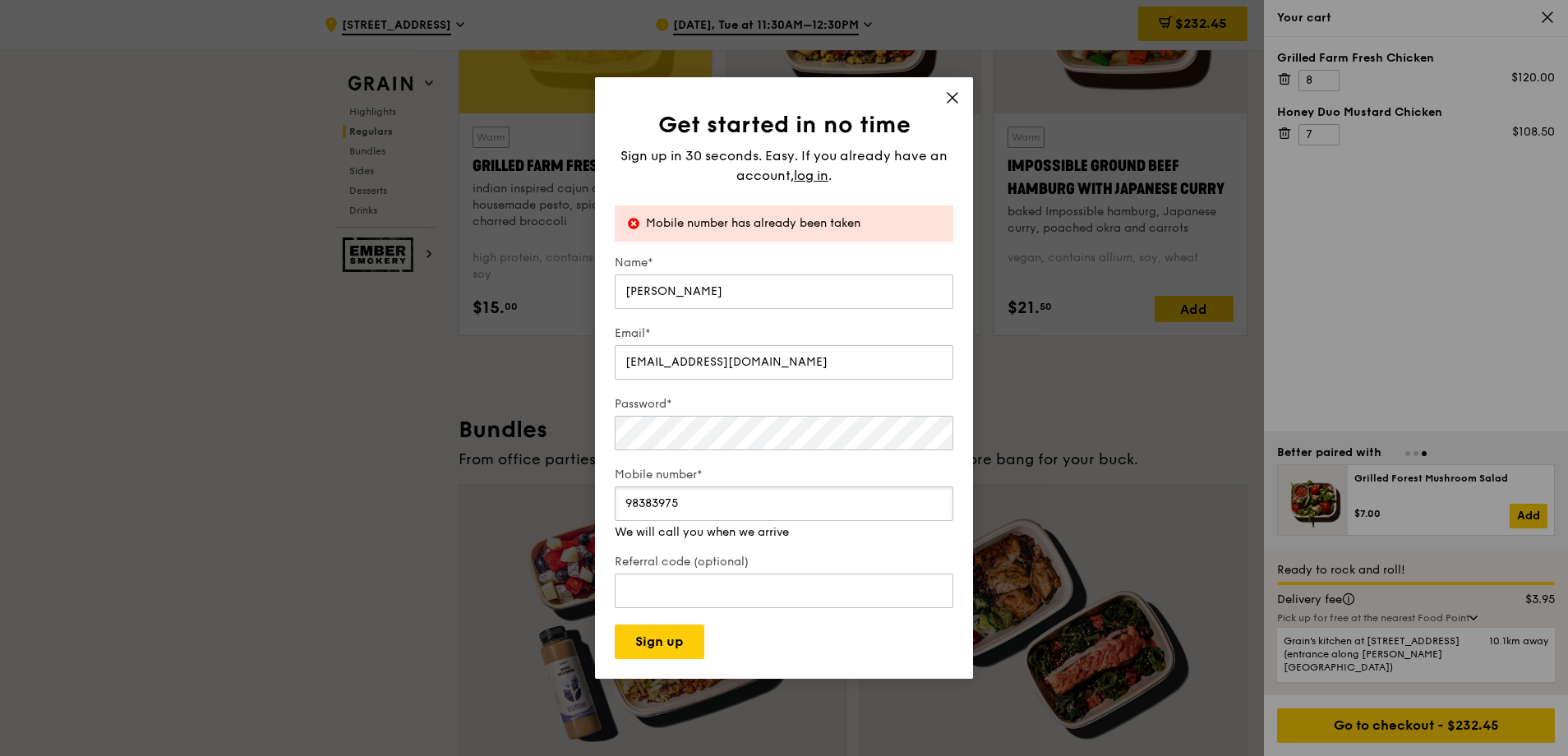
type input "98383975"
click at [931, 517] on input "98383975" at bounding box center [784, 503] width 338 height 34
drag, startPoint x: 629, startPoint y: 225, endPoint x: 661, endPoint y: 248, distance: 39.4
click at [629, 224] on div "Mobile number has already been taken" at bounding box center [784, 223] width 338 height 36
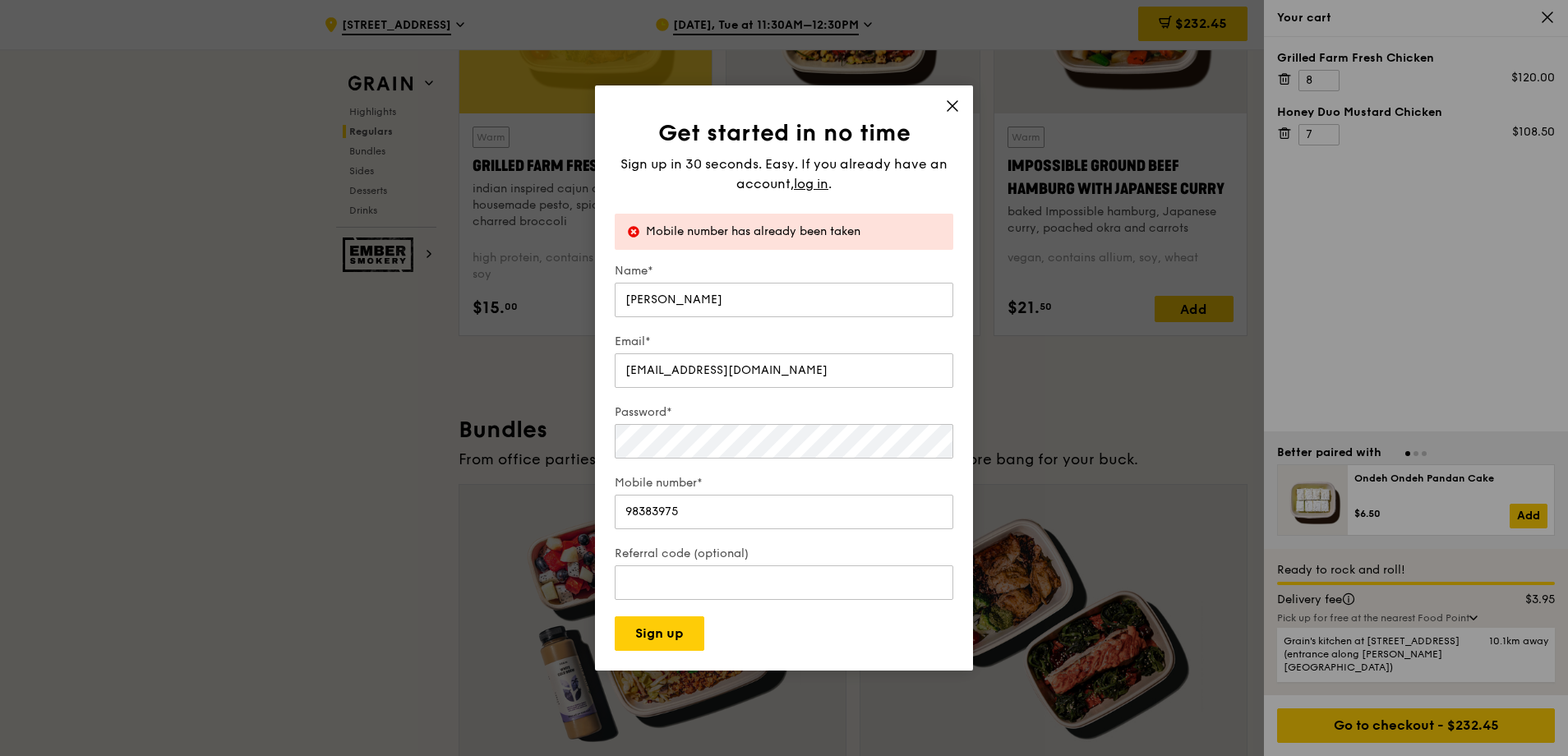
click at [627, 228] on div "Mobile number has already been taken" at bounding box center [784, 231] width 338 height 36
click at [820, 185] on span "log in" at bounding box center [810, 183] width 34 height 19
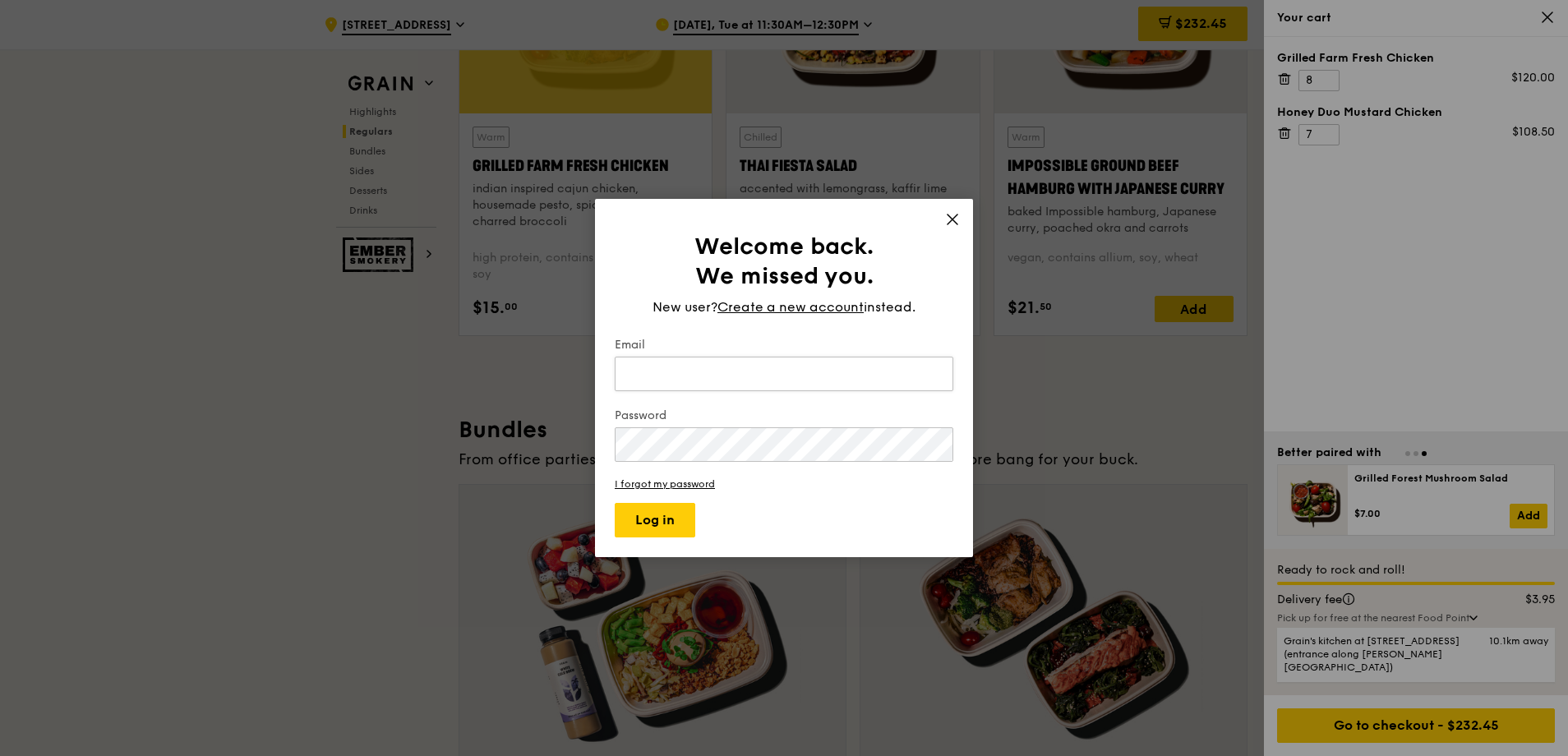
click at [704, 381] on input "Email" at bounding box center [784, 374] width 338 height 34
type input "[EMAIL_ADDRESS][DOMAIN_NAME]"
click at [639, 509] on button "Log in" at bounding box center [655, 520] width 81 height 34
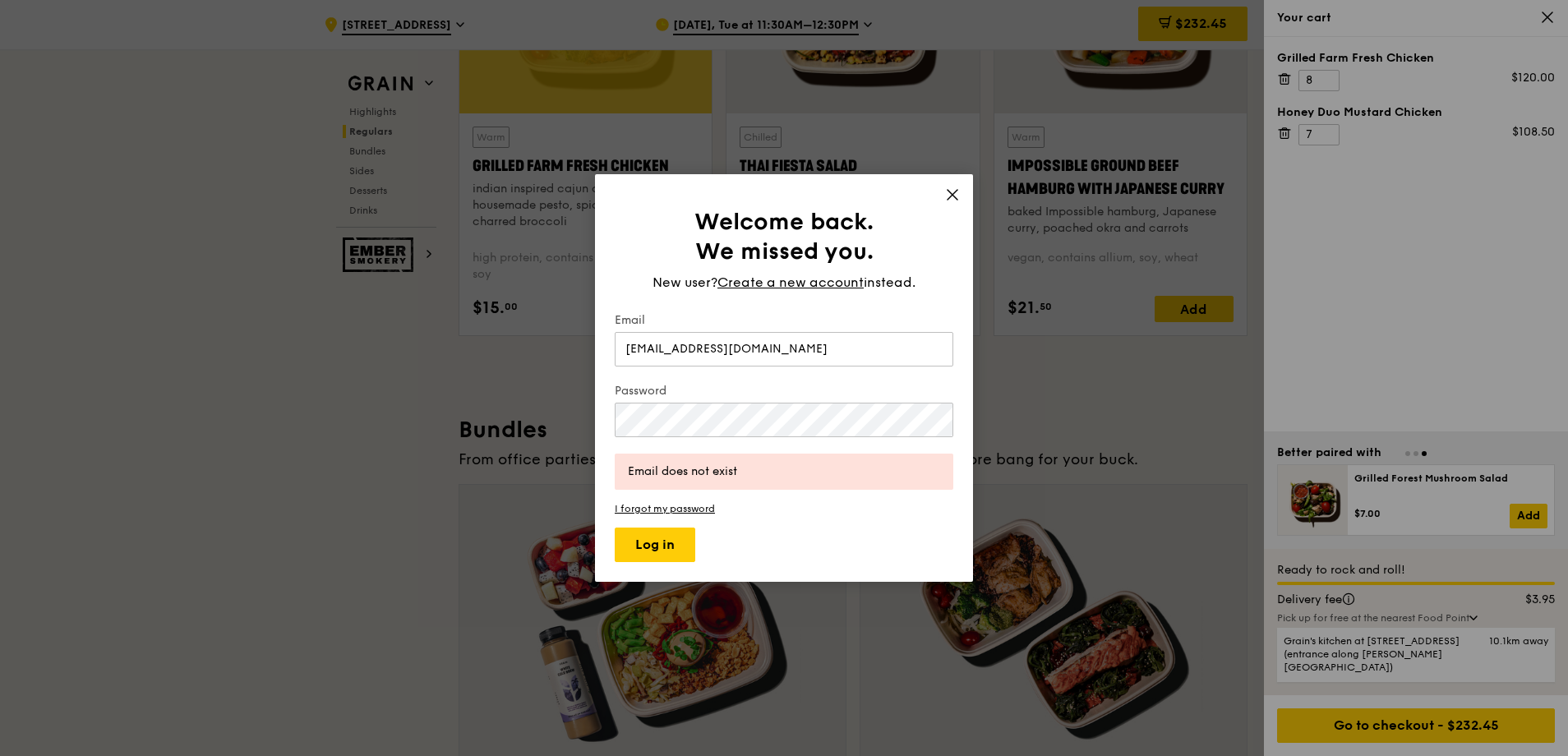
click at [740, 466] on div "Email does not exist" at bounding box center [784, 472] width 312 height 17
click at [939, 209] on h1 "Welcome back. We missed you." at bounding box center [784, 237] width 338 height 59
click at [941, 207] on div "Welcome back. We missed you. New user? Create a new account instead. [PERSON_NA…" at bounding box center [784, 377] width 378 height 407
click at [945, 200] on icon at bounding box center [952, 195] width 15 height 15
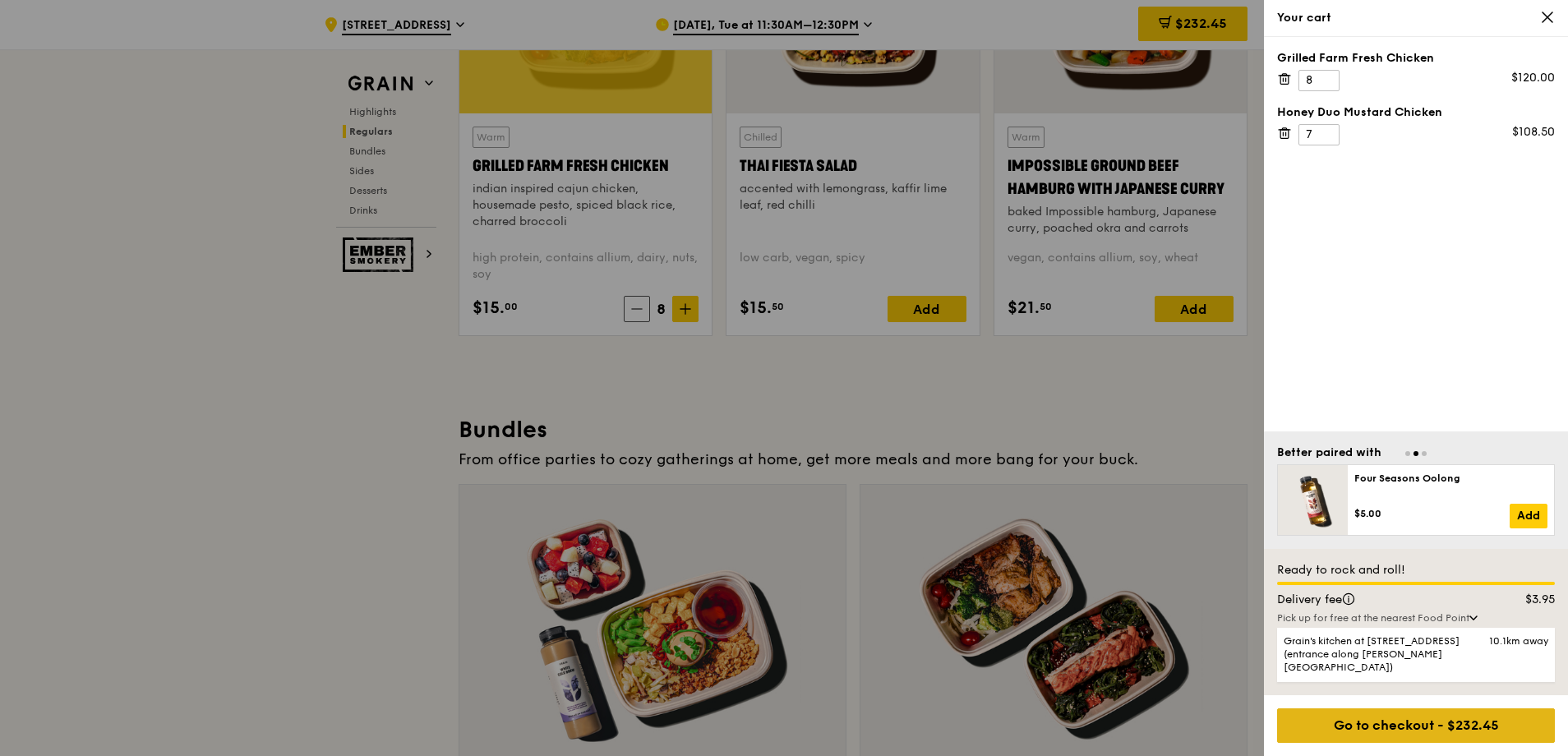
click at [1379, 726] on div "Go to checkout - $232.45" at bounding box center [1415, 725] width 278 height 34
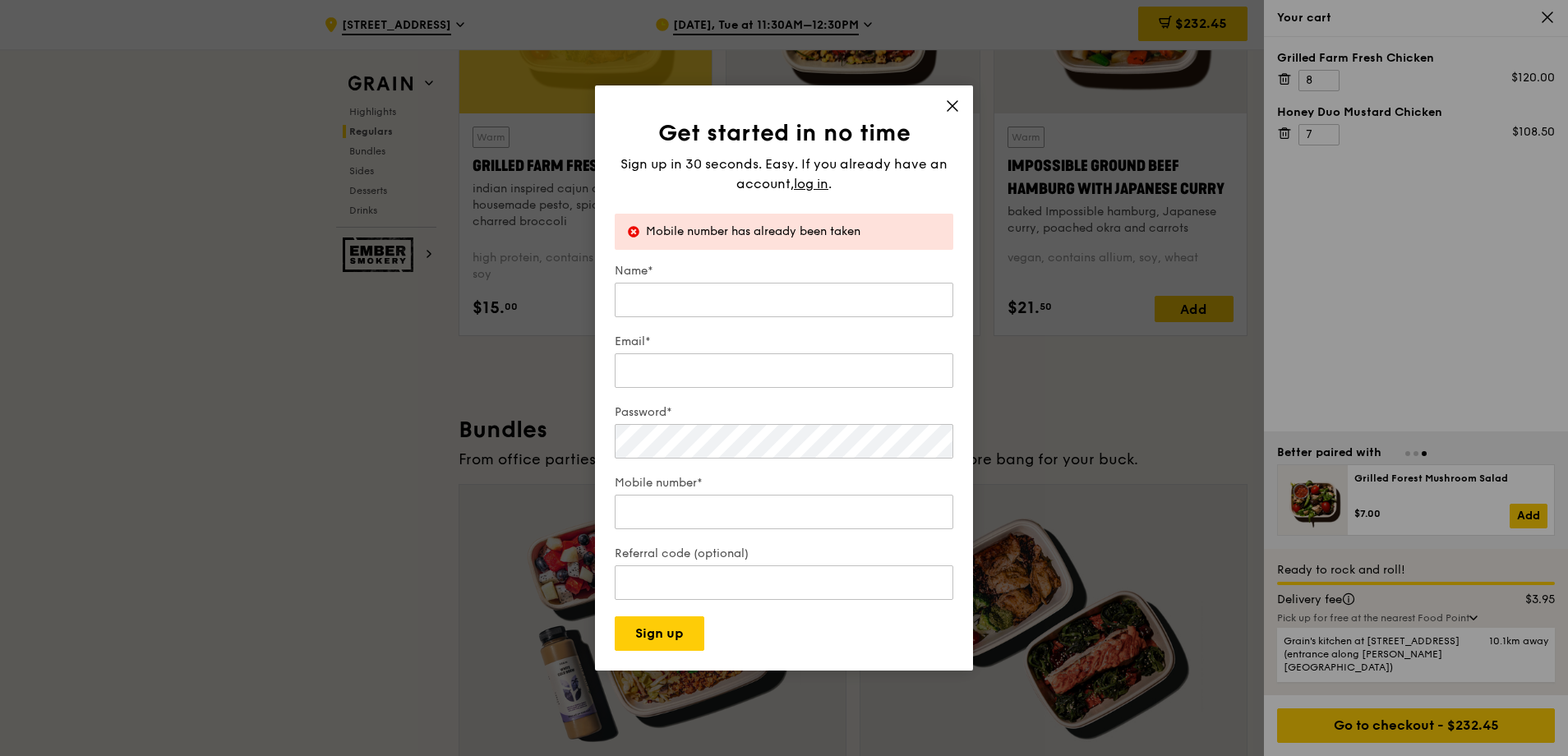
click at [871, 233] on div "Mobile number has already been taken" at bounding box center [784, 231] width 338 height 36
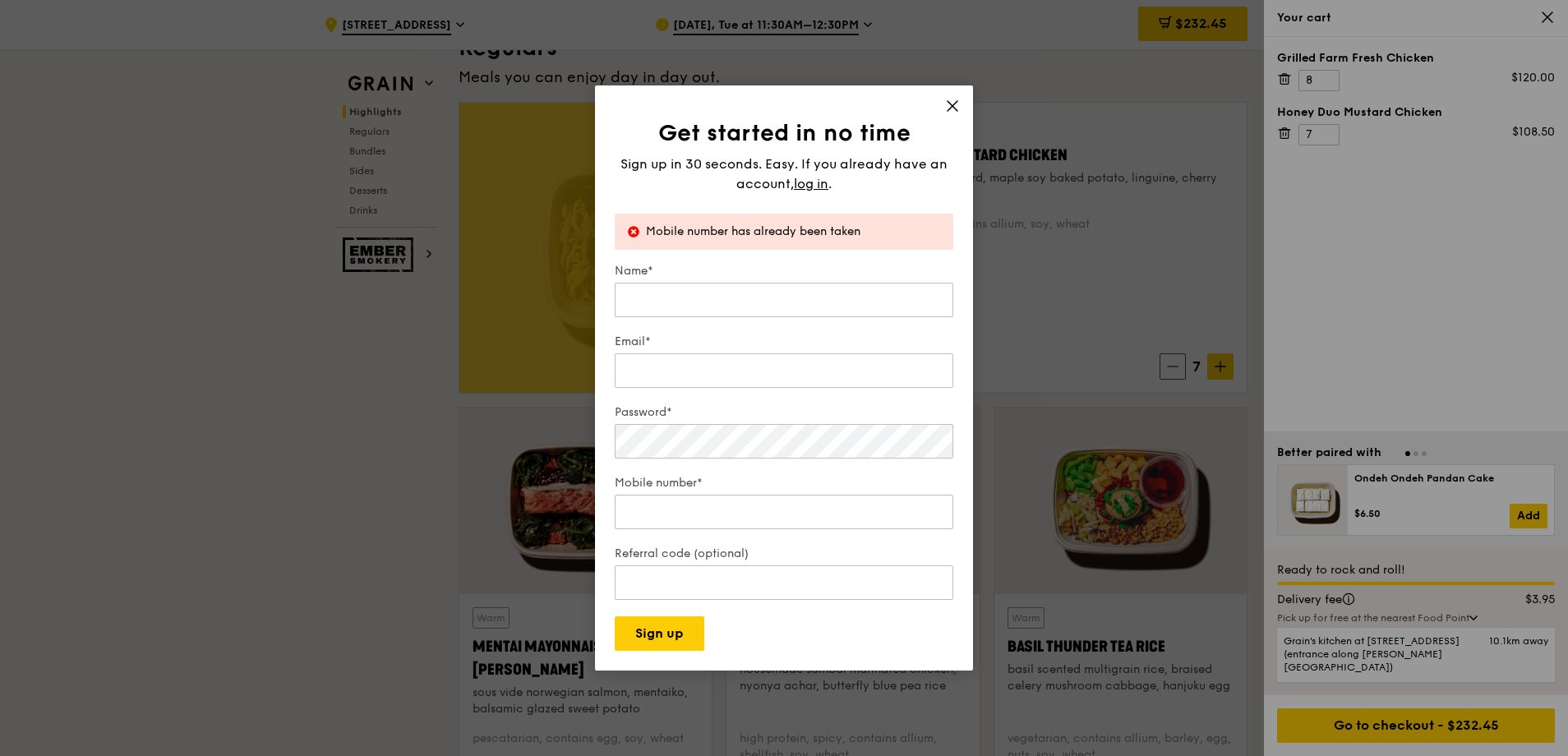
scroll to position [949, 0]
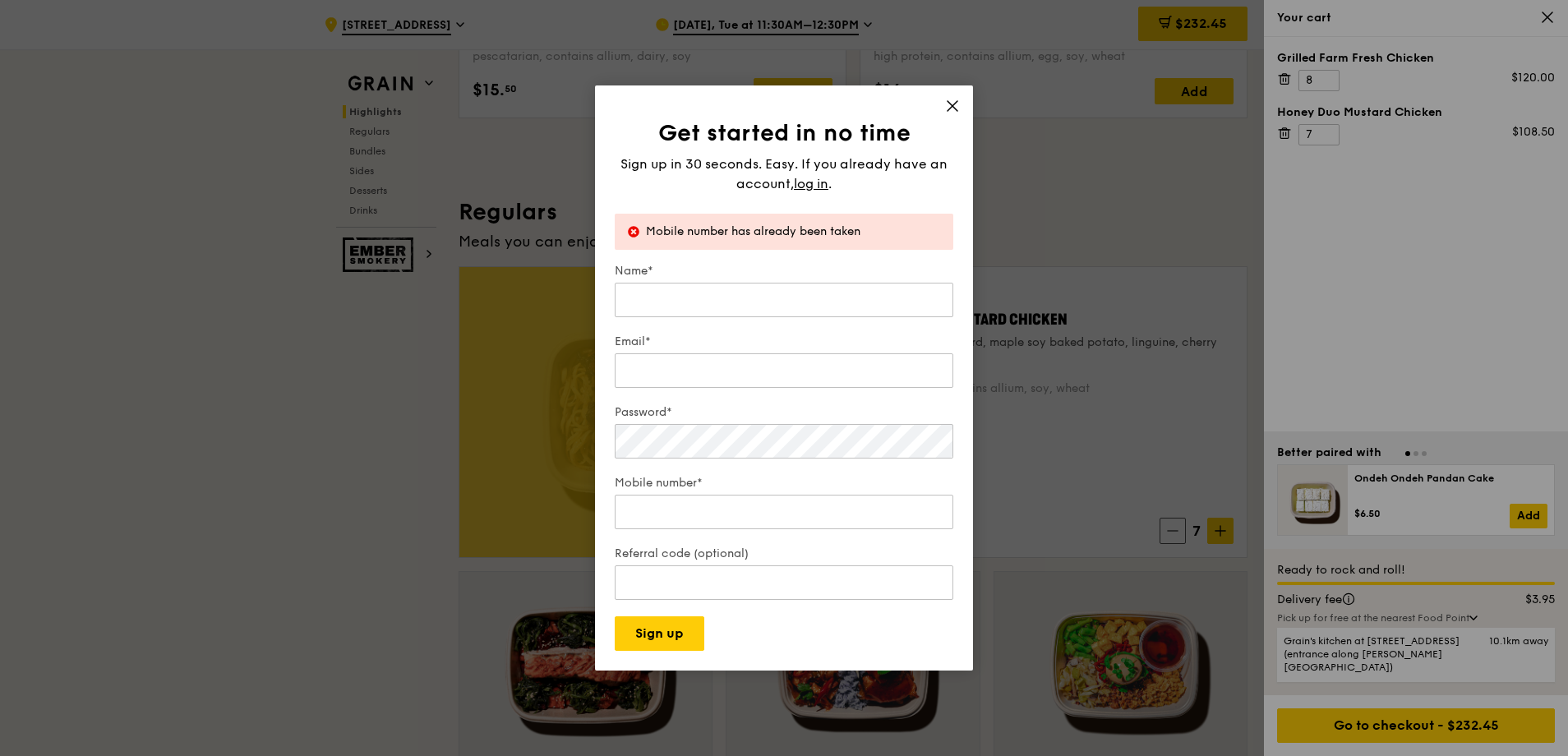
click at [958, 106] on icon at bounding box center [952, 106] width 15 height 15
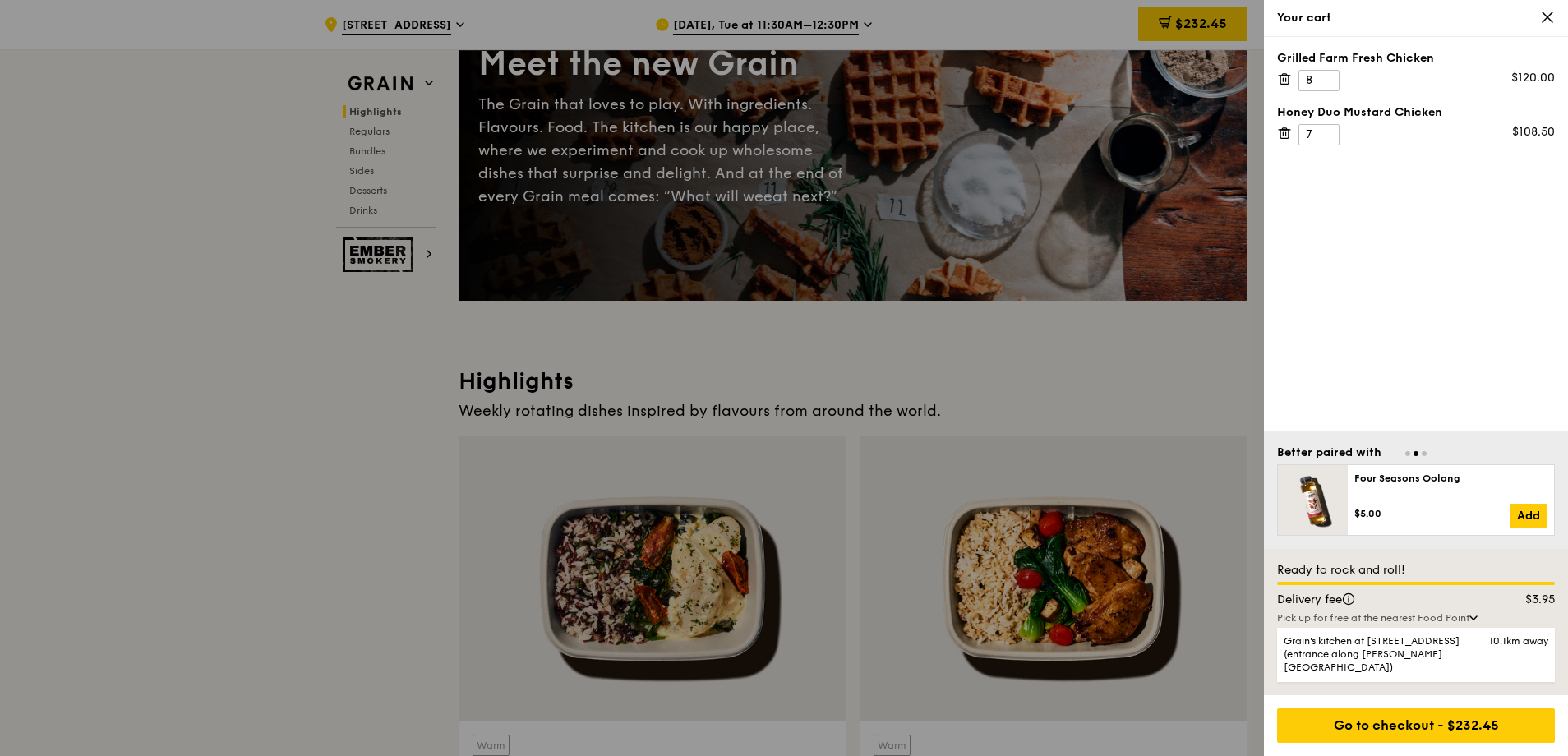
scroll to position [0, 0]
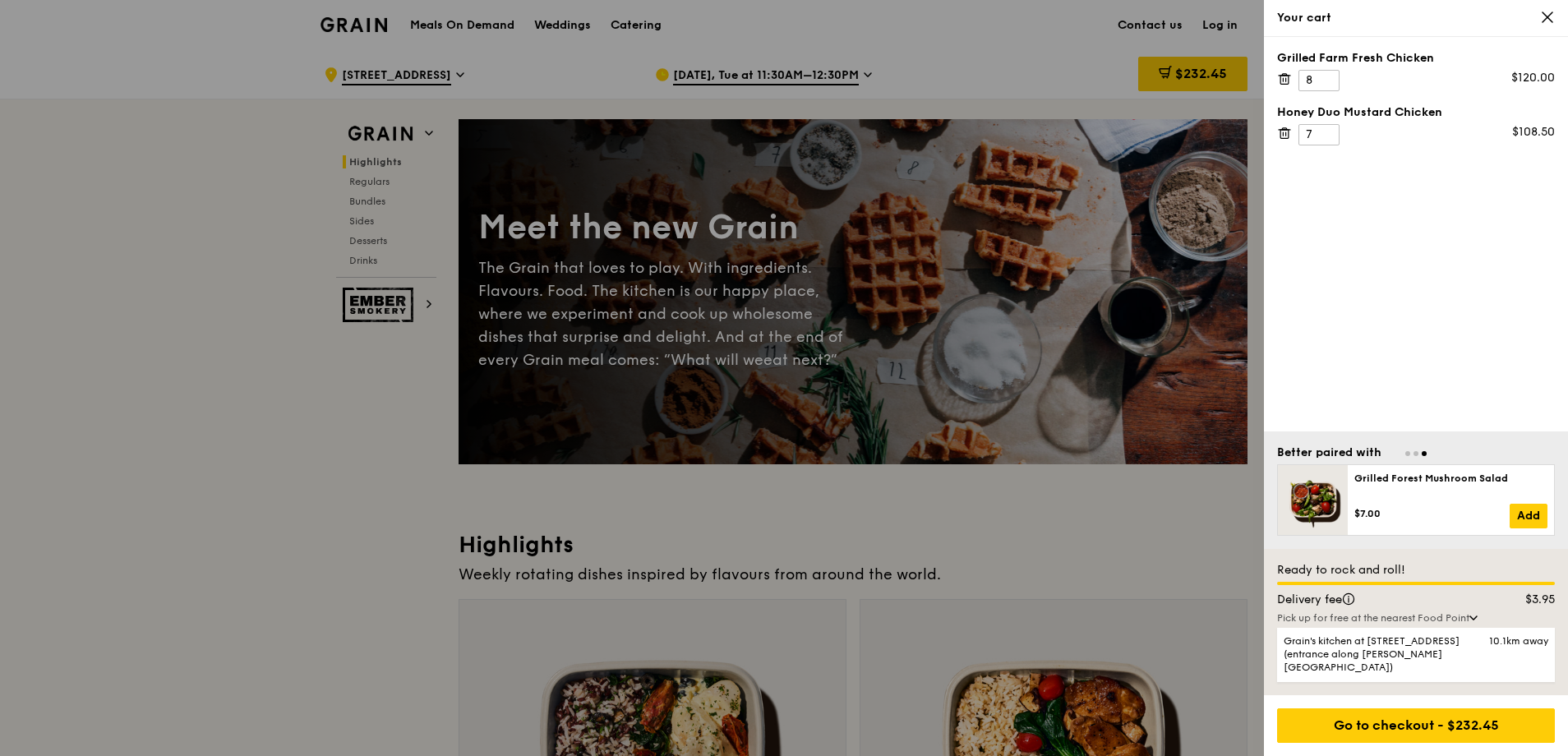
click at [641, 24] on div at bounding box center [784, 378] width 1568 height 756
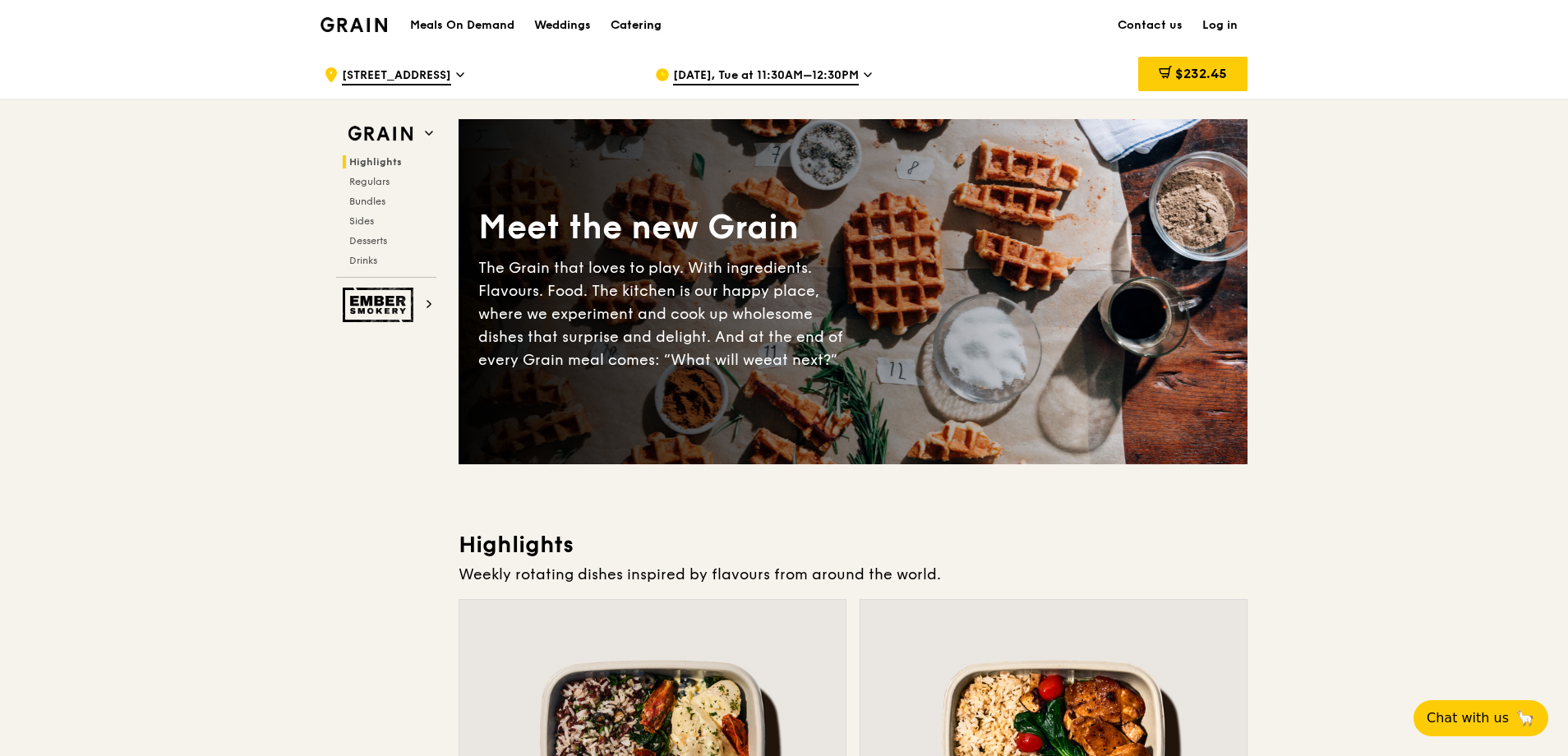
click at [642, 24] on div "Catering" at bounding box center [636, 25] width 51 height 50
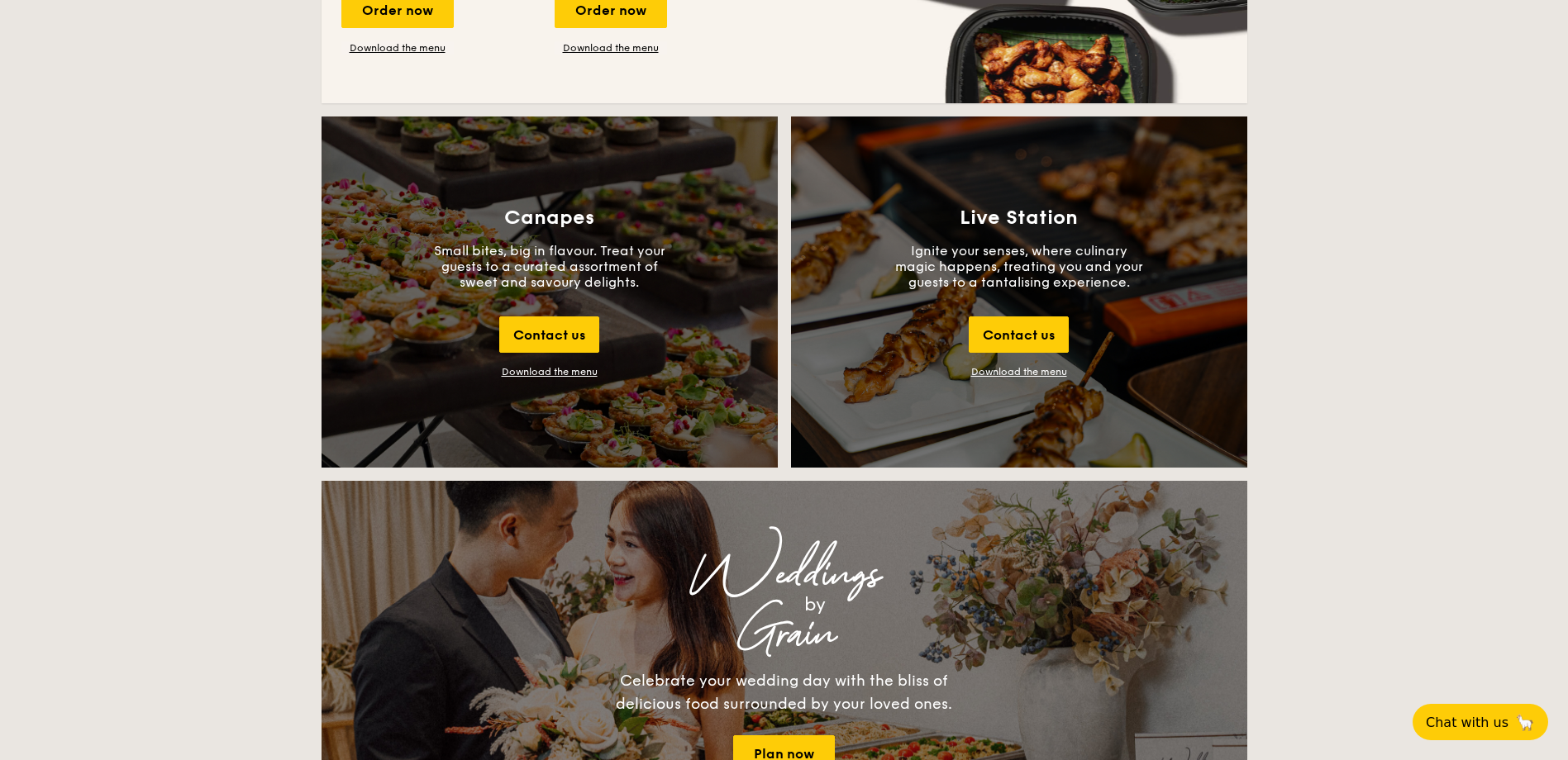
scroll to position [1735, 0]
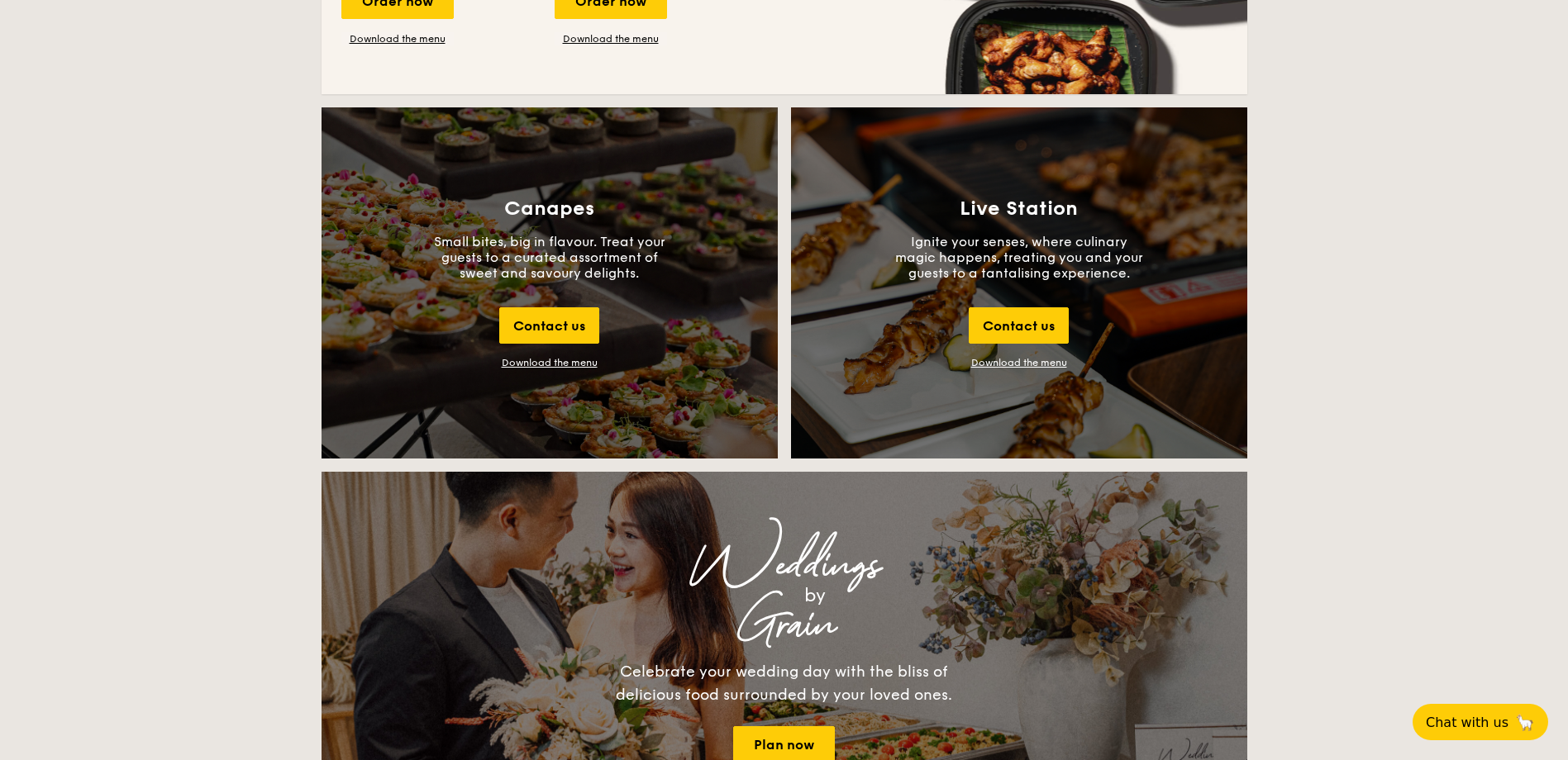
click at [556, 364] on div "Download the menu" at bounding box center [549, 363] width 95 height 12
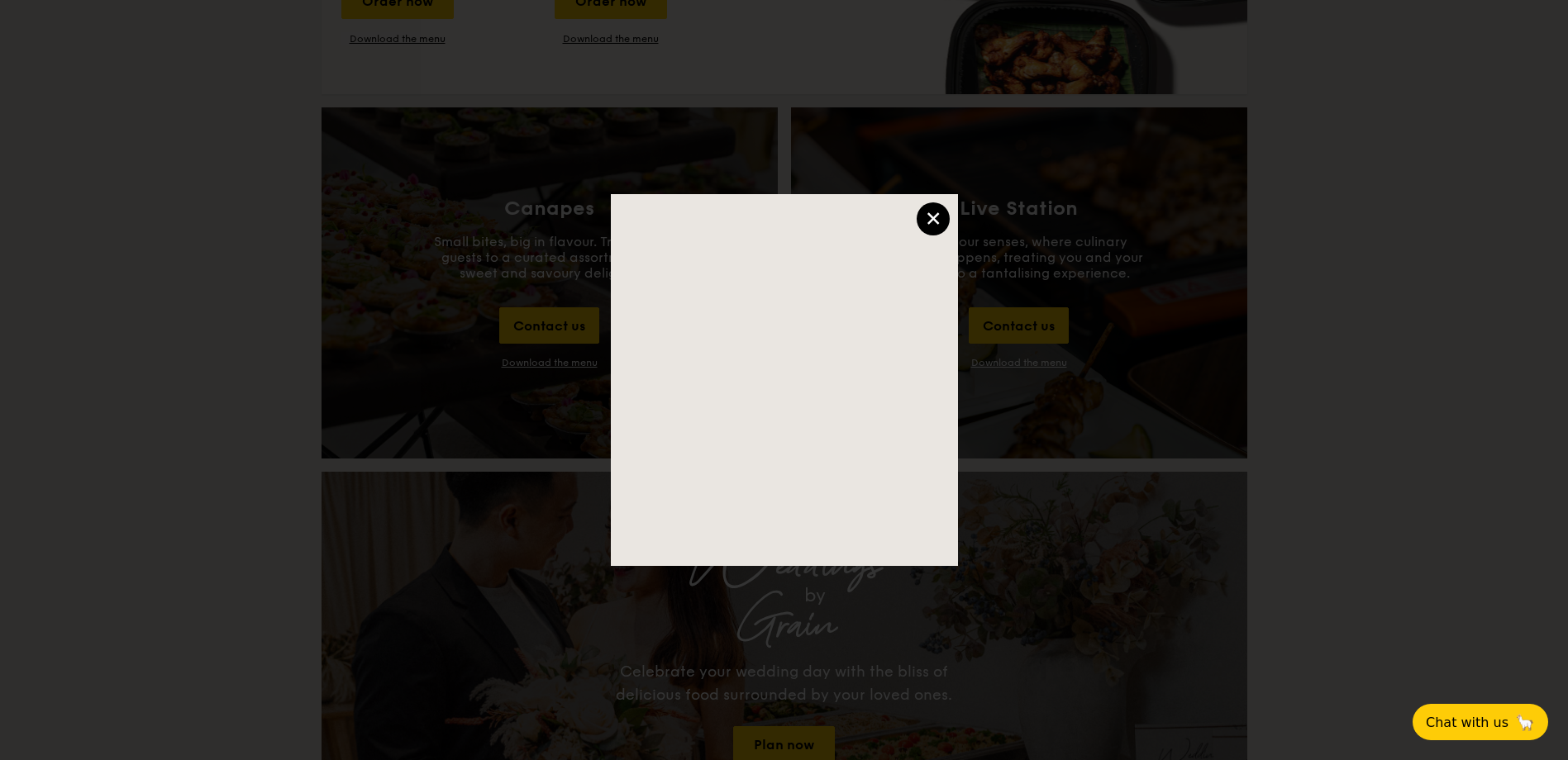
click at [942, 209] on div "×" at bounding box center [933, 219] width 33 height 33
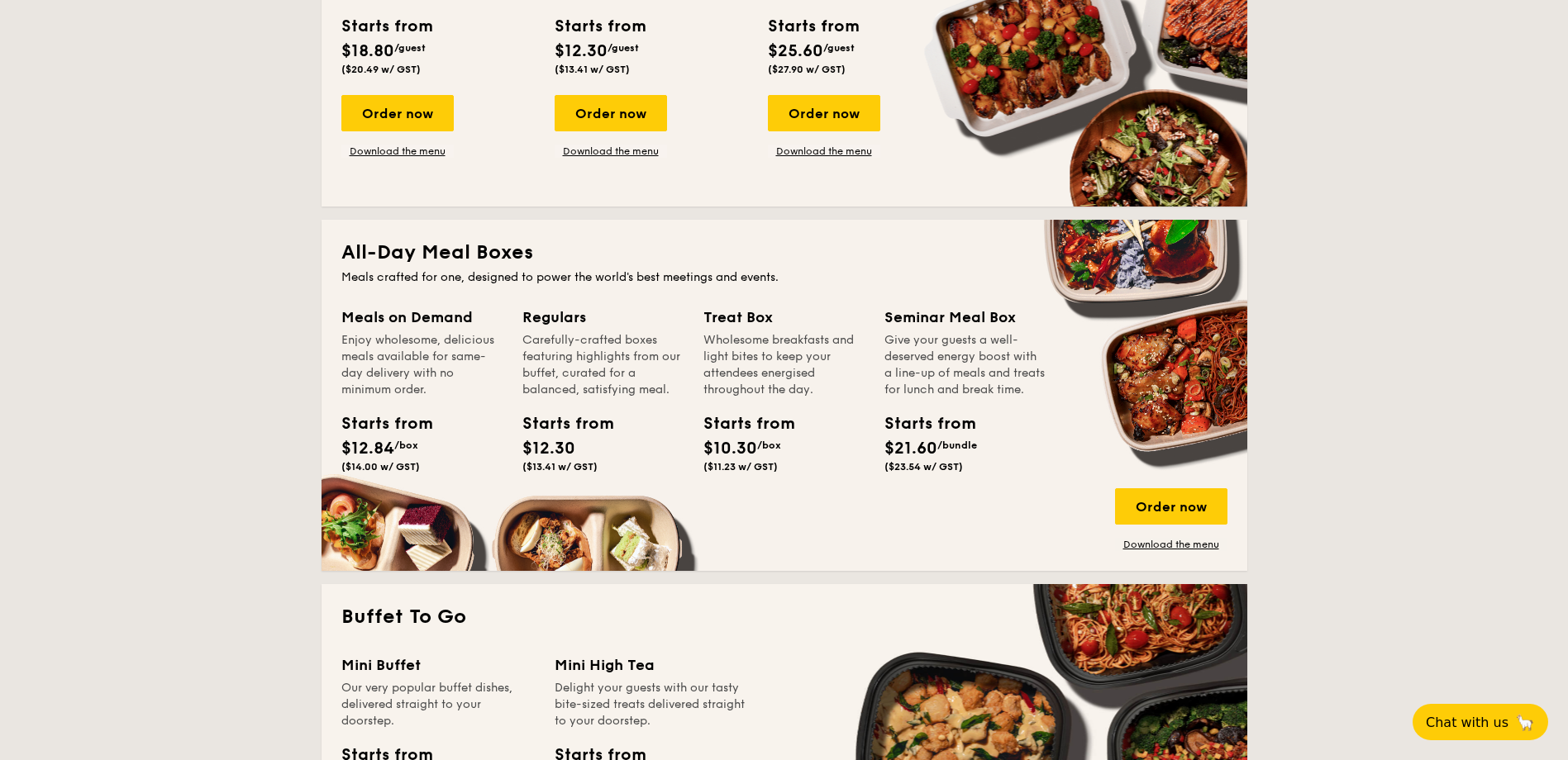
scroll to position [826, 0]
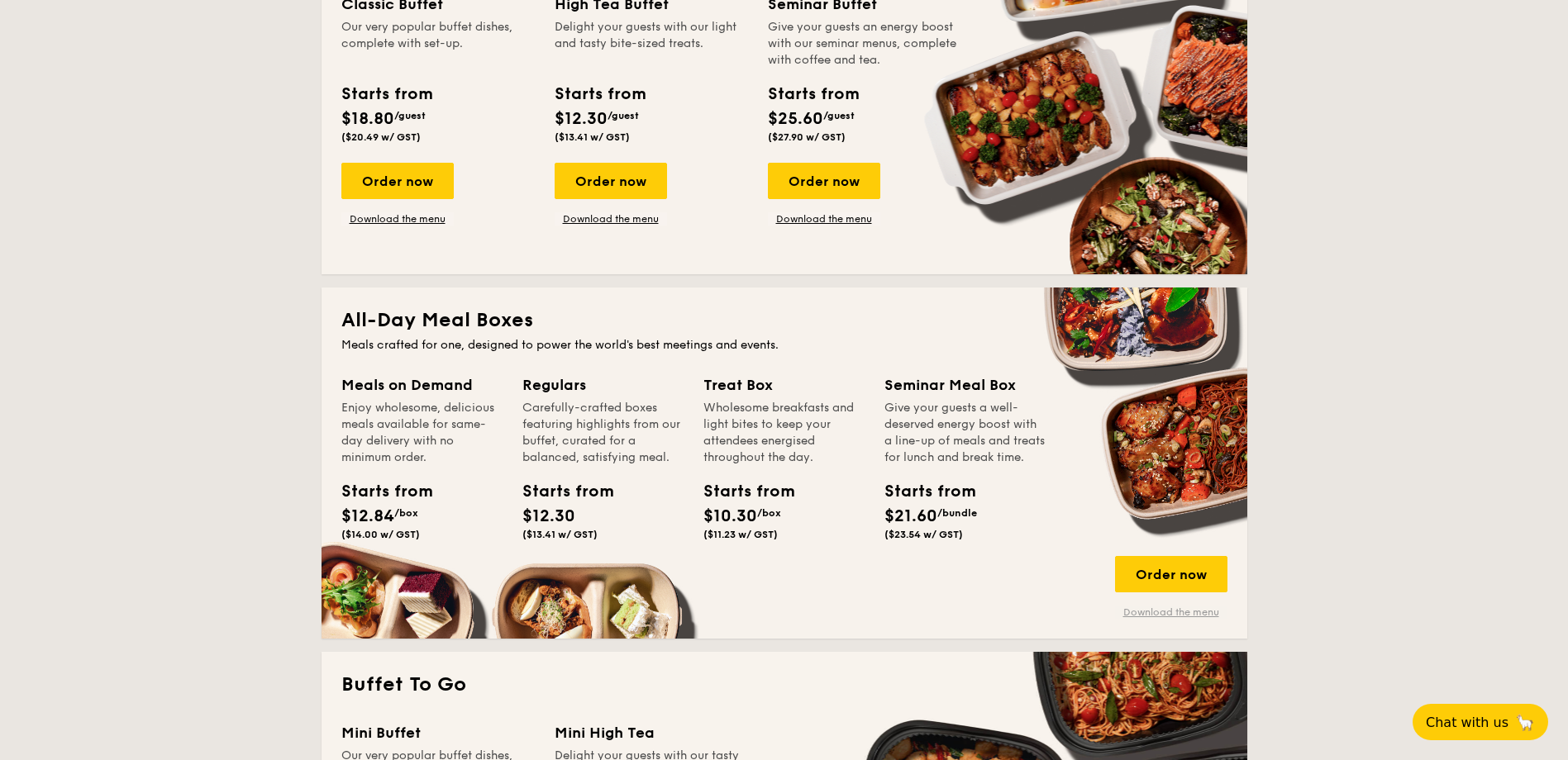
click at [1155, 605] on link "Download the menu" at bounding box center [1171, 612] width 112 height 14
